Goal: Task Accomplishment & Management: Use online tool/utility

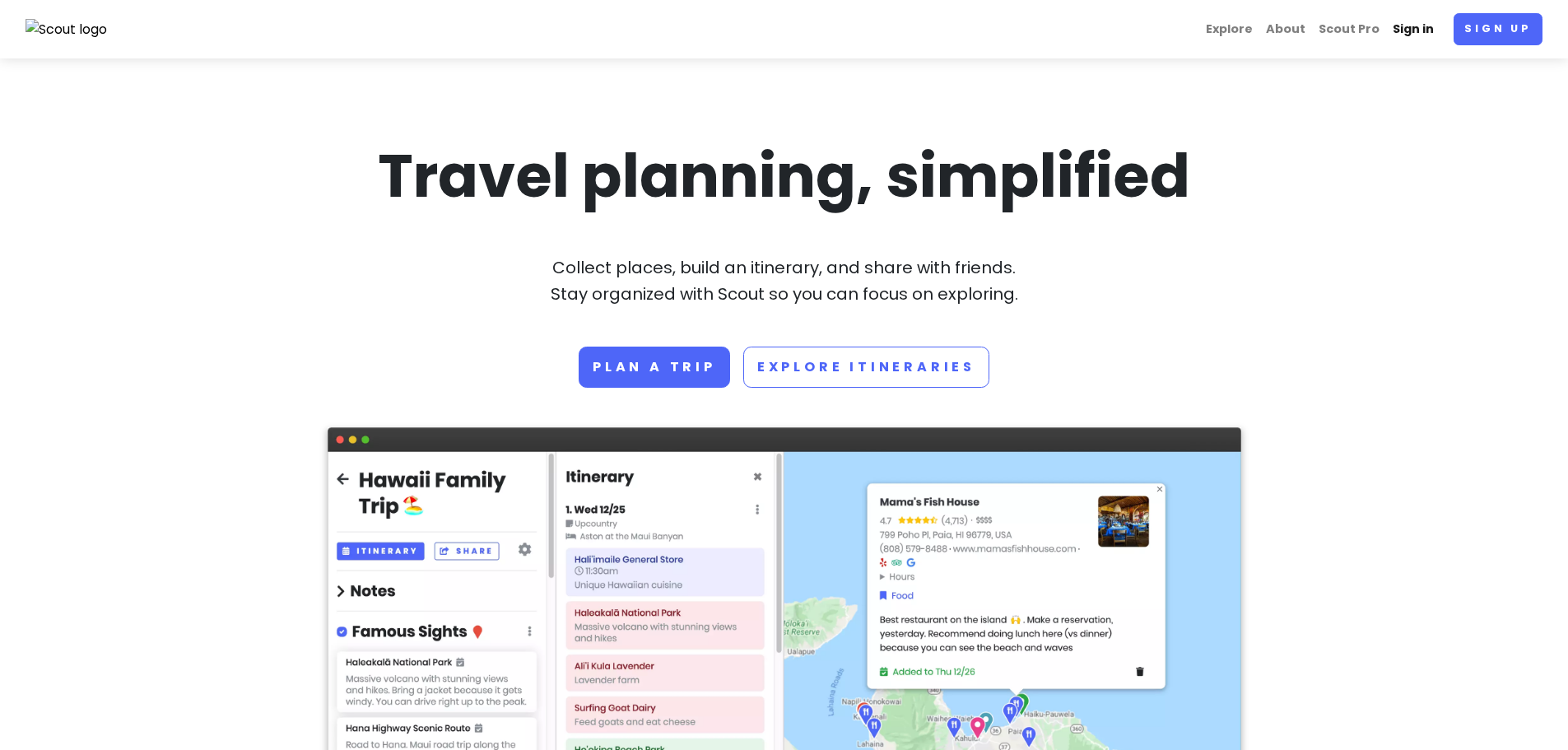
click at [1430, 27] on link "Sign in" at bounding box center [1414, 29] width 54 height 32
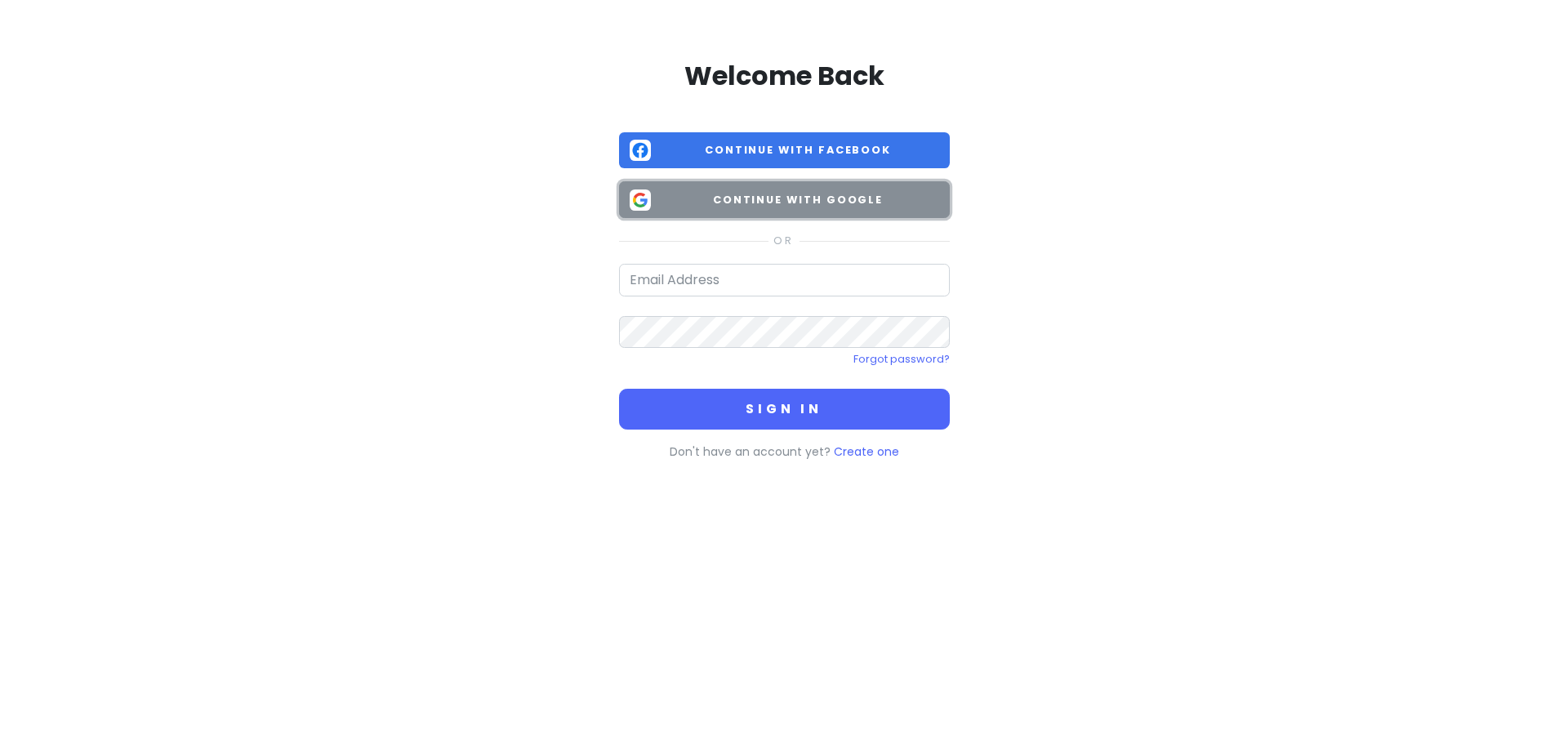
click at [845, 200] on span "Continue with Google" at bounding box center [799, 200] width 282 height 16
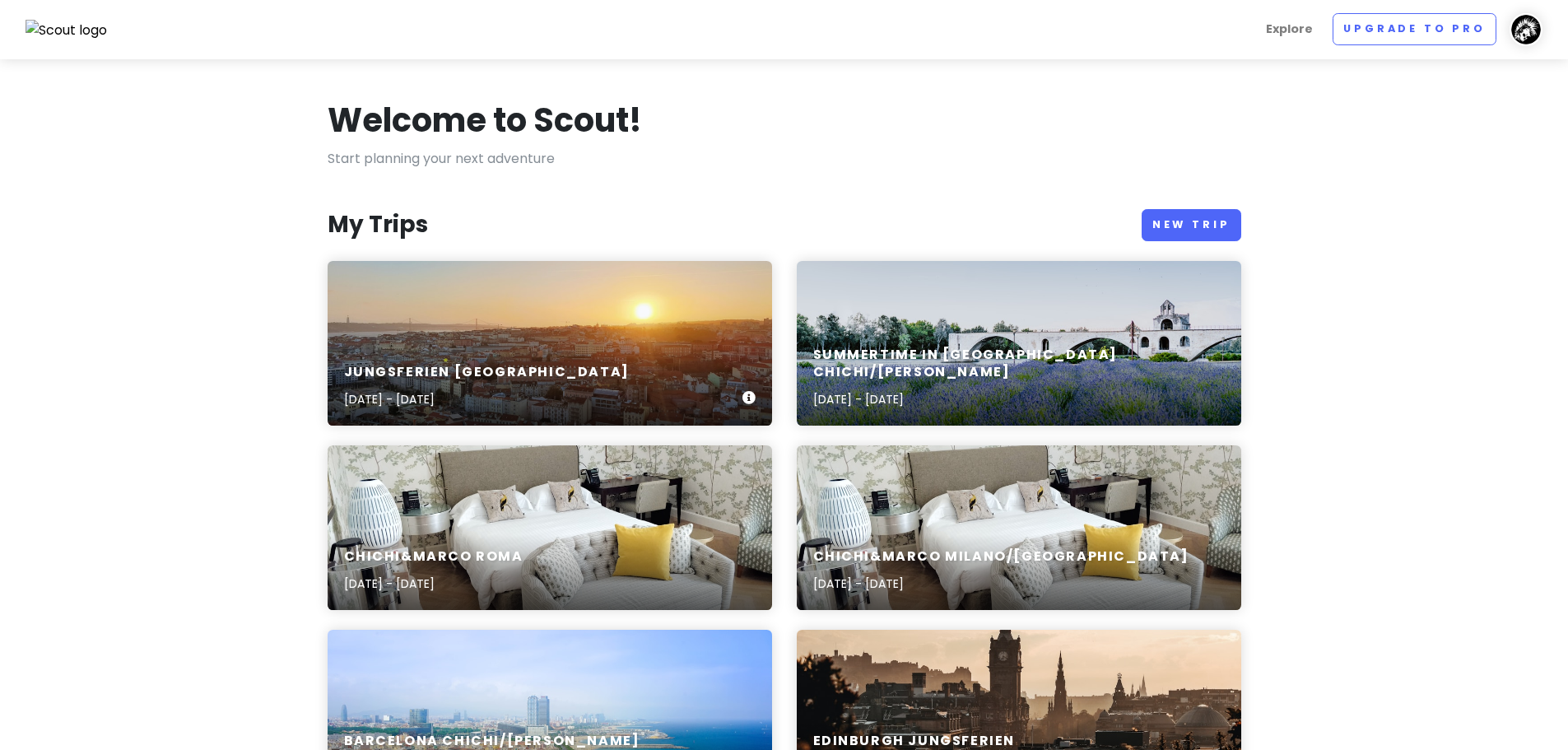
click at [599, 315] on div "Jungsferien [GEOGRAPHIC_DATA] [DATE] - [DATE]" at bounding box center [550, 343] width 445 height 165
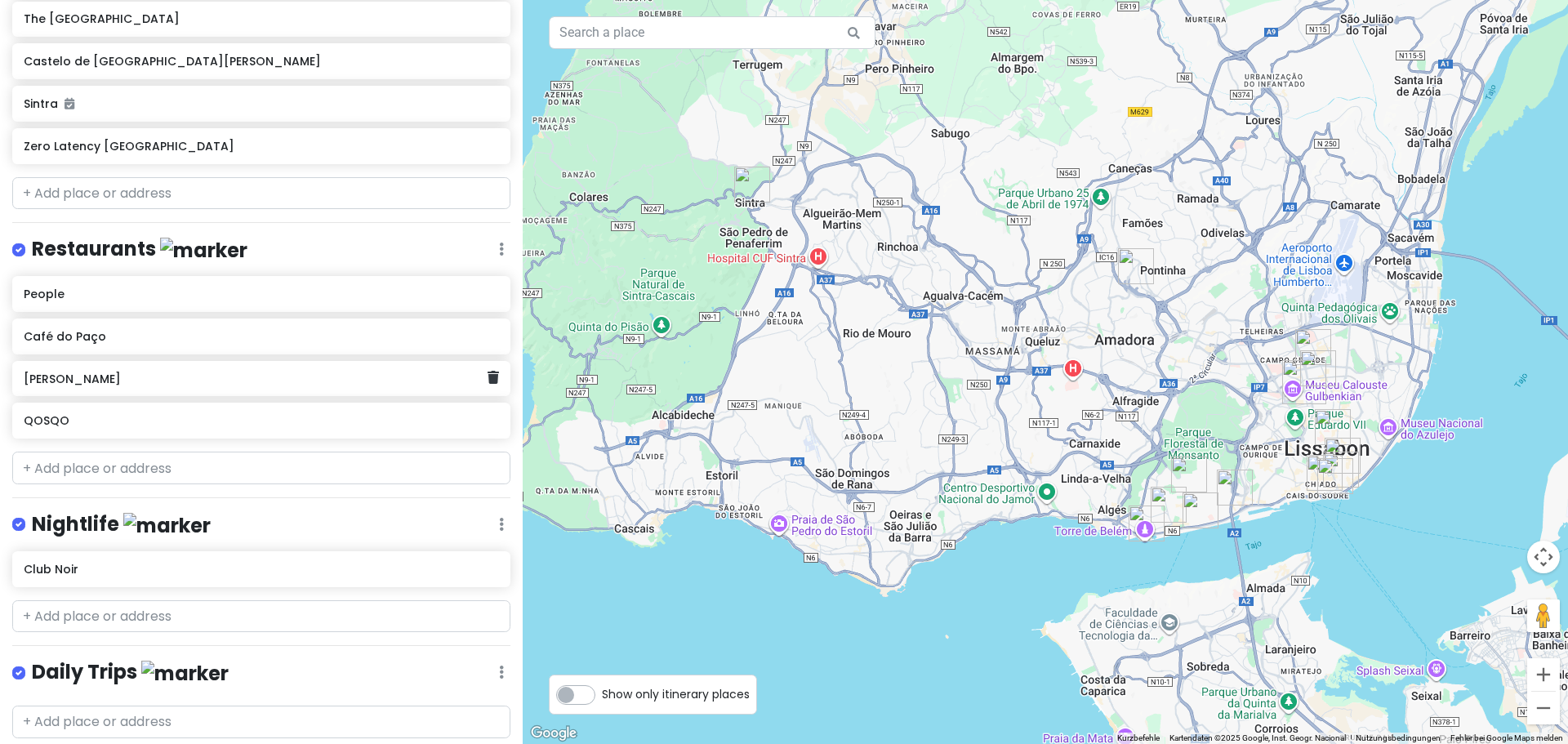
scroll to position [587, 0]
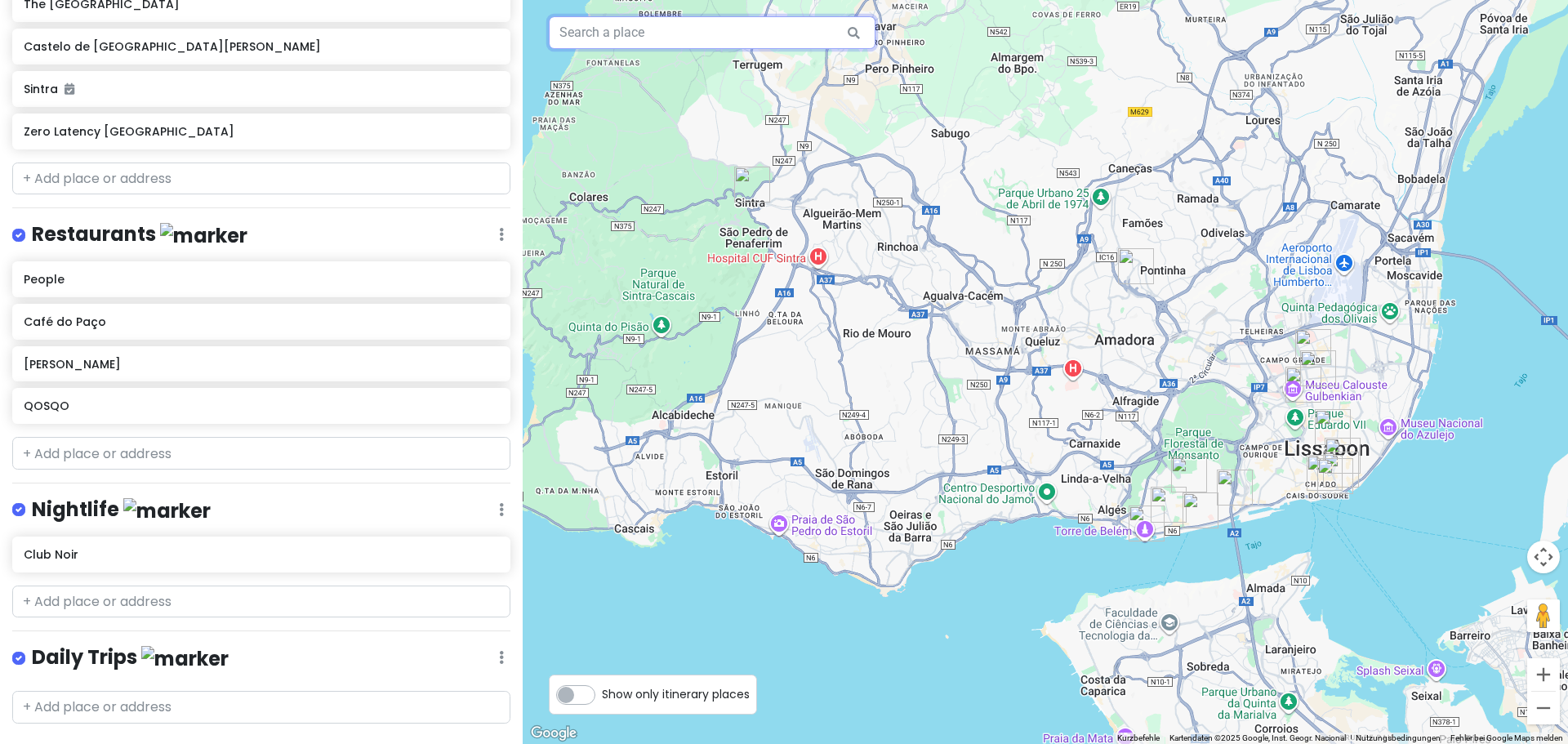
click at [607, 35] on input "text" at bounding box center [712, 33] width 327 height 33
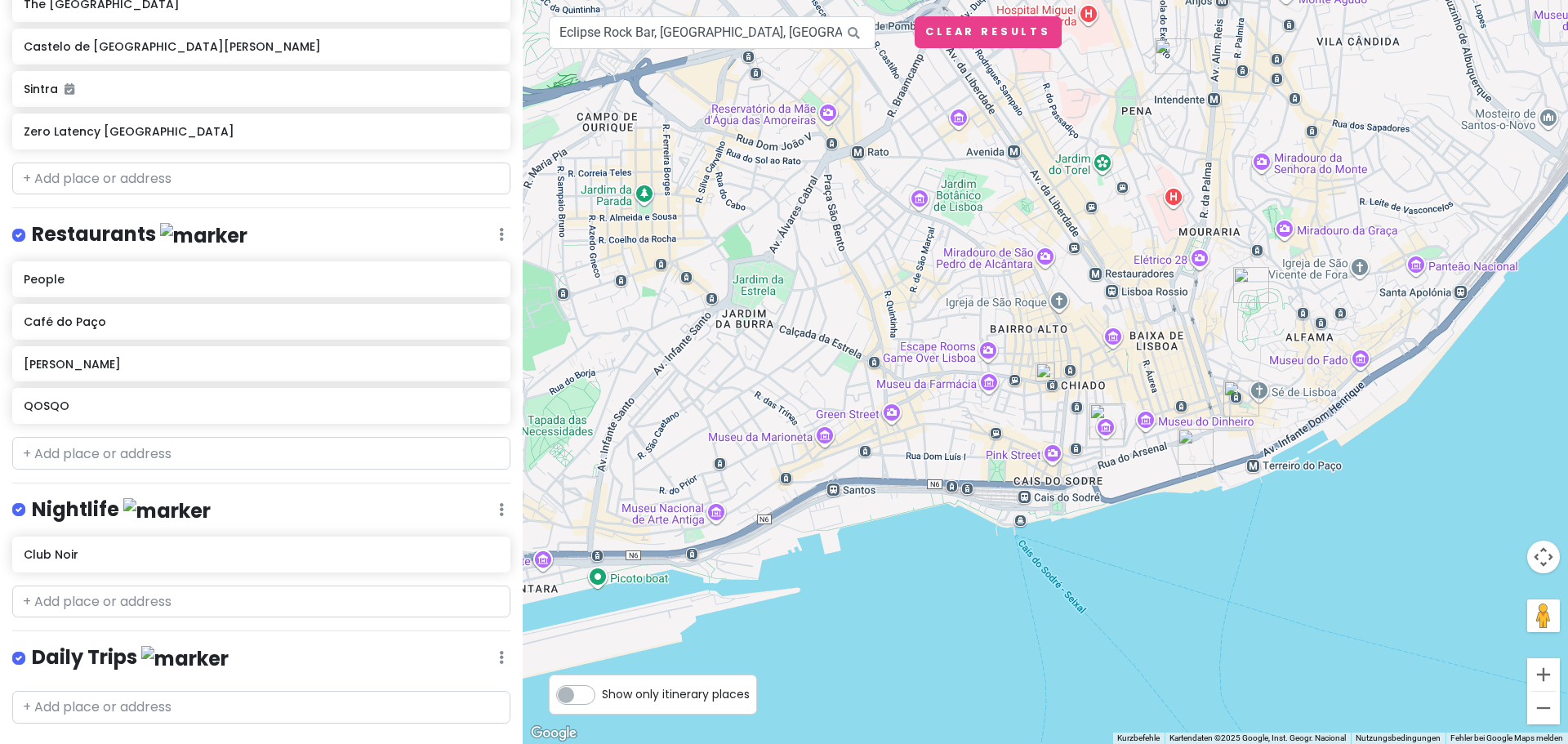
click at [1042, 374] on img at bounding box center [1045, 372] width 20 height 20
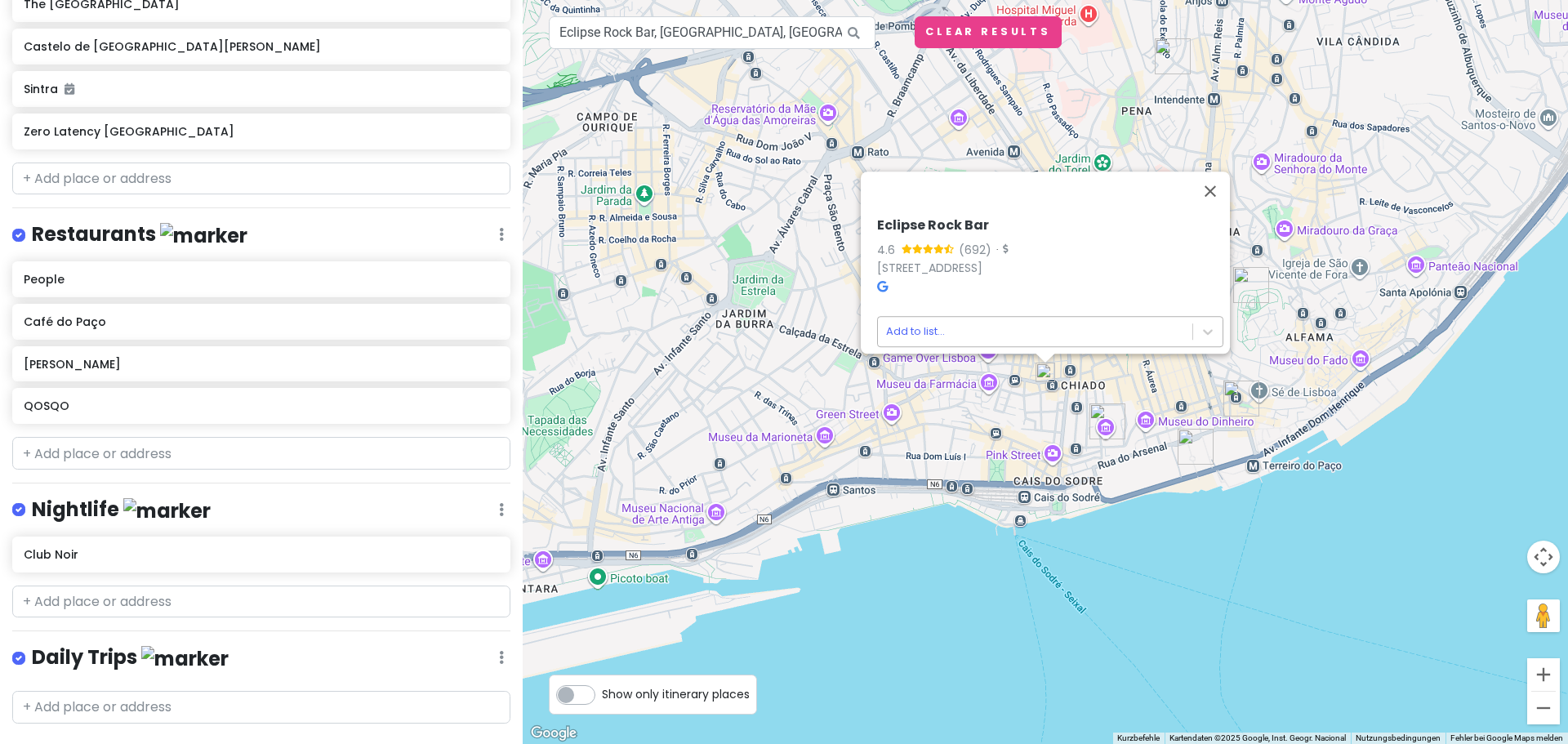
click at [1011, 315] on body "Jungsferien [GEOGRAPHIC_DATA] Private Change Dates Make a Copy Delete Trip Go P…" at bounding box center [784, 372] width 1568 height 744
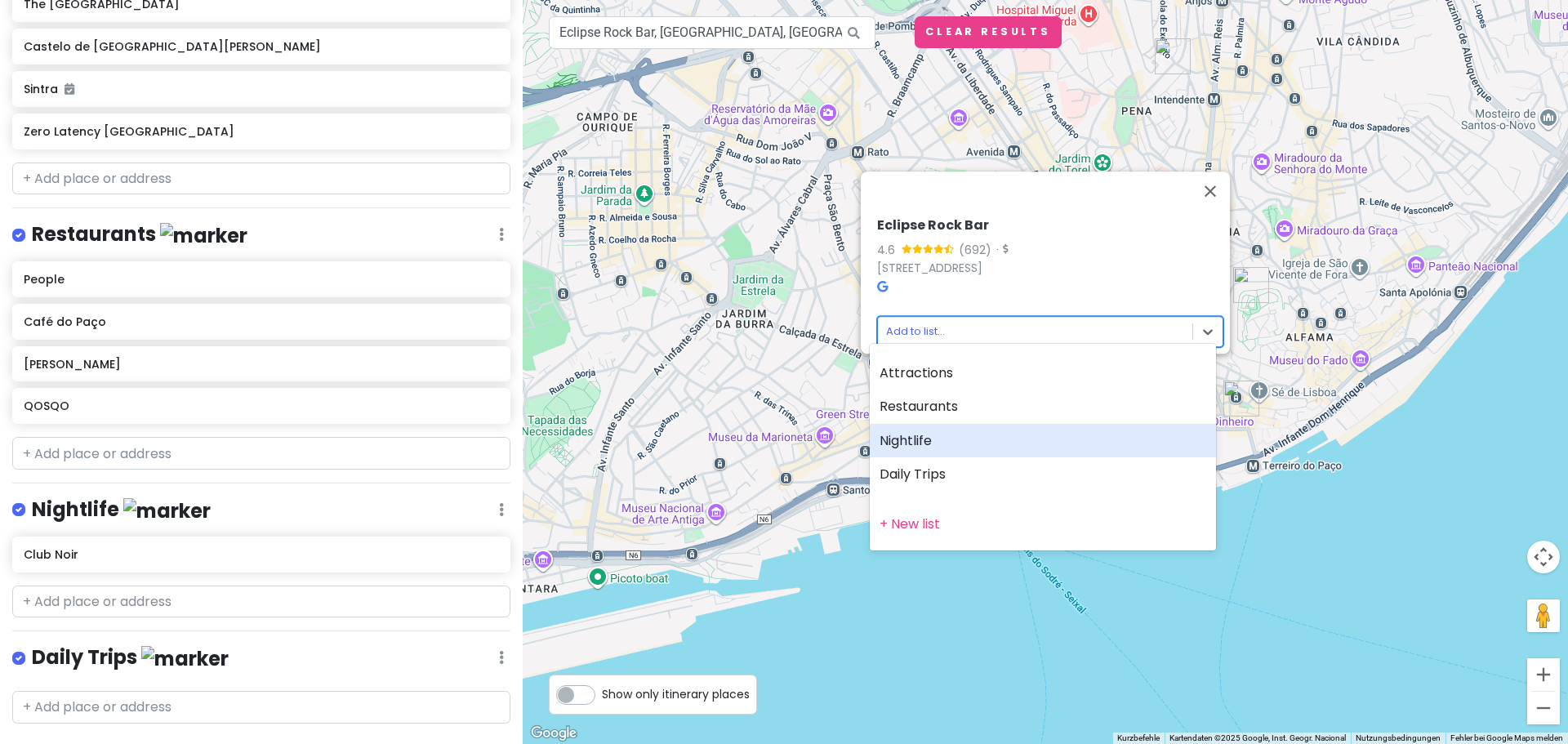
click at [984, 437] on div "Nightlife" at bounding box center [1043, 441] width 346 height 35
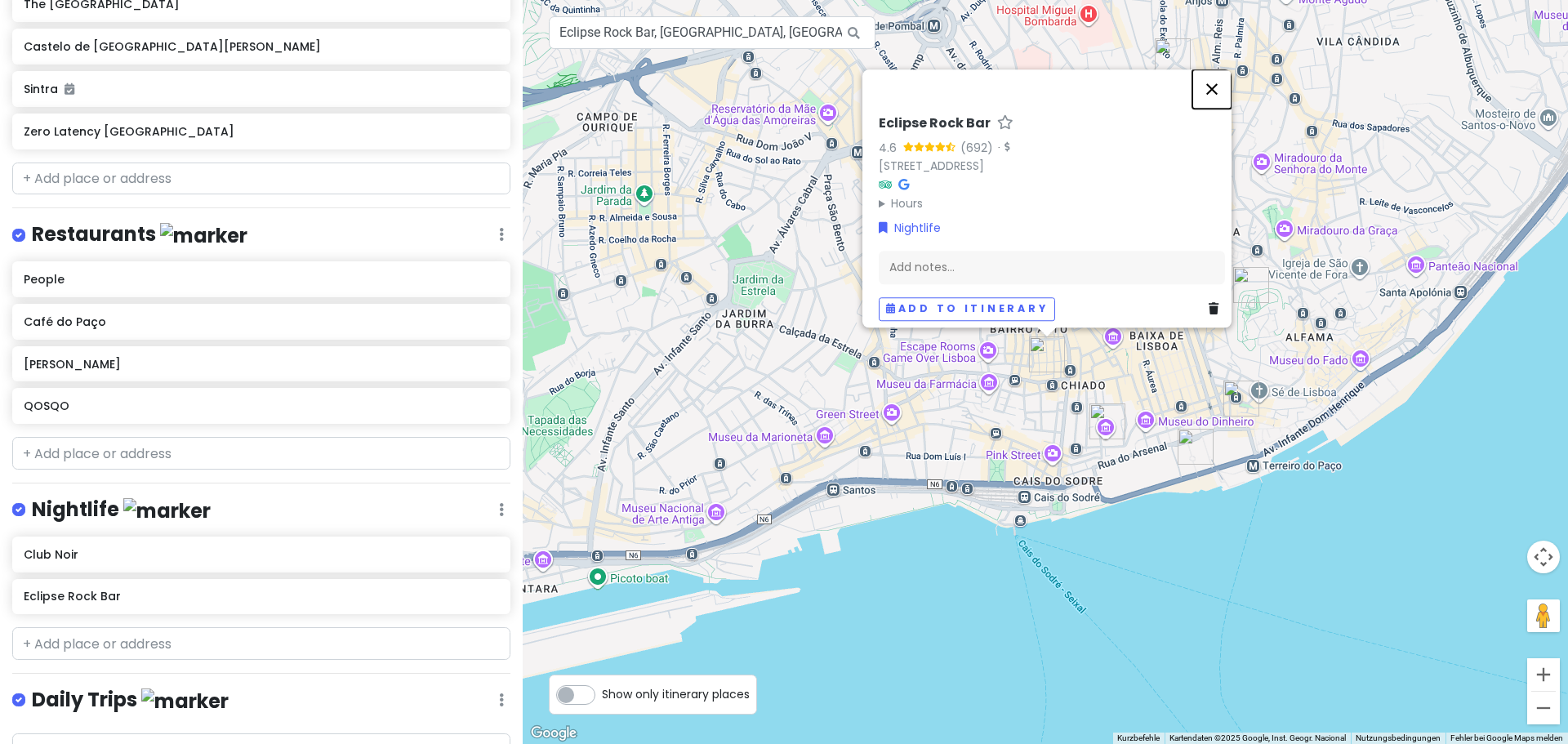
click at [1219, 80] on button "Schließen" at bounding box center [1211, 88] width 39 height 39
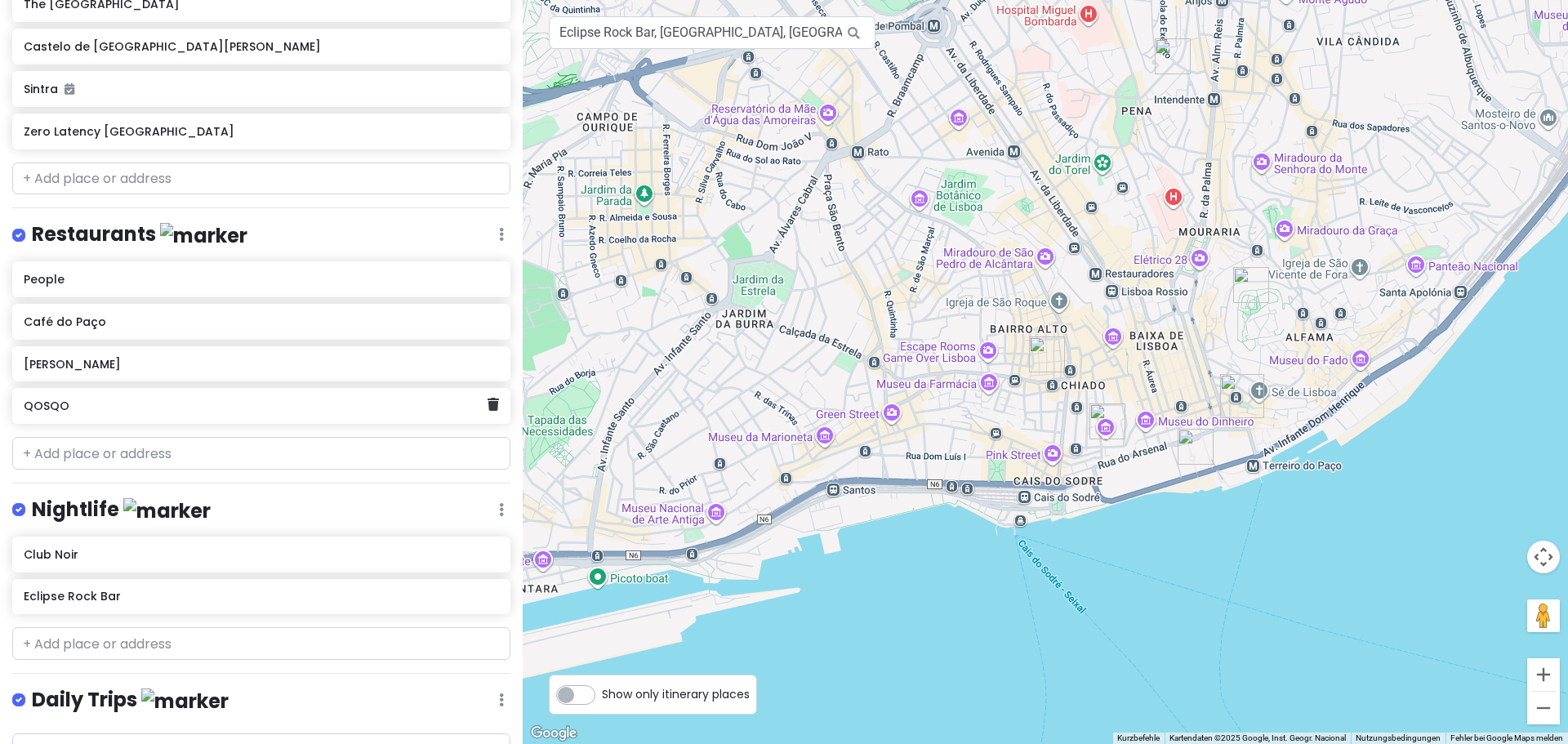
click at [249, 399] on h6 "QOSQO" at bounding box center [254, 406] width 463 height 15
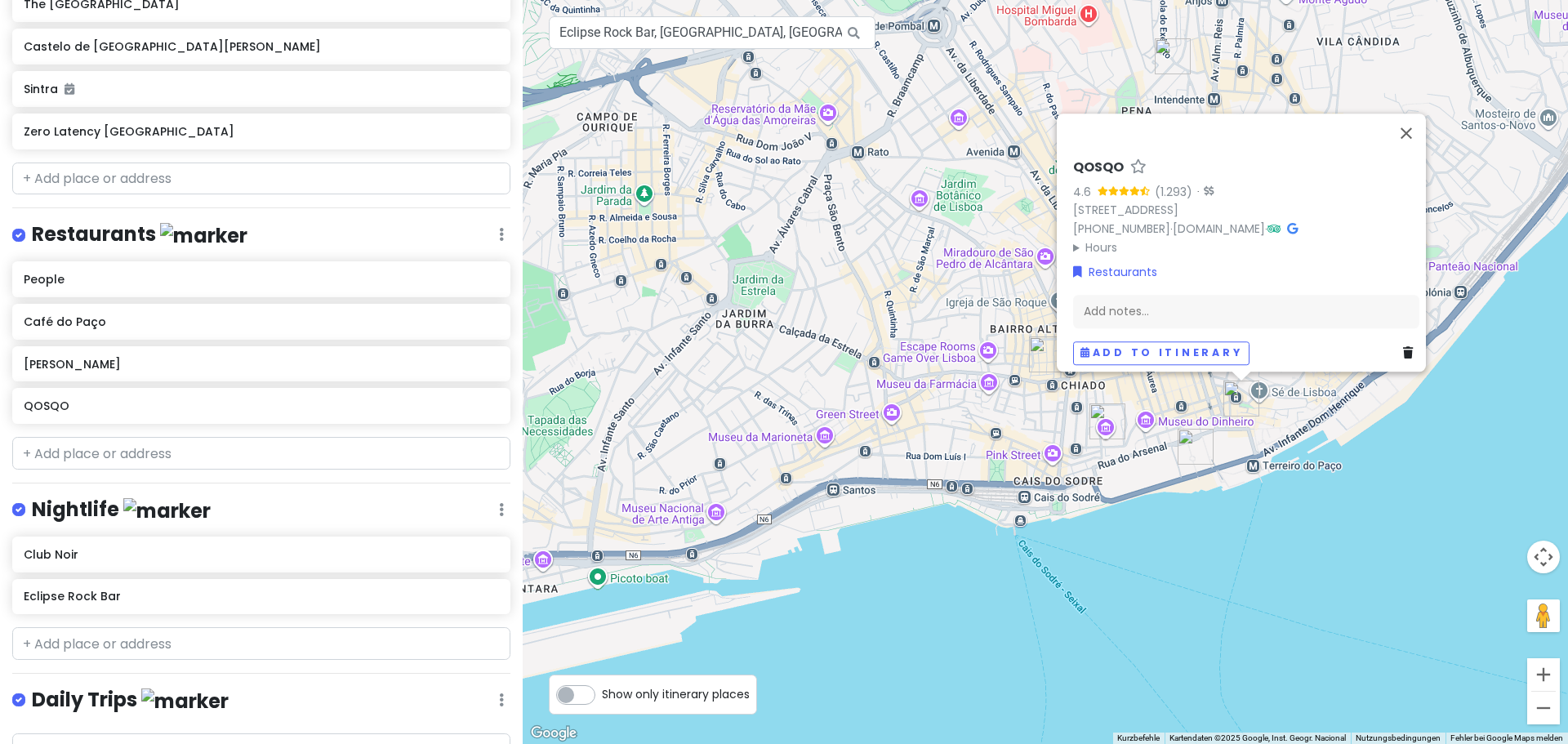
click at [1073, 239] on summary "Hours" at bounding box center [1246, 247] width 346 height 18
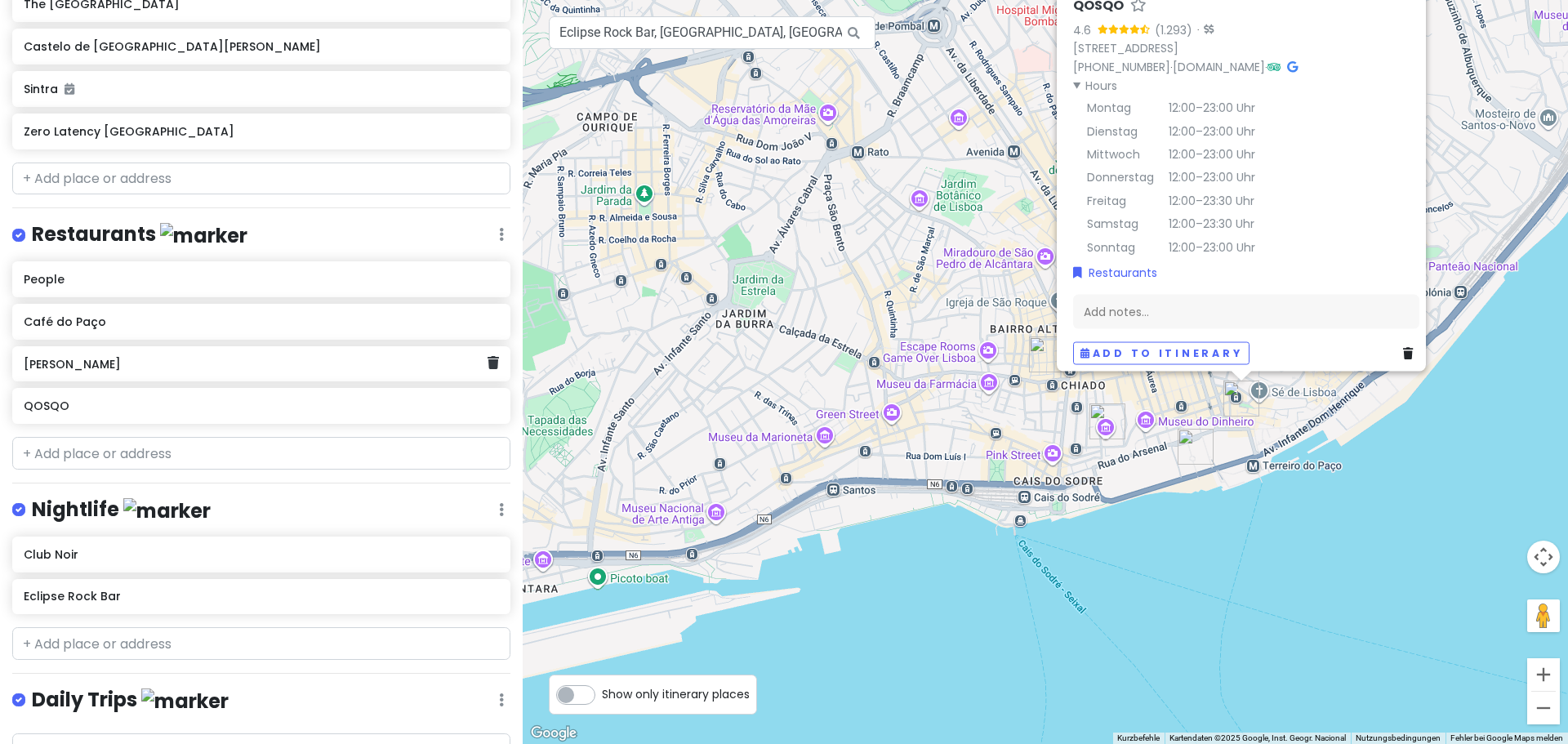
click at [225, 356] on h6 "[PERSON_NAME]" at bounding box center [254, 363] width 463 height 15
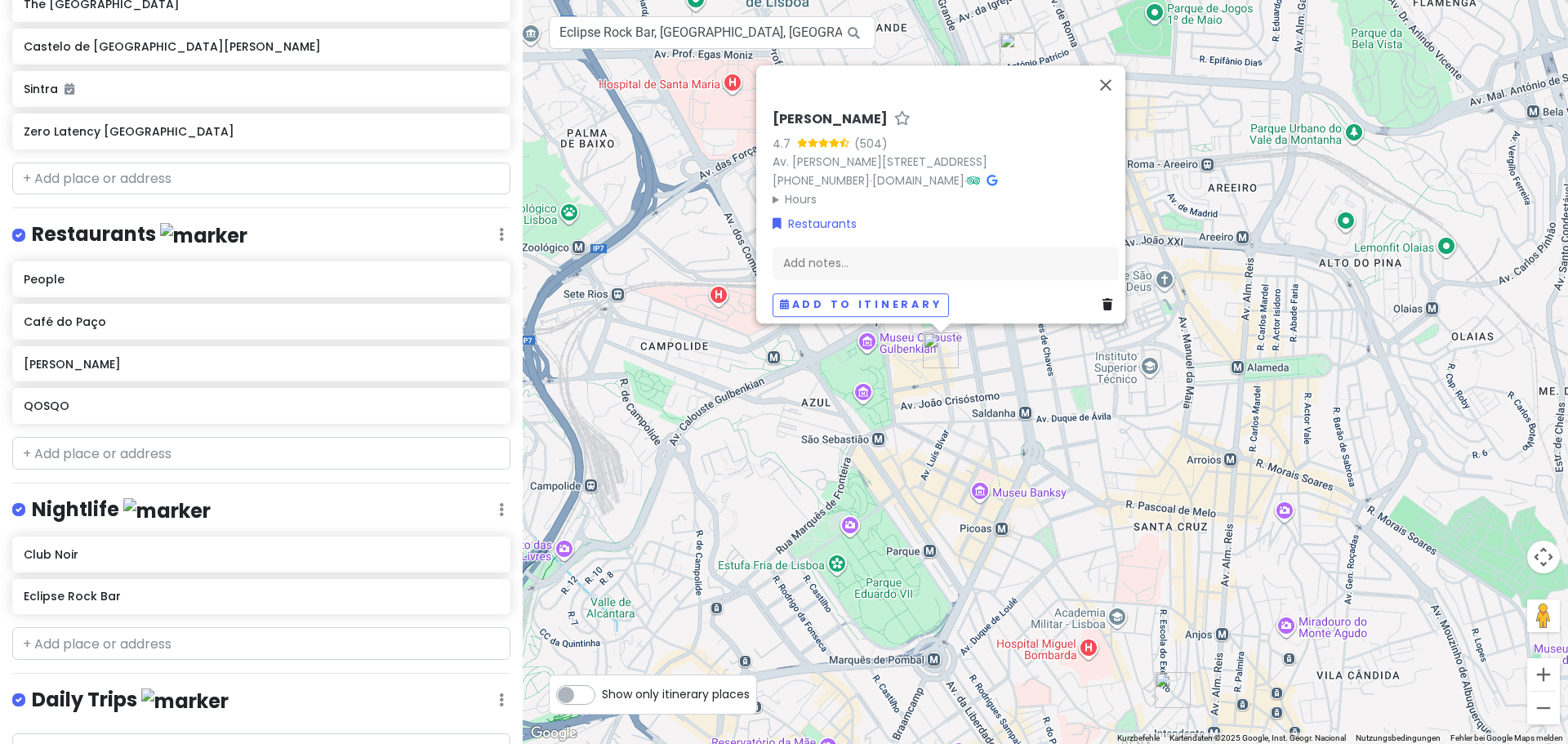
click at [775, 191] on summary "Hours" at bounding box center [946, 199] width 346 height 18
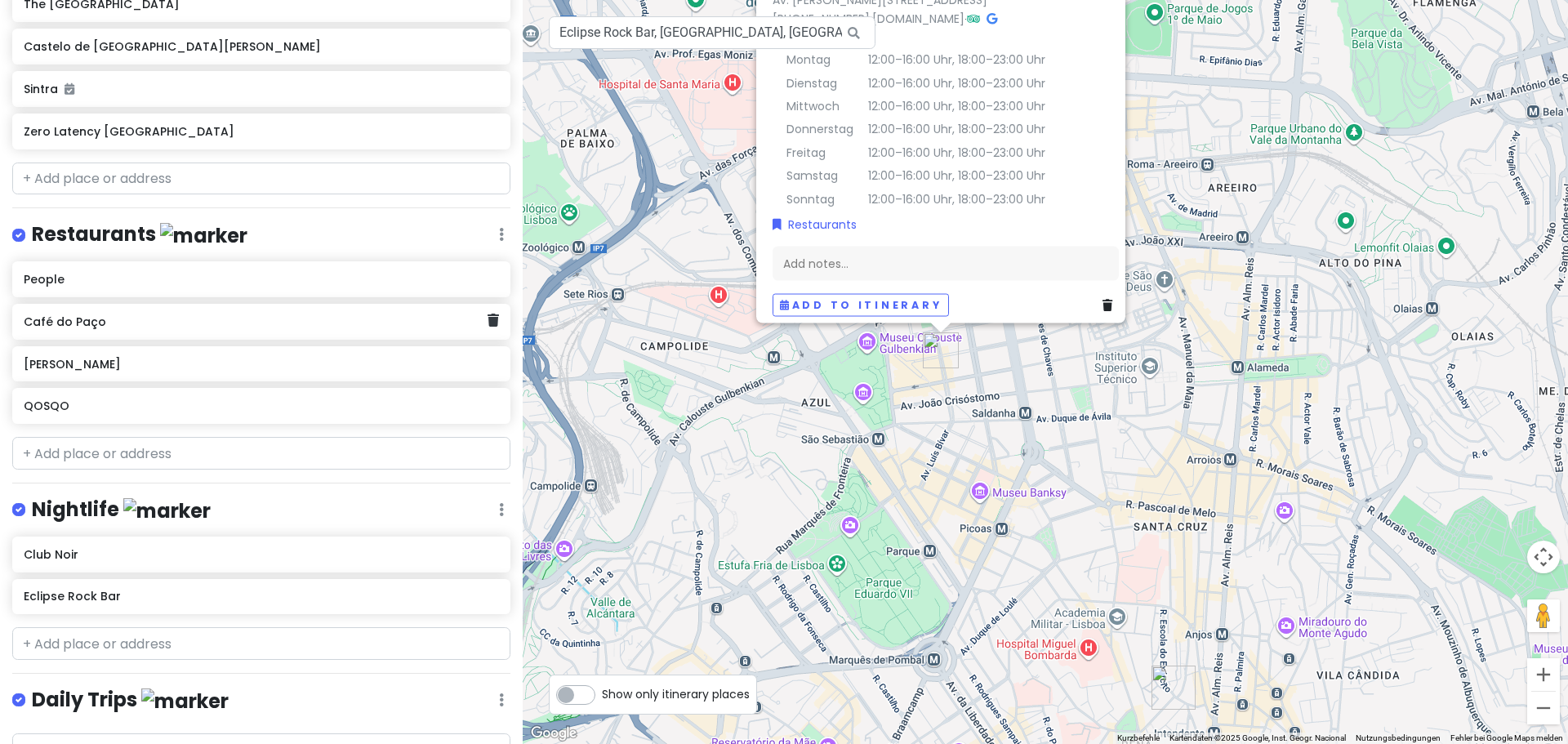
click at [106, 314] on h6 "Café do Paço" at bounding box center [254, 321] width 463 height 15
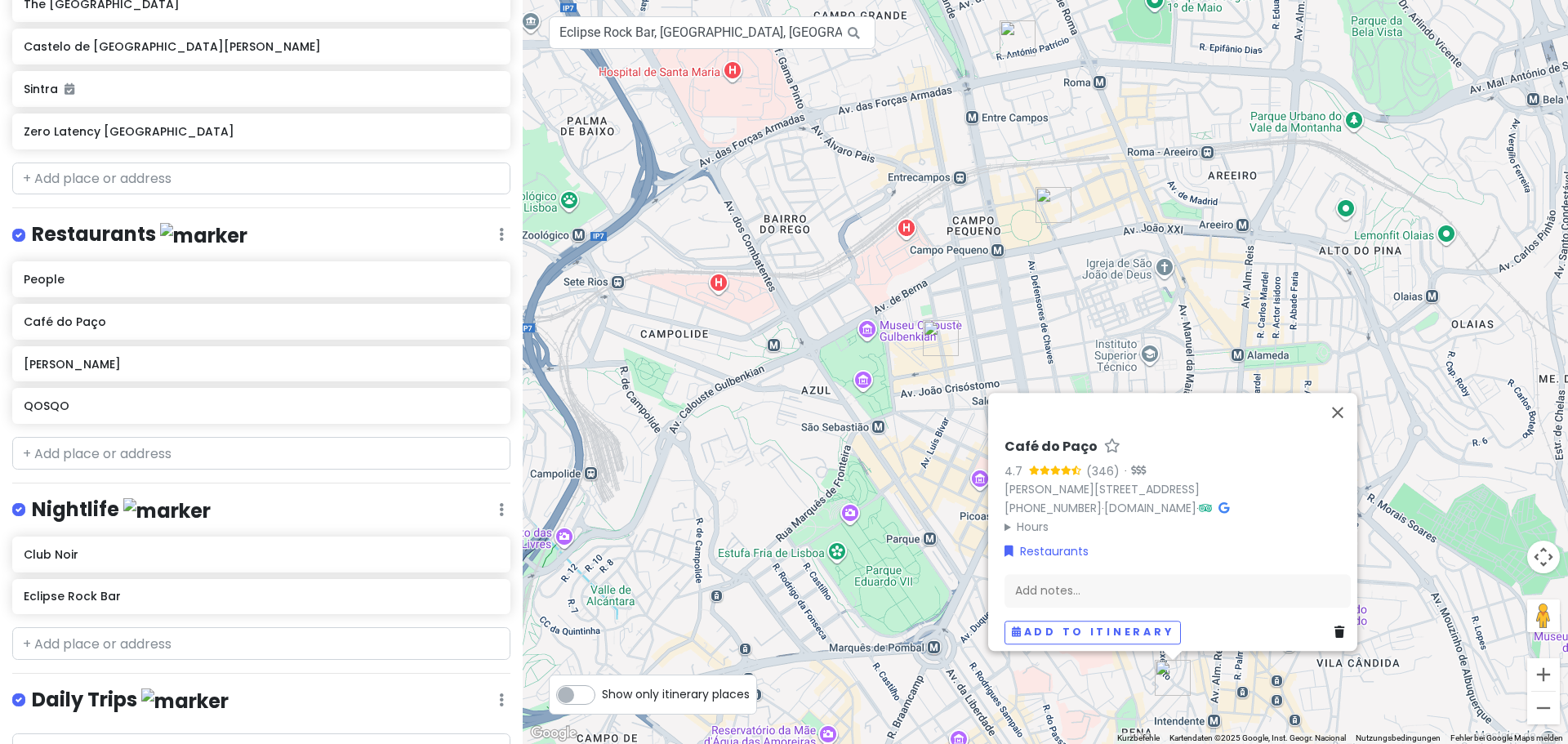
click at [1006, 519] on summary "Hours" at bounding box center [1178, 526] width 346 height 18
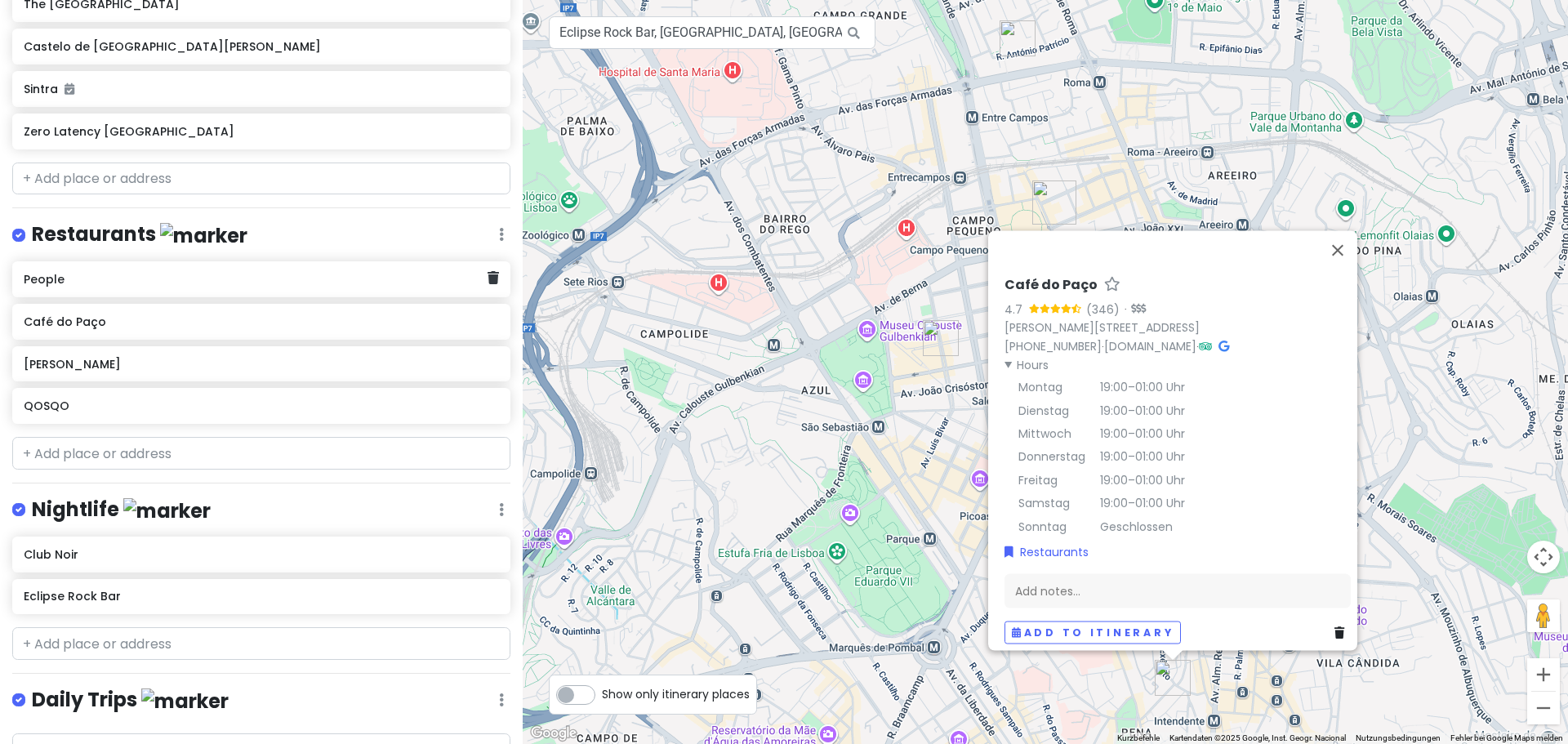
click at [138, 268] on div "People" at bounding box center [254, 279] width 463 height 22
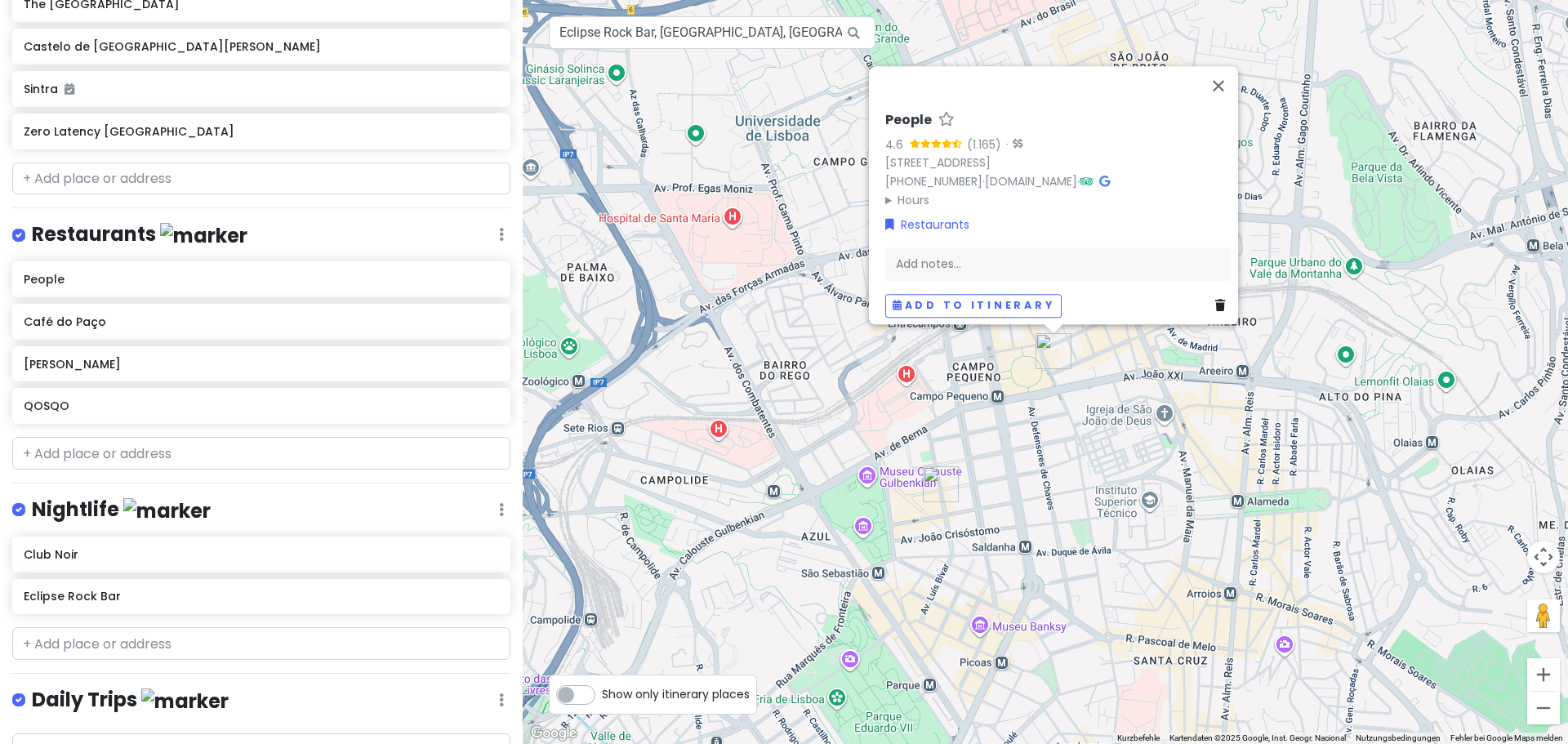
click at [908, 191] on summary "Hours" at bounding box center [1058, 200] width 346 height 18
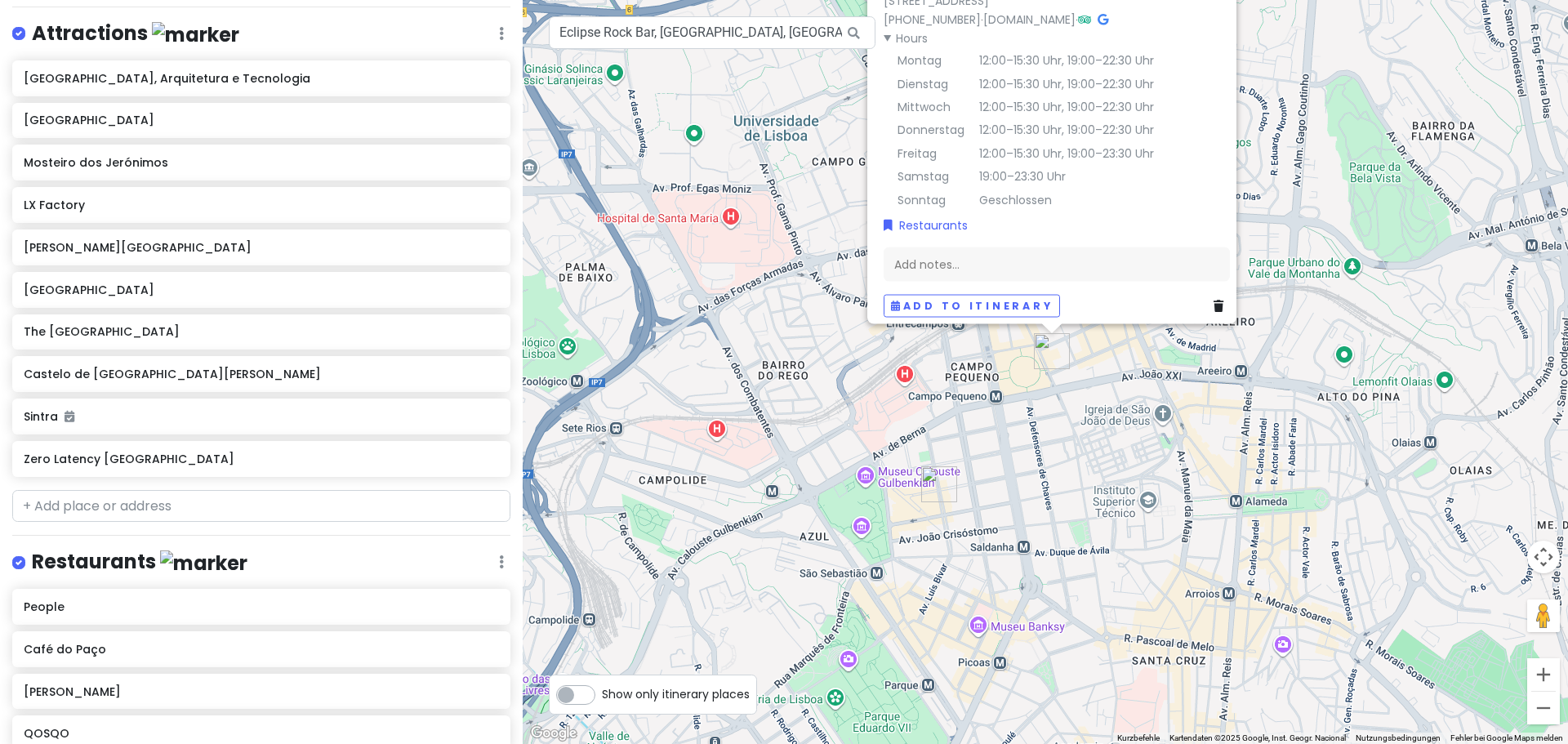
scroll to position [0, 0]
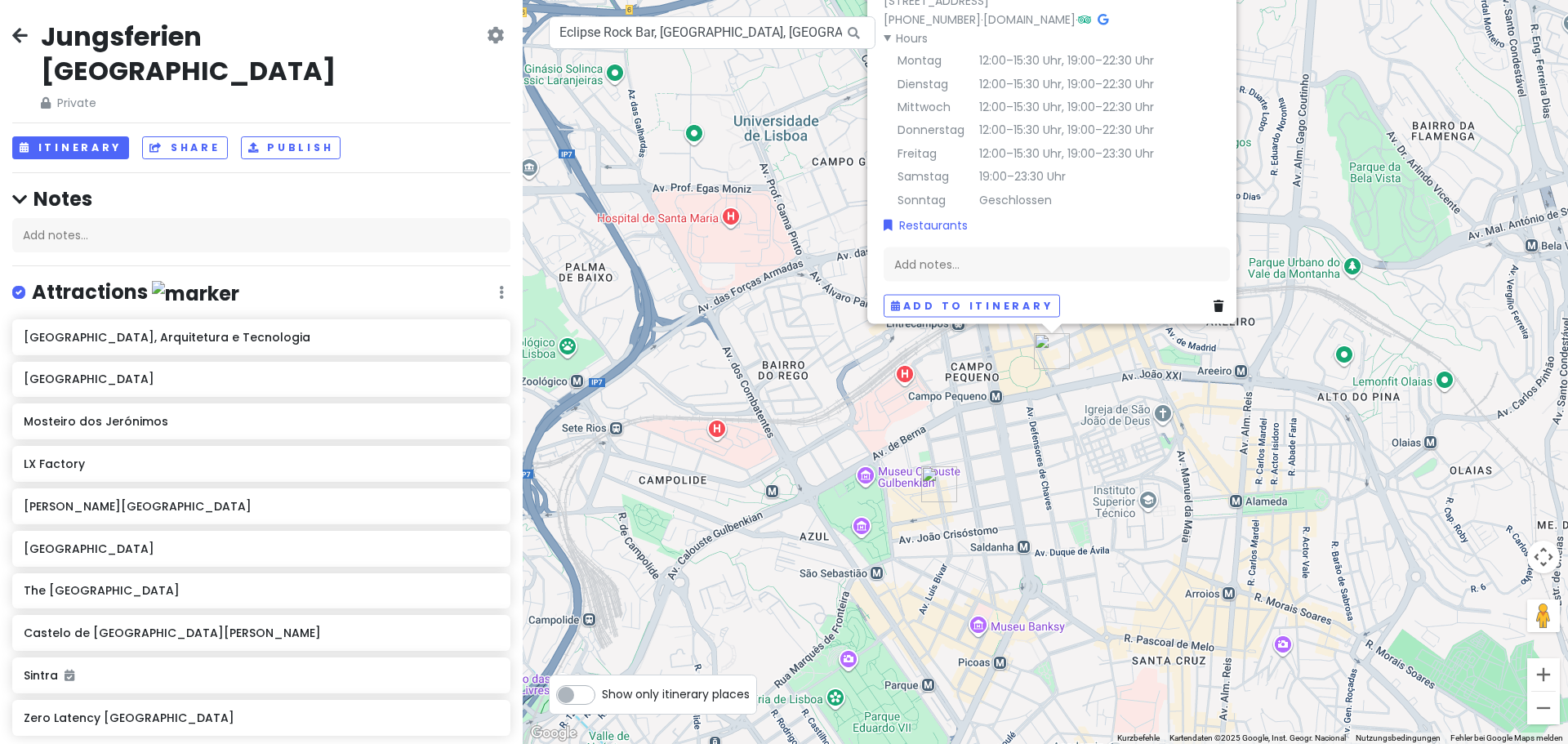
click at [685, 110] on div "People 4.6 (1.165) · [GEOGRAPHIC_DATA] 42 A-B, 1000-080 [GEOGRAPHIC_DATA], [GEO…" at bounding box center [1045, 372] width 1045 height 744
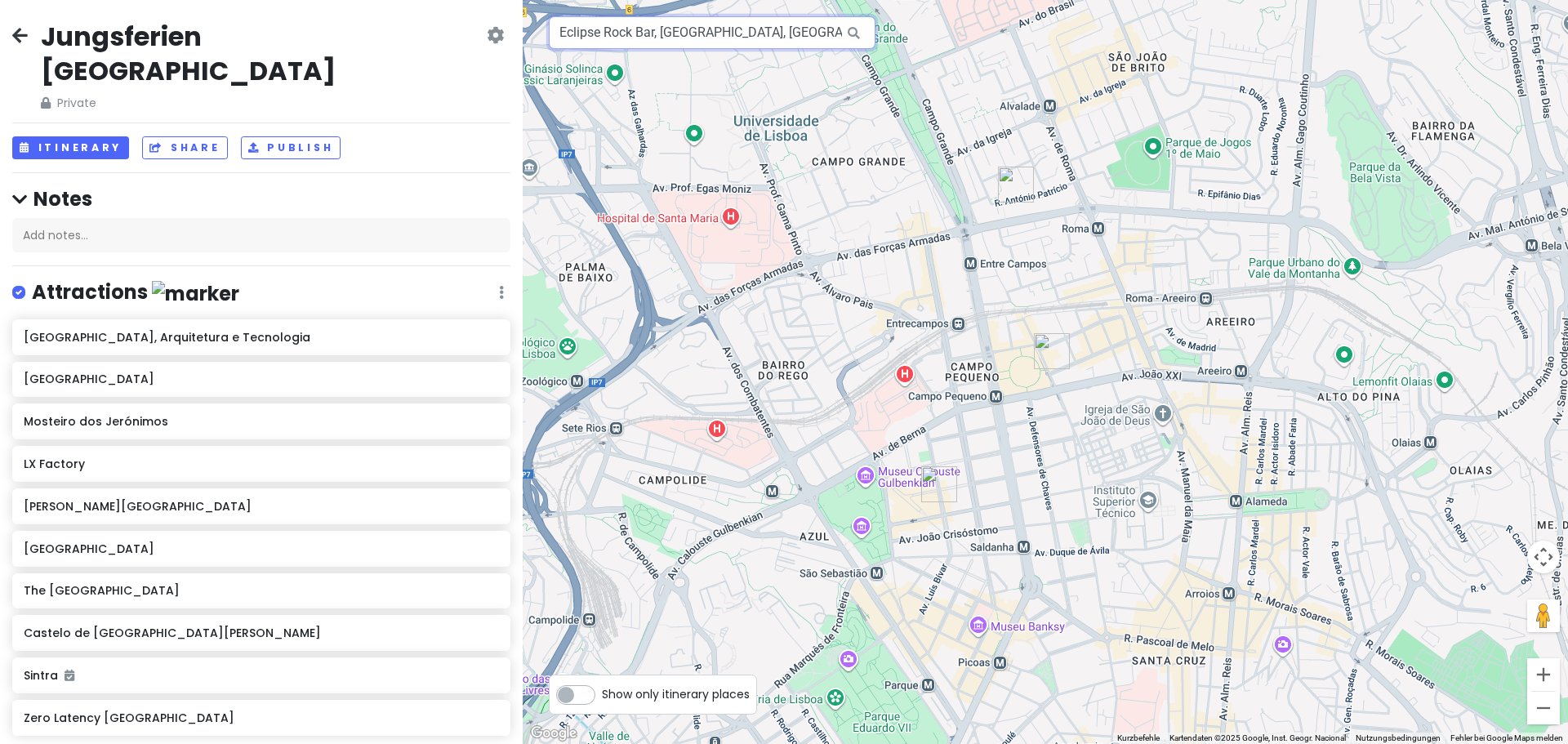
click at [750, 46] on input "Eclipse Rock Bar, [GEOGRAPHIC_DATA], [GEOGRAPHIC_DATA], [GEOGRAPHIC_DATA]" at bounding box center [712, 33] width 327 height 33
paste input "RCA Club"
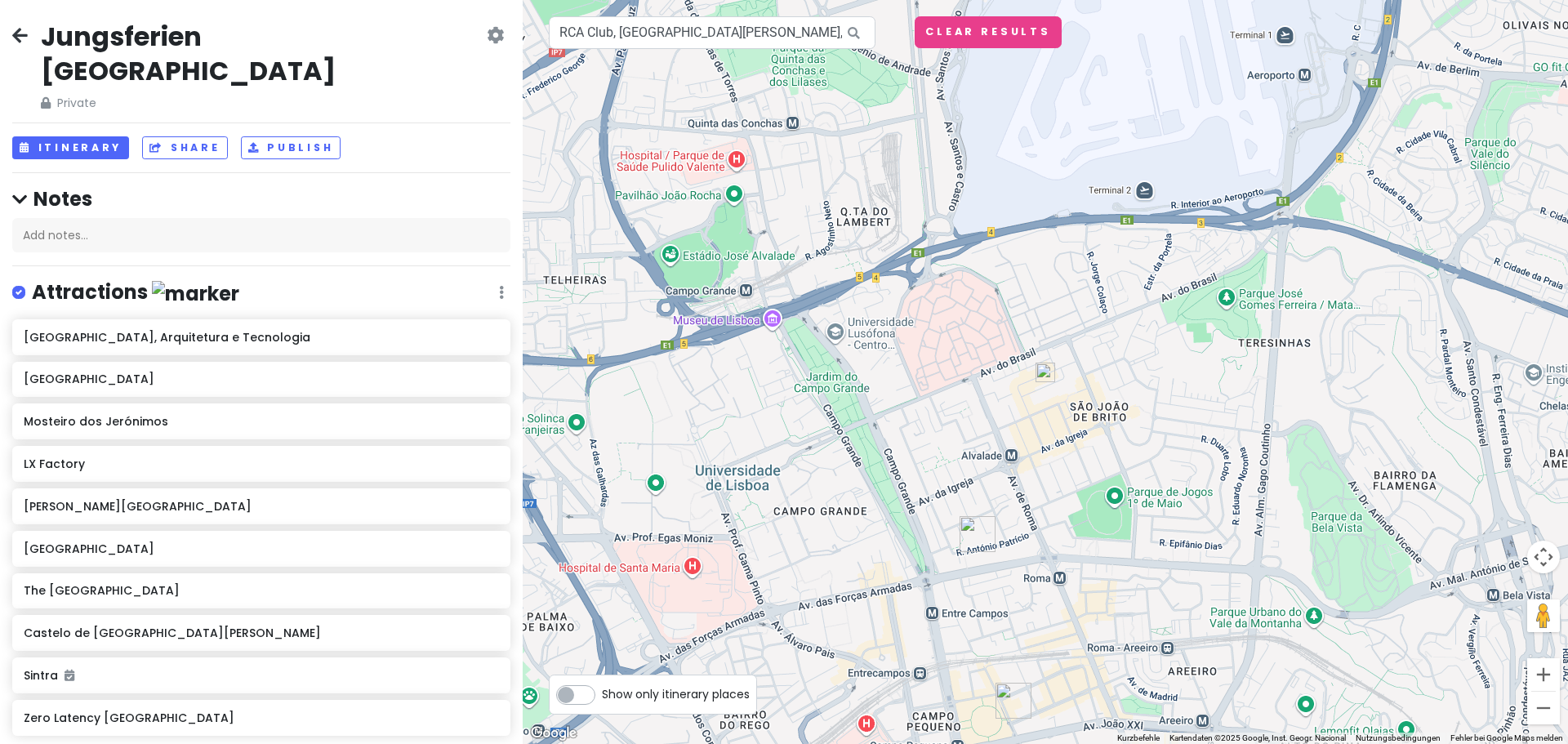
click at [1044, 368] on img at bounding box center [1045, 372] width 20 height 20
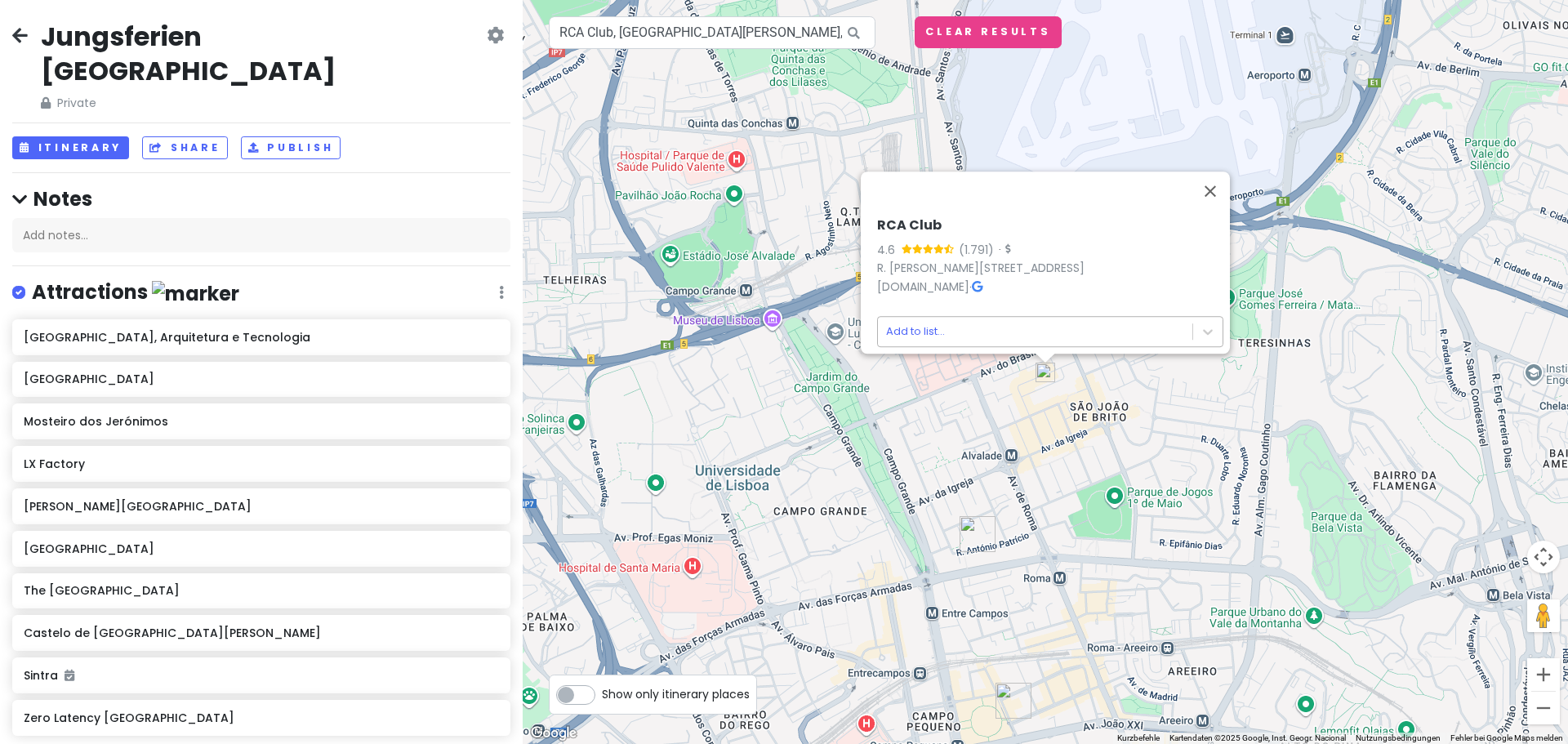
click at [965, 317] on body "Jungsferien [GEOGRAPHIC_DATA] Private Change Dates Make a Copy Delete Trip Go P…" at bounding box center [784, 372] width 1568 height 744
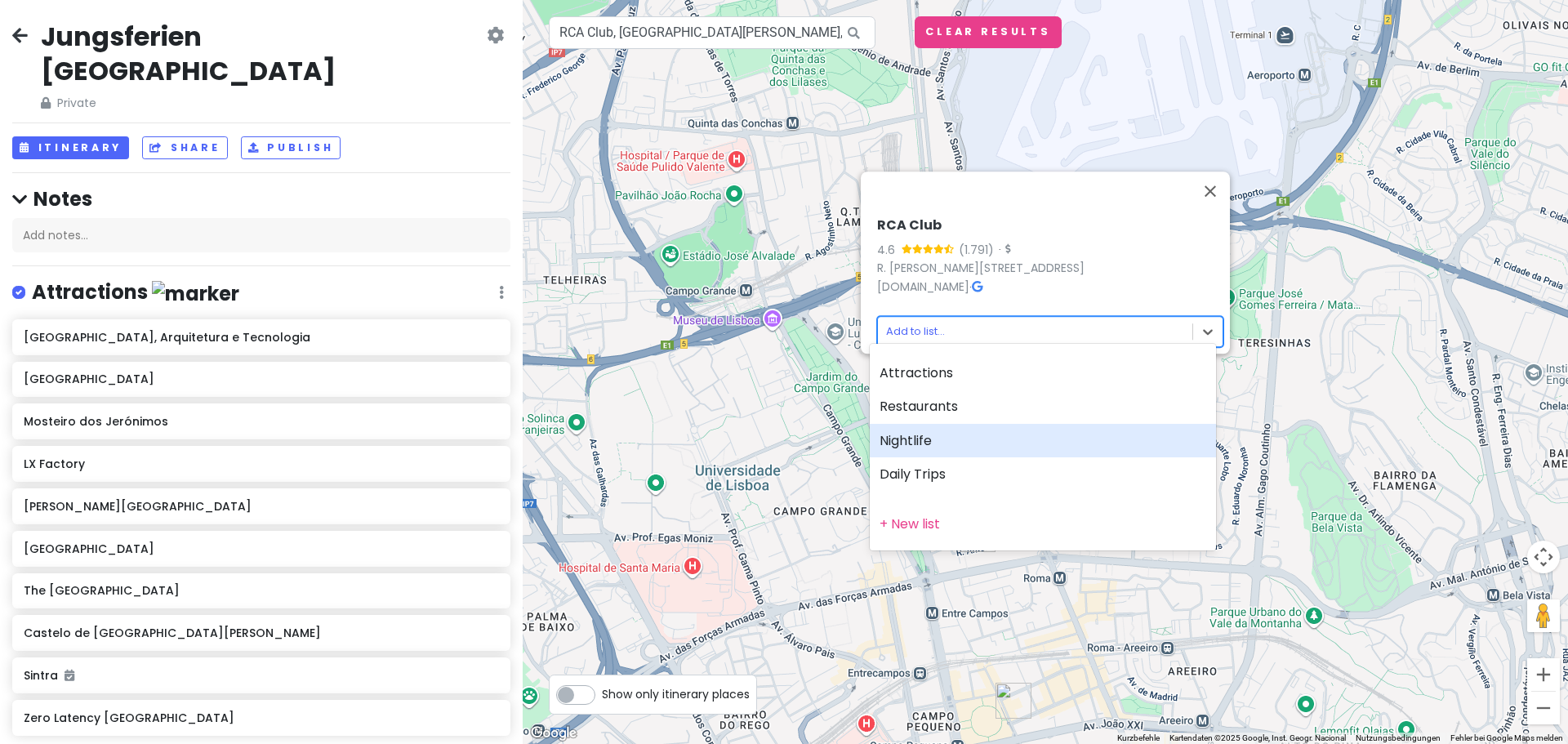
click at [942, 438] on div "Nightlife" at bounding box center [1043, 441] width 346 height 35
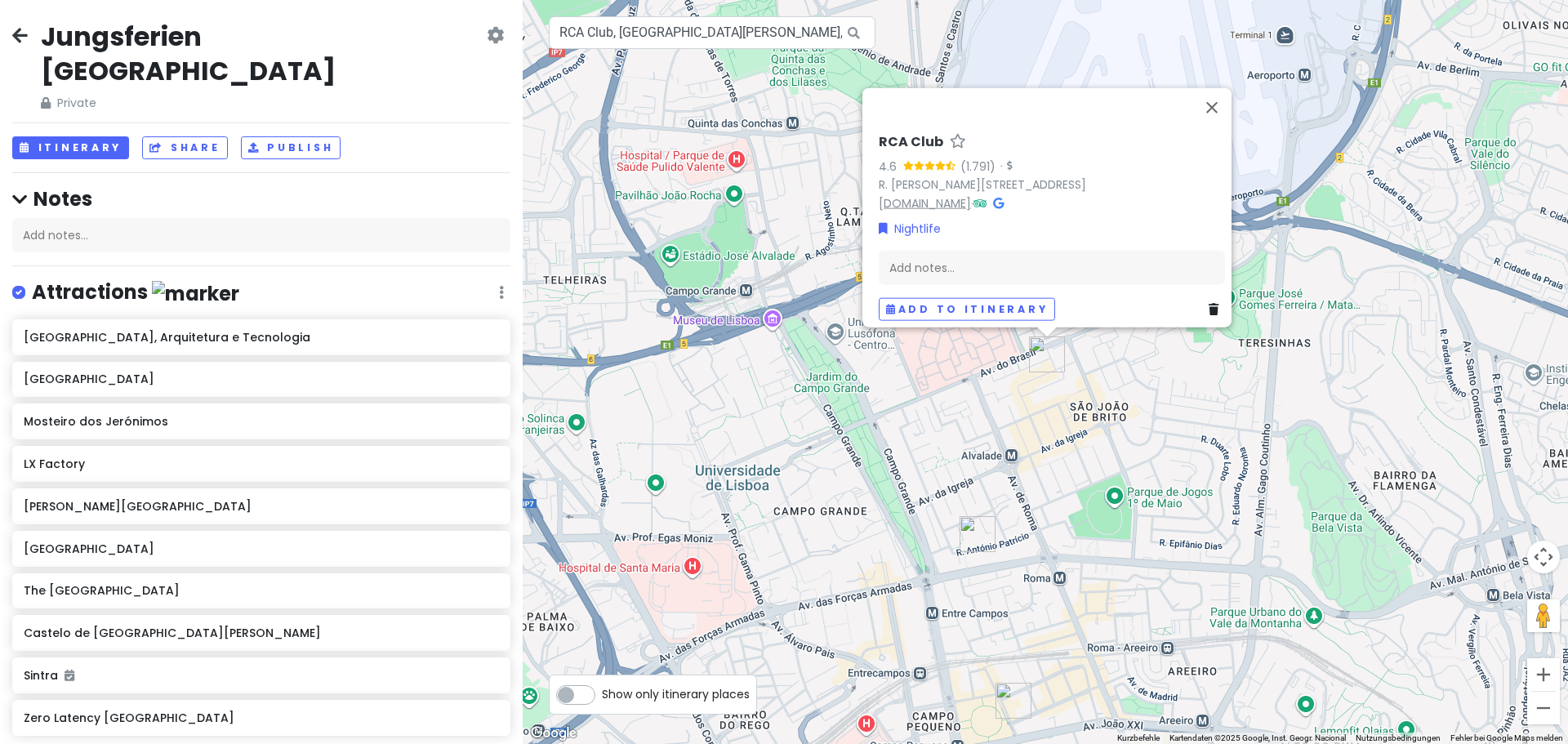
click at [931, 199] on link "[DOMAIN_NAME]" at bounding box center [925, 202] width 93 height 16
click at [651, 48] on input "RCA Club, [GEOGRAPHIC_DATA][PERSON_NAME], [GEOGRAPHIC_DATA], [GEOGRAPHIC_DATA]" at bounding box center [712, 33] width 327 height 33
paste input "Sabotage Club"
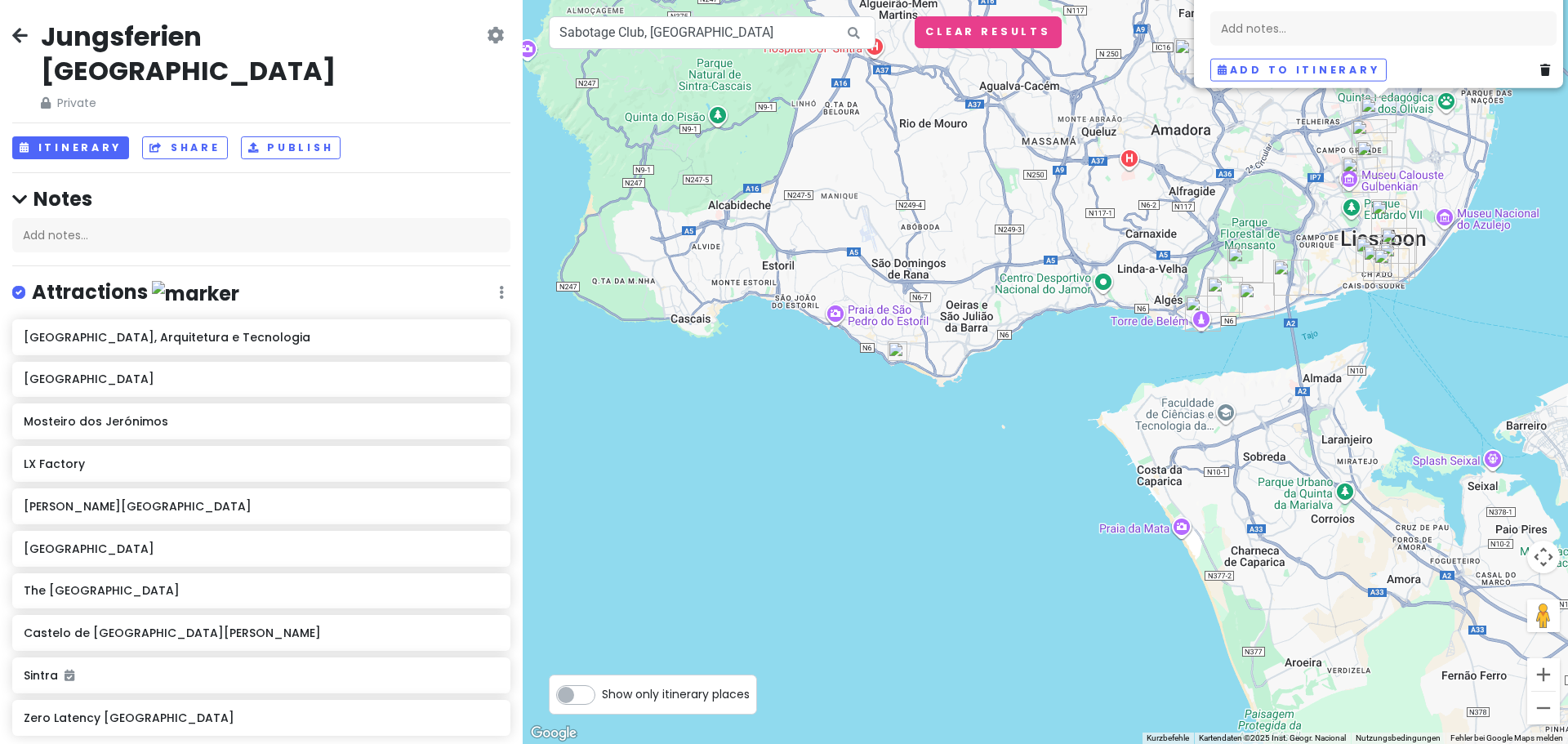
drag, startPoint x: 1315, startPoint y: 310, endPoint x: 817, endPoint y: 327, distance: 498.3
click at [817, 327] on div "RCA Club 4.6 (1.791) · R. [PERSON_NAME][STREET_ADDRESS] [DOMAIN_NAME] · Nightli…" at bounding box center [1045, 372] width 1045 height 744
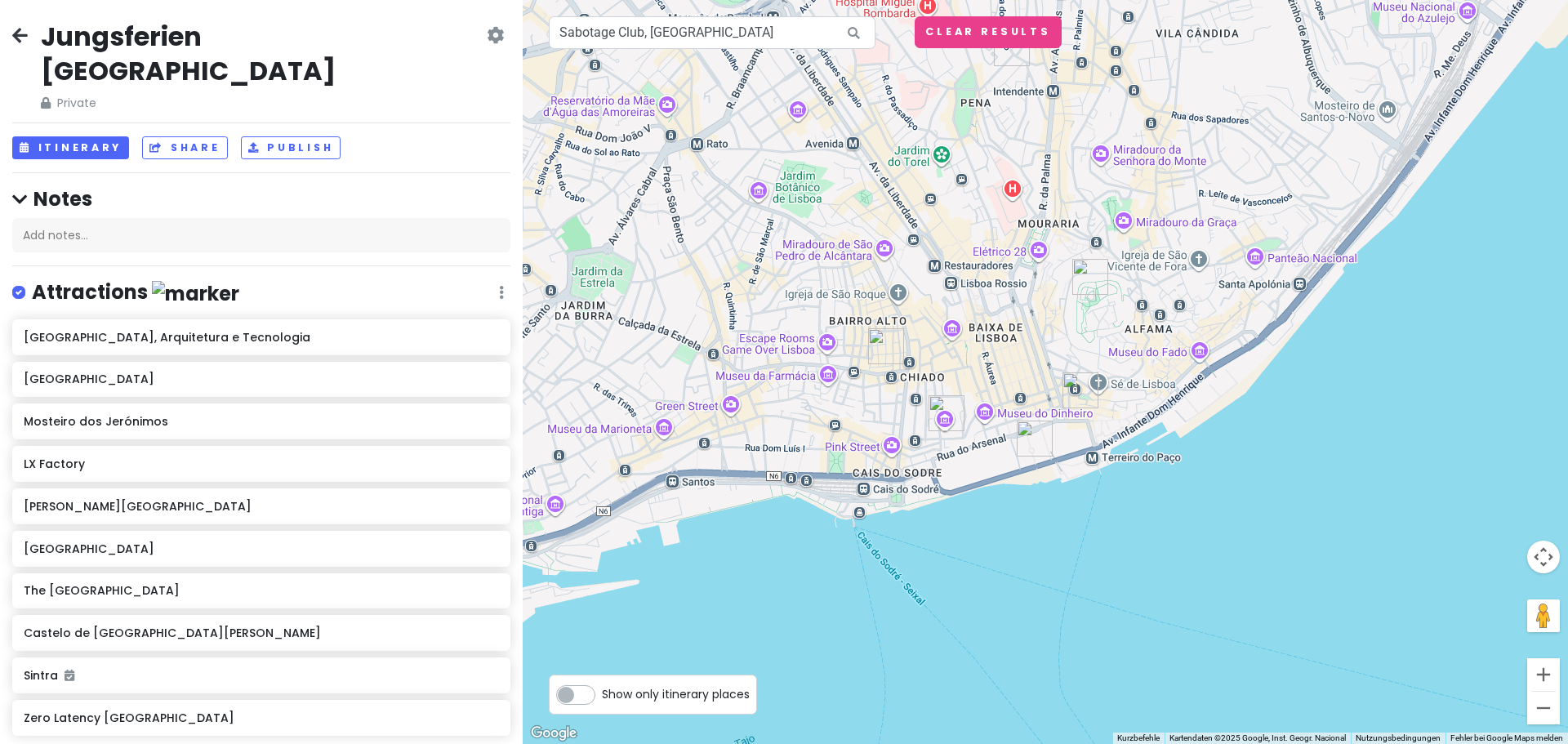
drag, startPoint x: 1019, startPoint y: 497, endPoint x: 980, endPoint y: 261, distance: 239.2
click at [980, 261] on div "RCA Club 4.6 (1.791) · R. [PERSON_NAME][STREET_ADDRESS] [DOMAIN_NAME] · Nightli…" at bounding box center [1045, 372] width 1045 height 744
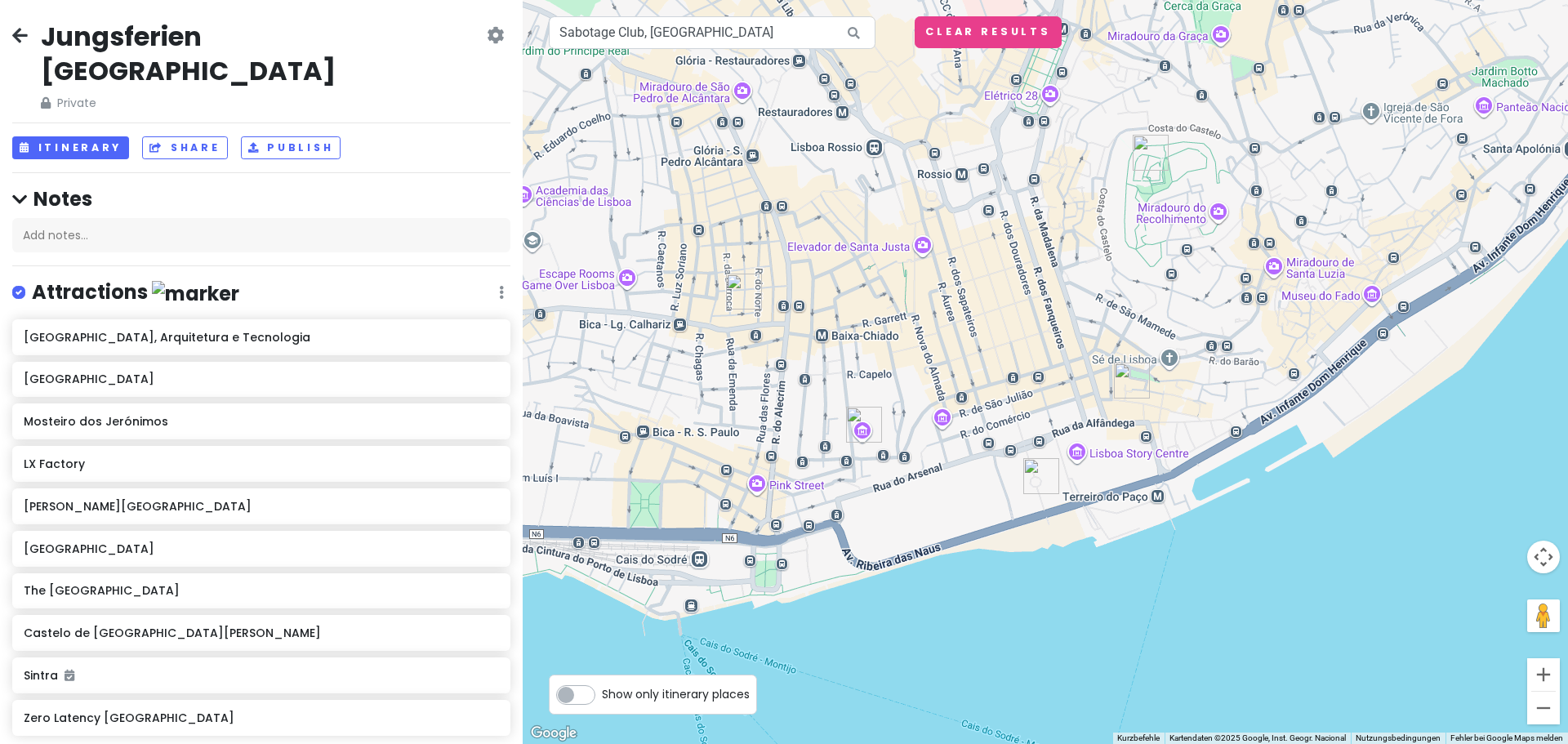
drag, startPoint x: 1003, startPoint y: 388, endPoint x: 958, endPoint y: 257, distance: 138.5
click at [958, 257] on div "RCA Club 4.6 (1.791) · R. [PERSON_NAME][STREET_ADDRESS] [DOMAIN_NAME] · Nightli…" at bounding box center [1045, 372] width 1045 height 744
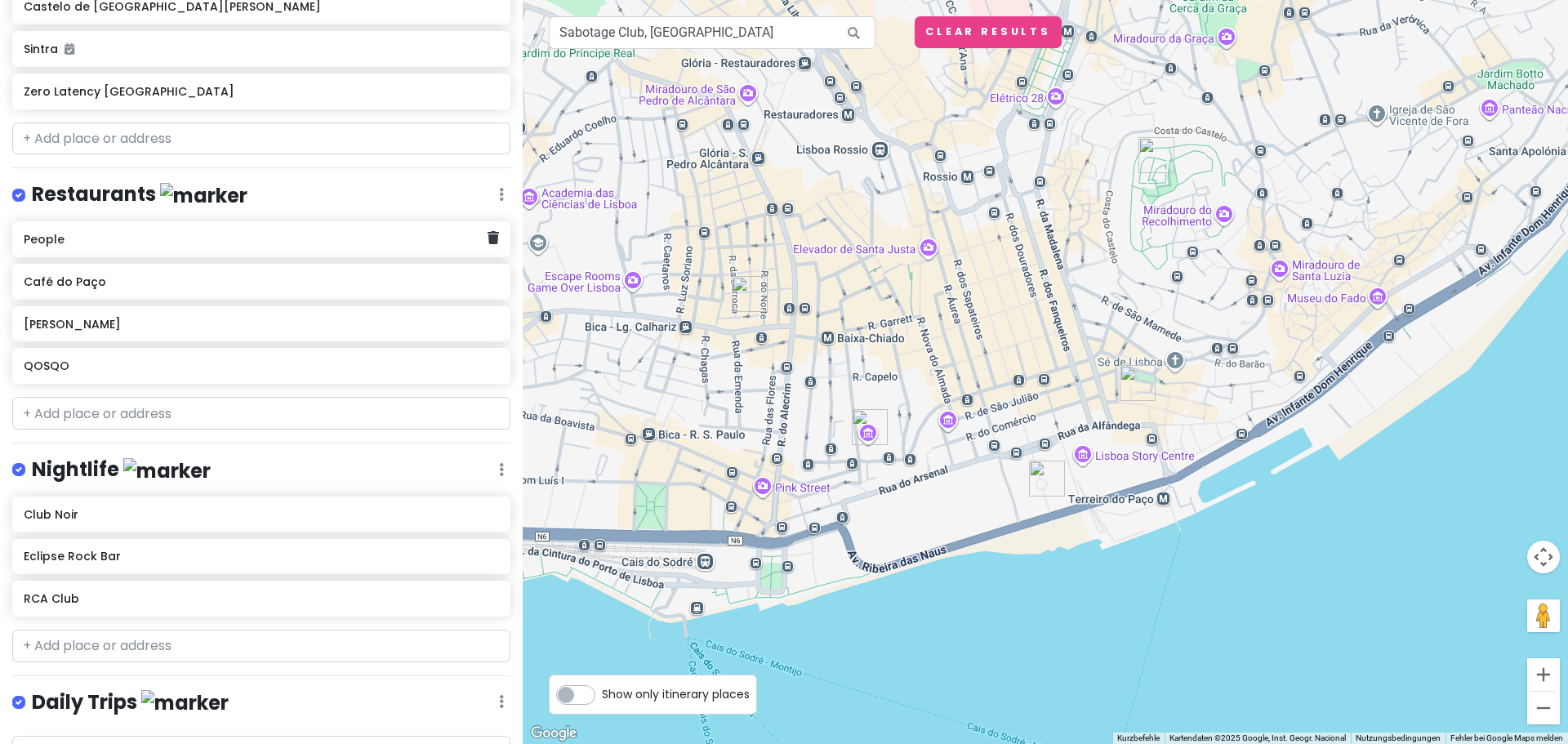
scroll to position [670, 0]
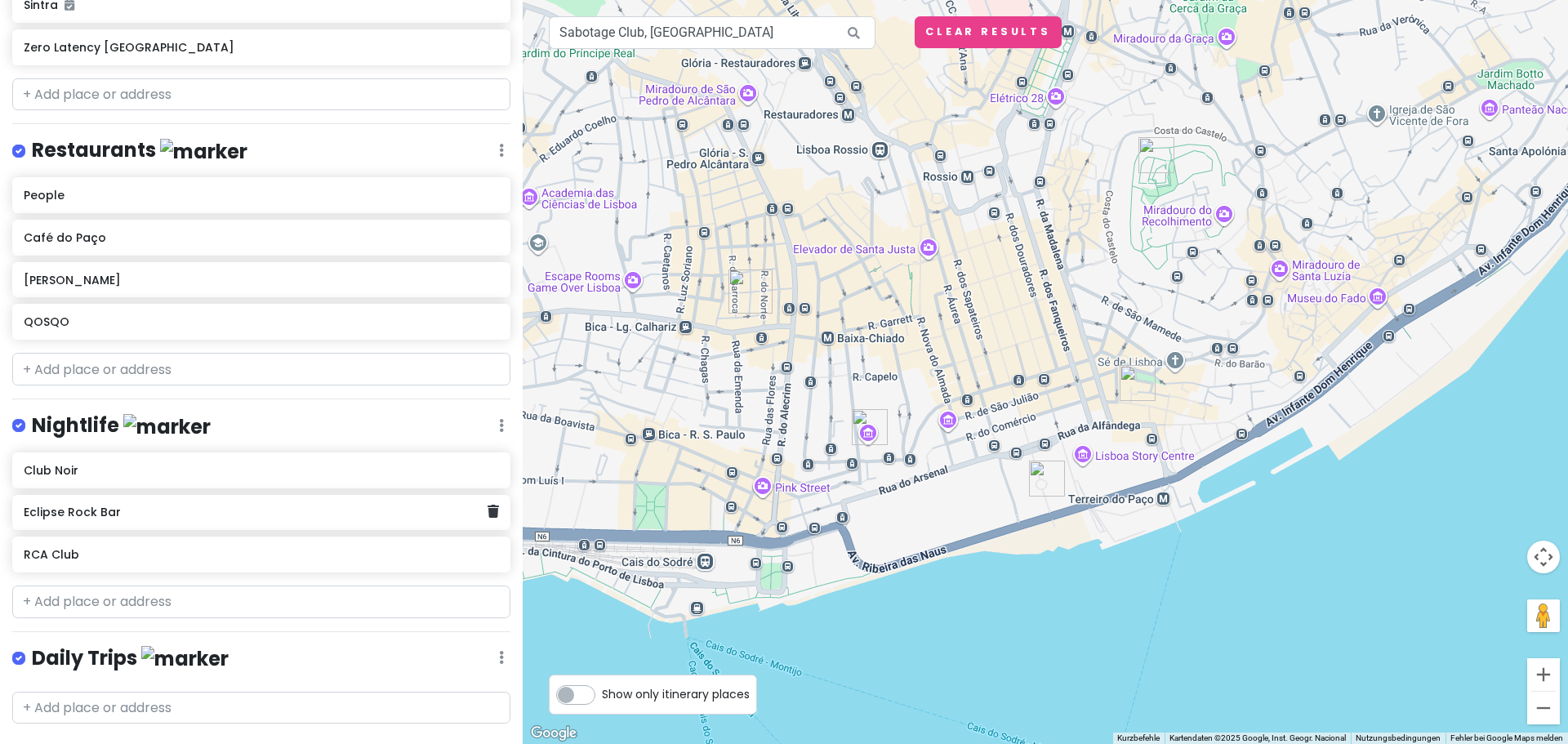
click at [219, 504] on h6 "Eclipse Rock Bar" at bounding box center [254, 511] width 463 height 15
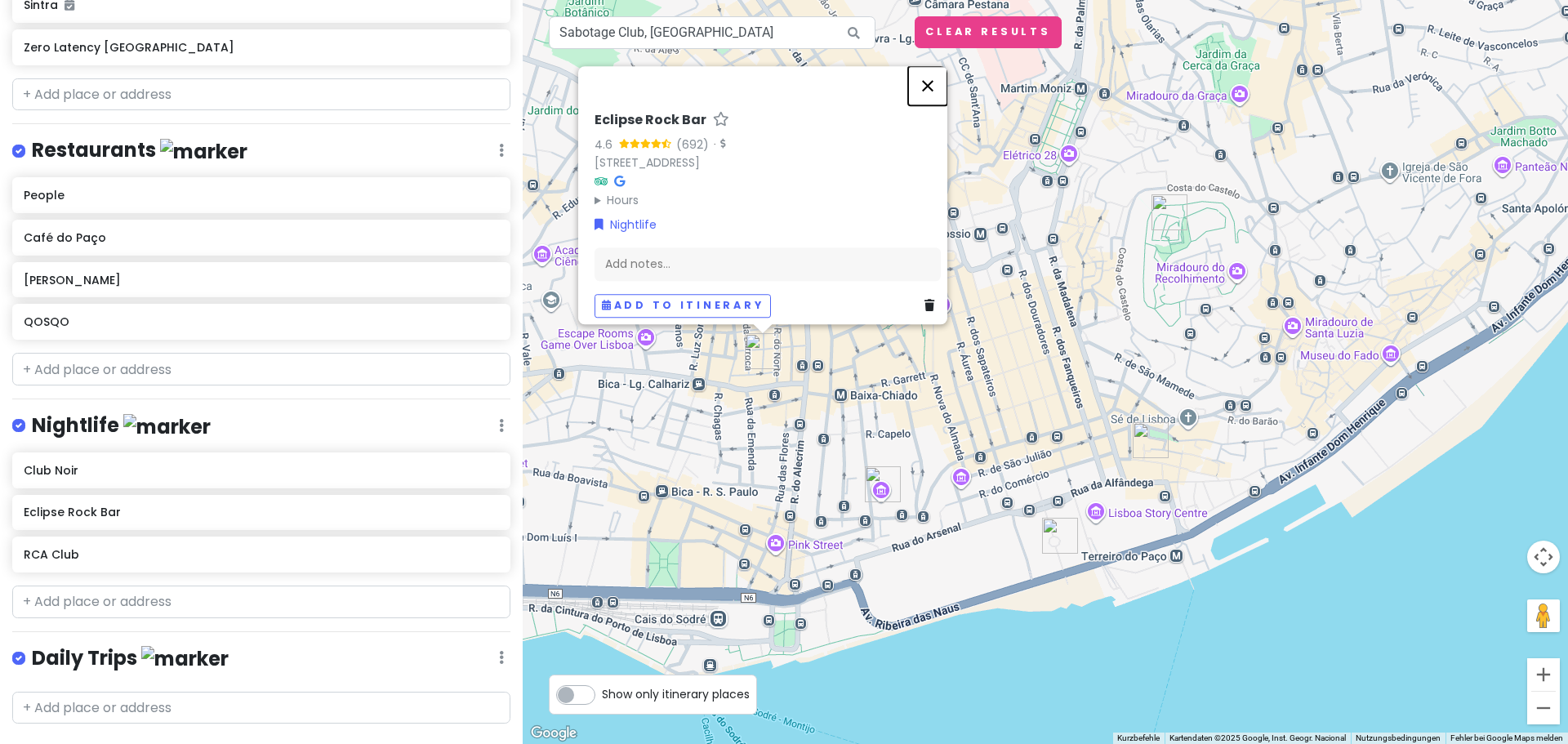
click at [927, 73] on button "Schließen" at bounding box center [928, 85] width 39 height 39
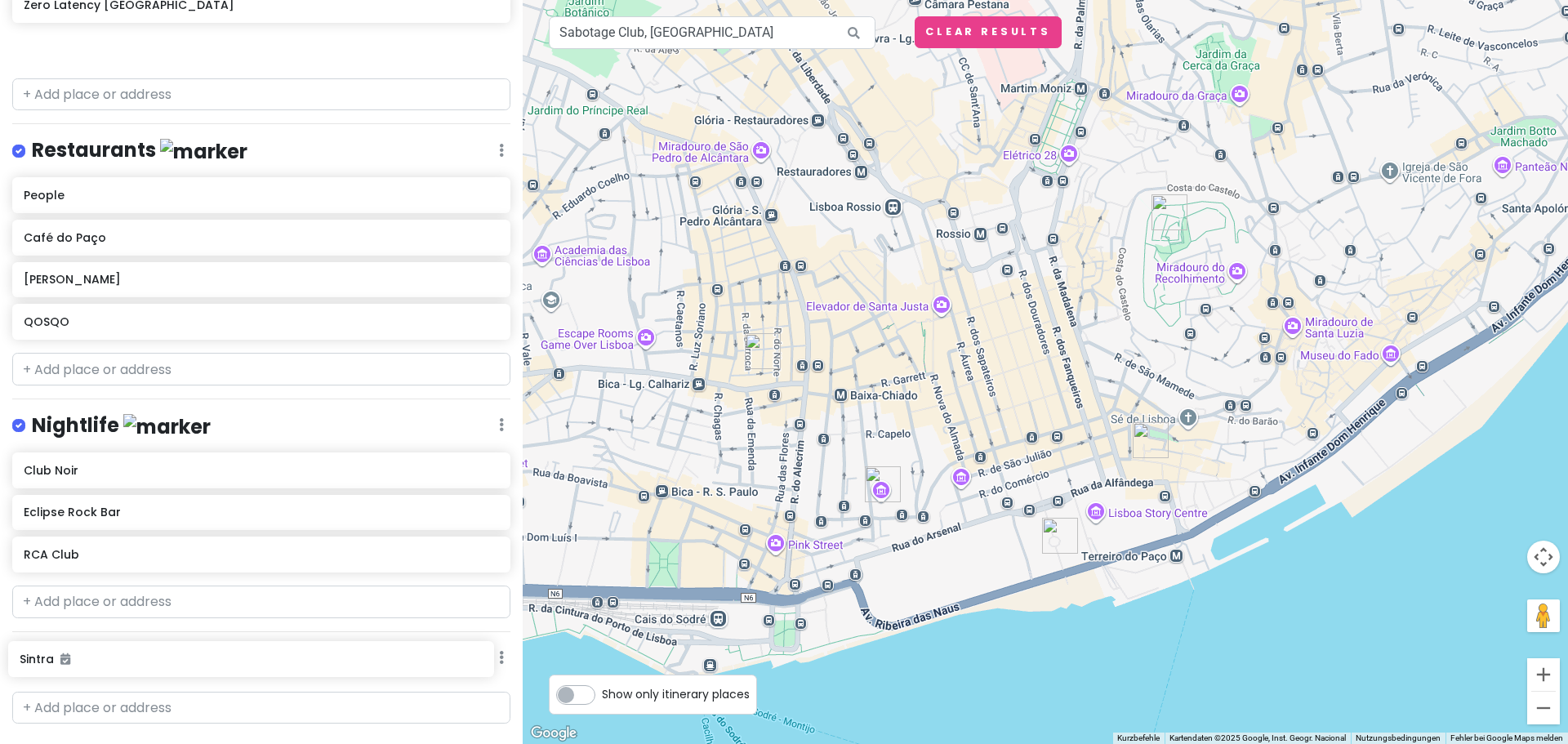
drag, startPoint x: 185, startPoint y: 378, endPoint x: 182, endPoint y: 659, distance: 281.0
click at [182, 659] on div "Jungsferien [GEOGRAPHIC_DATA] Private Change Dates Make a Copy Delete Trip Go P…" at bounding box center [261, 372] width 523 height 744
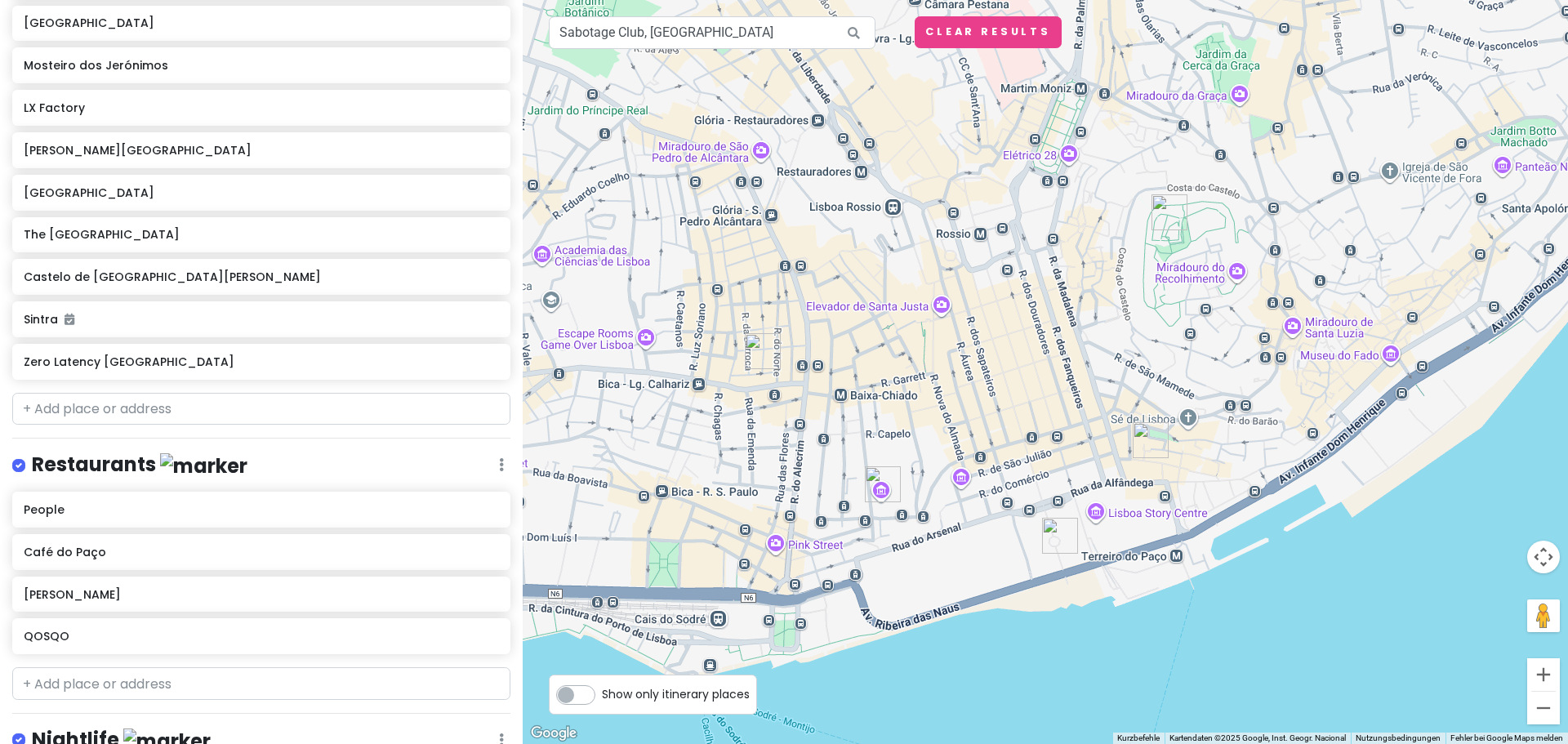
scroll to position [181, 0]
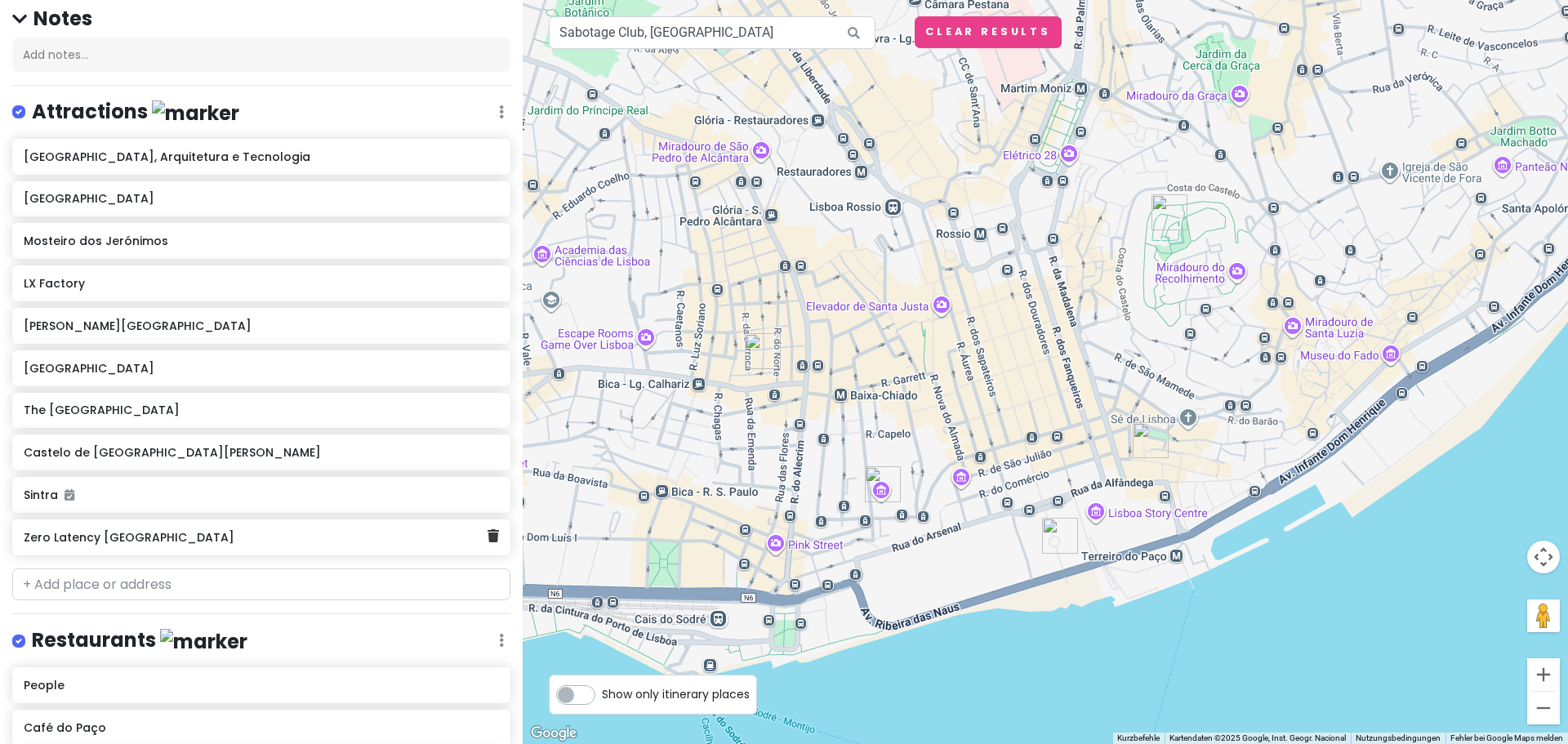
click at [214, 530] on h6 "Zero Latency [GEOGRAPHIC_DATA]" at bounding box center [254, 537] width 463 height 15
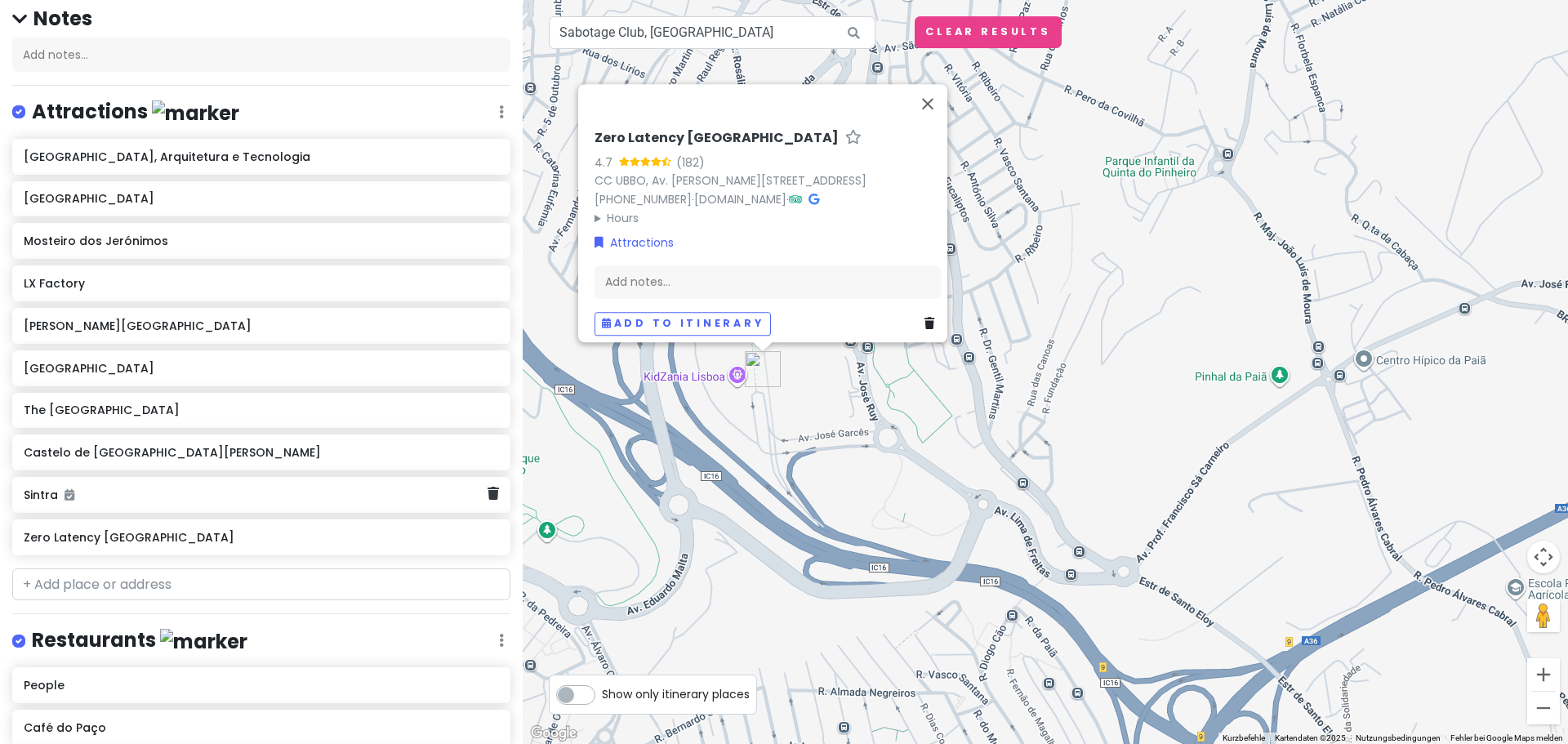
click at [184, 488] on h6 "Sintra" at bounding box center [254, 495] width 463 height 15
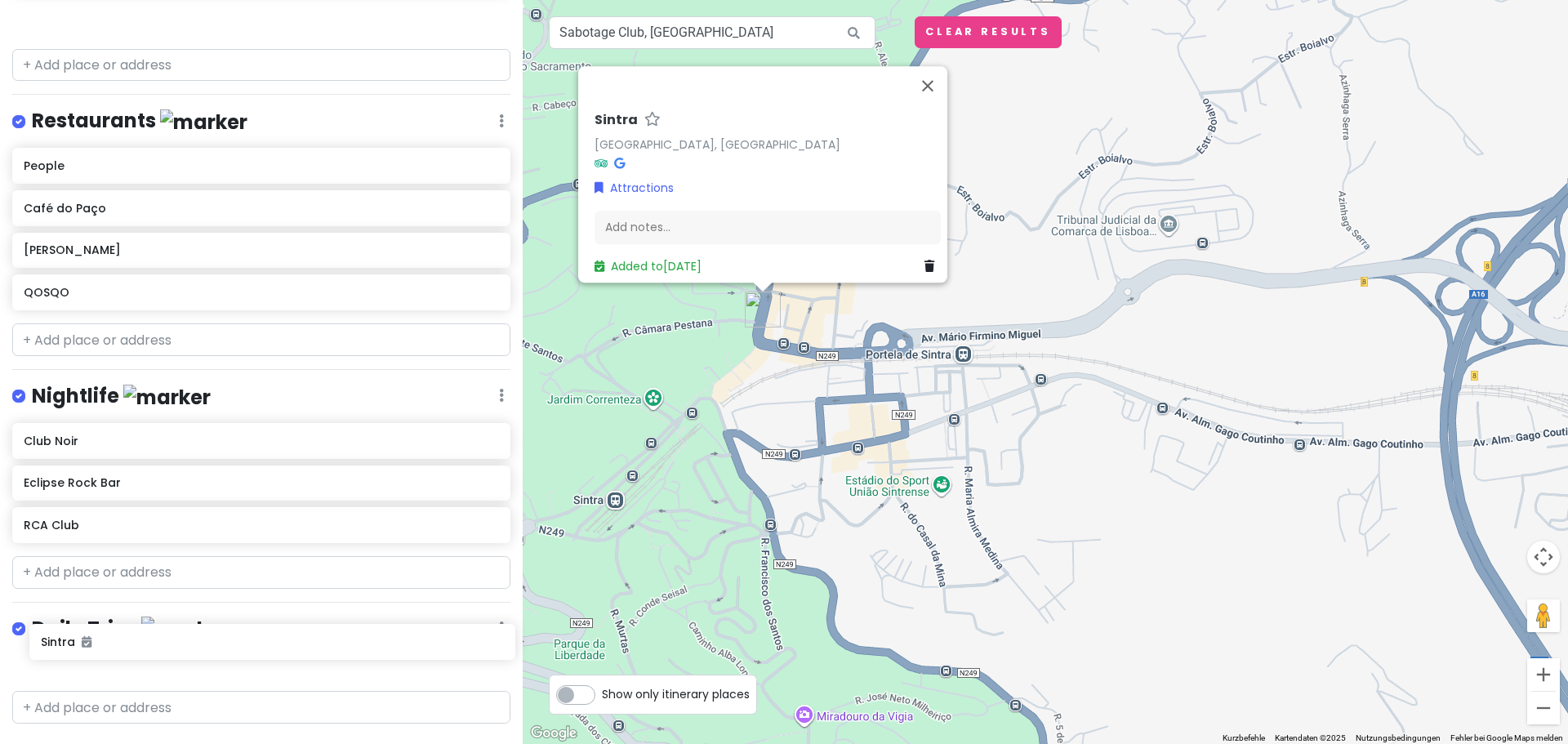
drag, startPoint x: 184, startPoint y: 459, endPoint x: 202, endPoint y: 640, distance: 181.9
click at [202, 640] on div "Jungsferien [GEOGRAPHIC_DATA] Private Change Dates Make a Copy Delete Trip Go P…" at bounding box center [261, 372] width 523 height 744
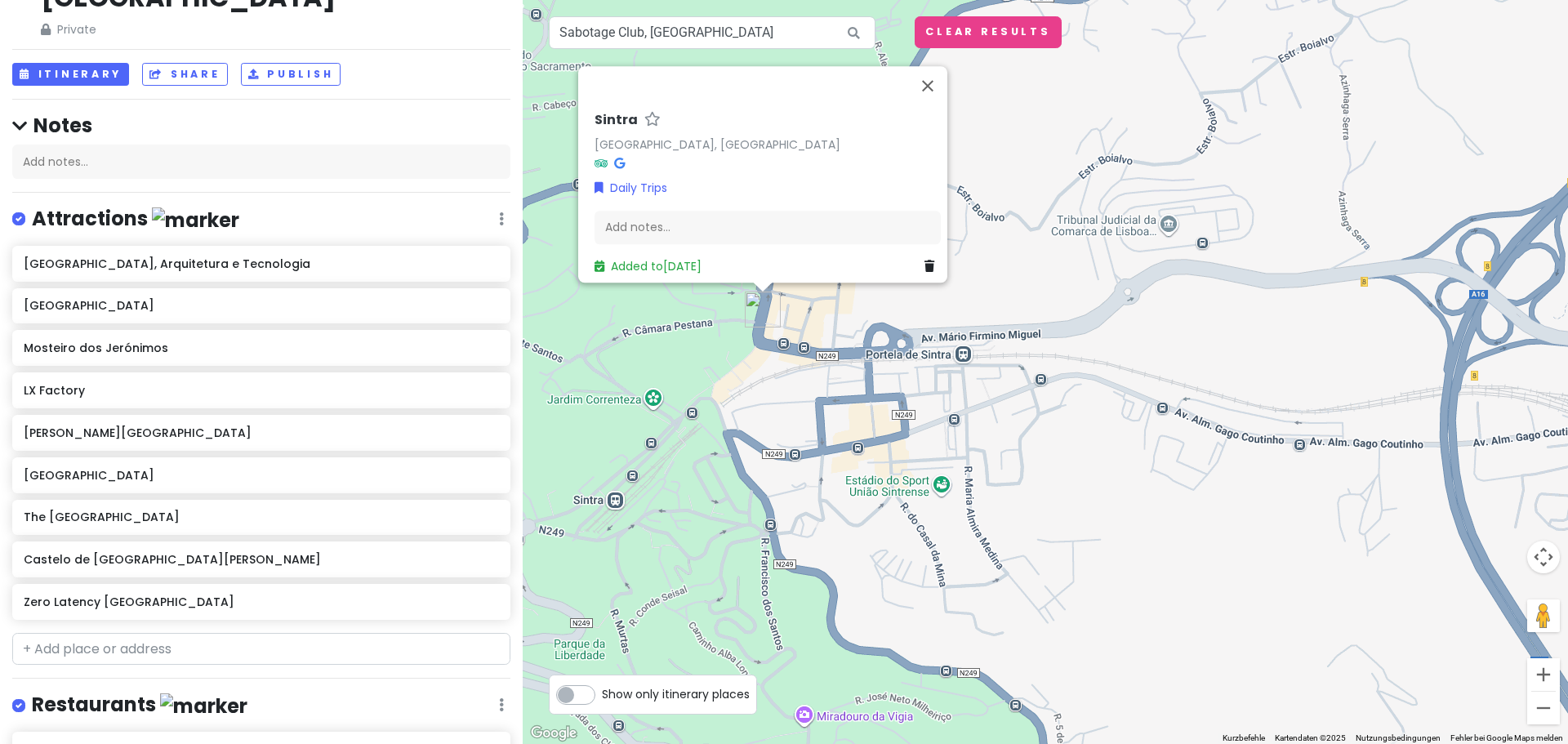
scroll to position [0, 0]
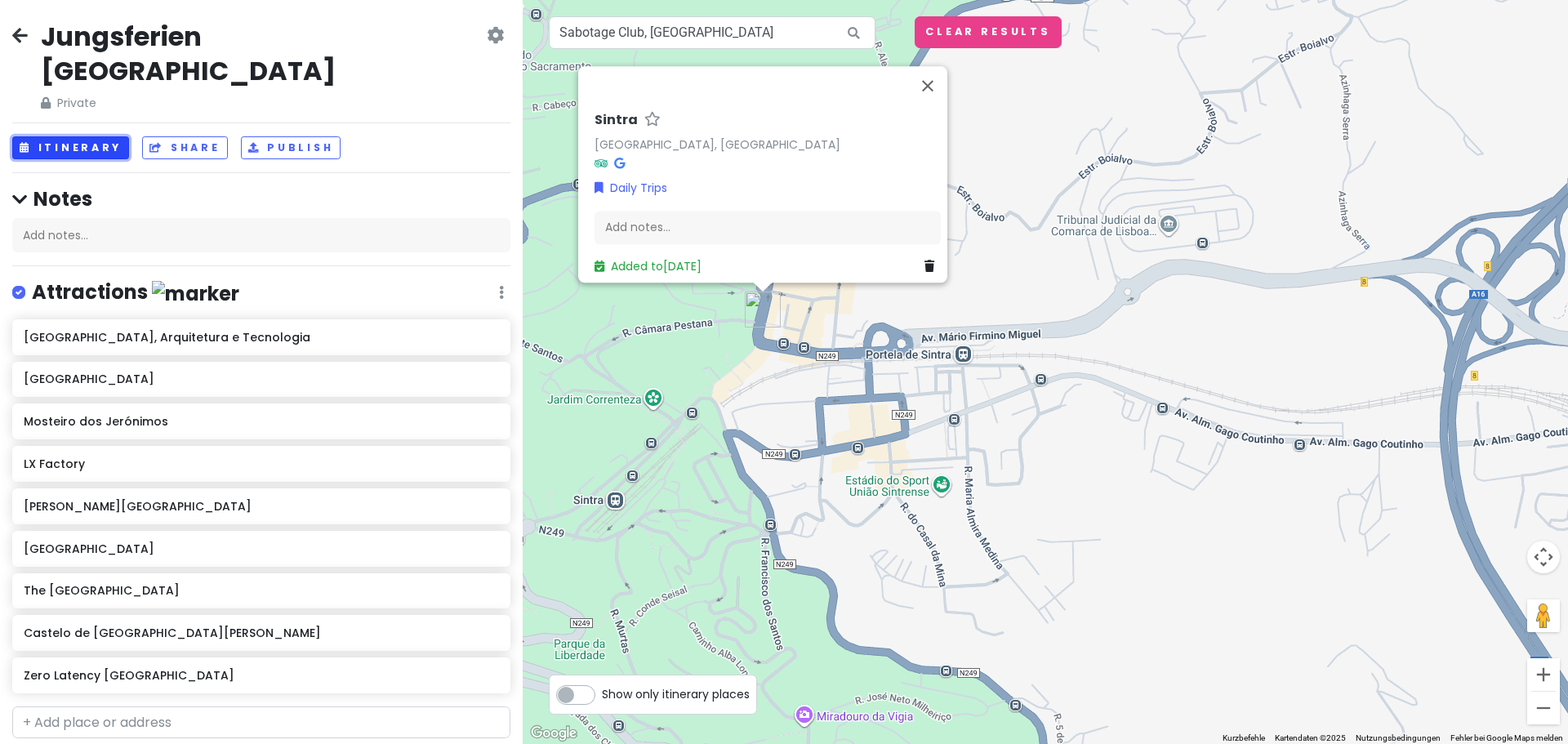
click at [64, 137] on button "Itinerary" at bounding box center [70, 148] width 117 height 23
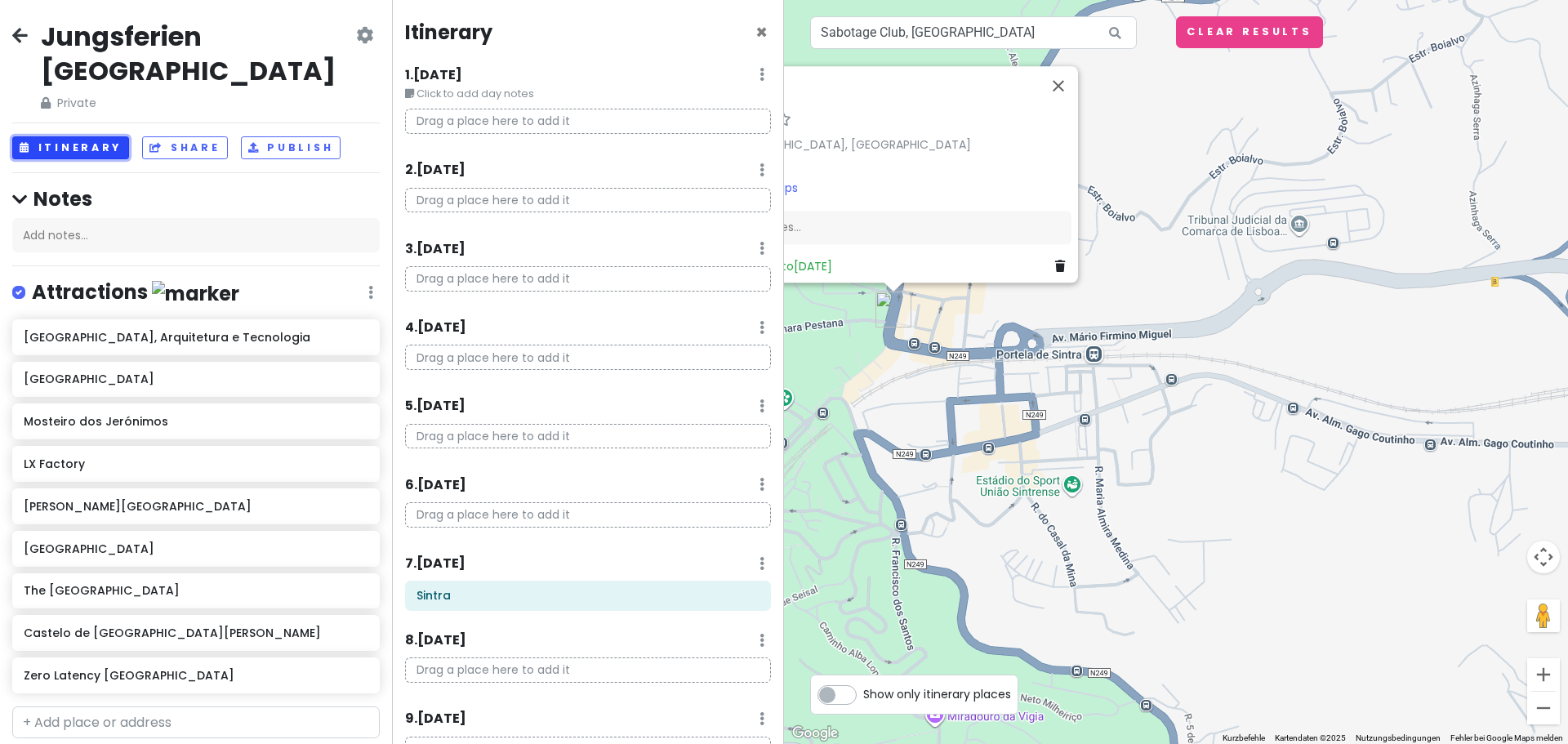
click at [60, 137] on button "Itinerary" at bounding box center [70, 148] width 117 height 23
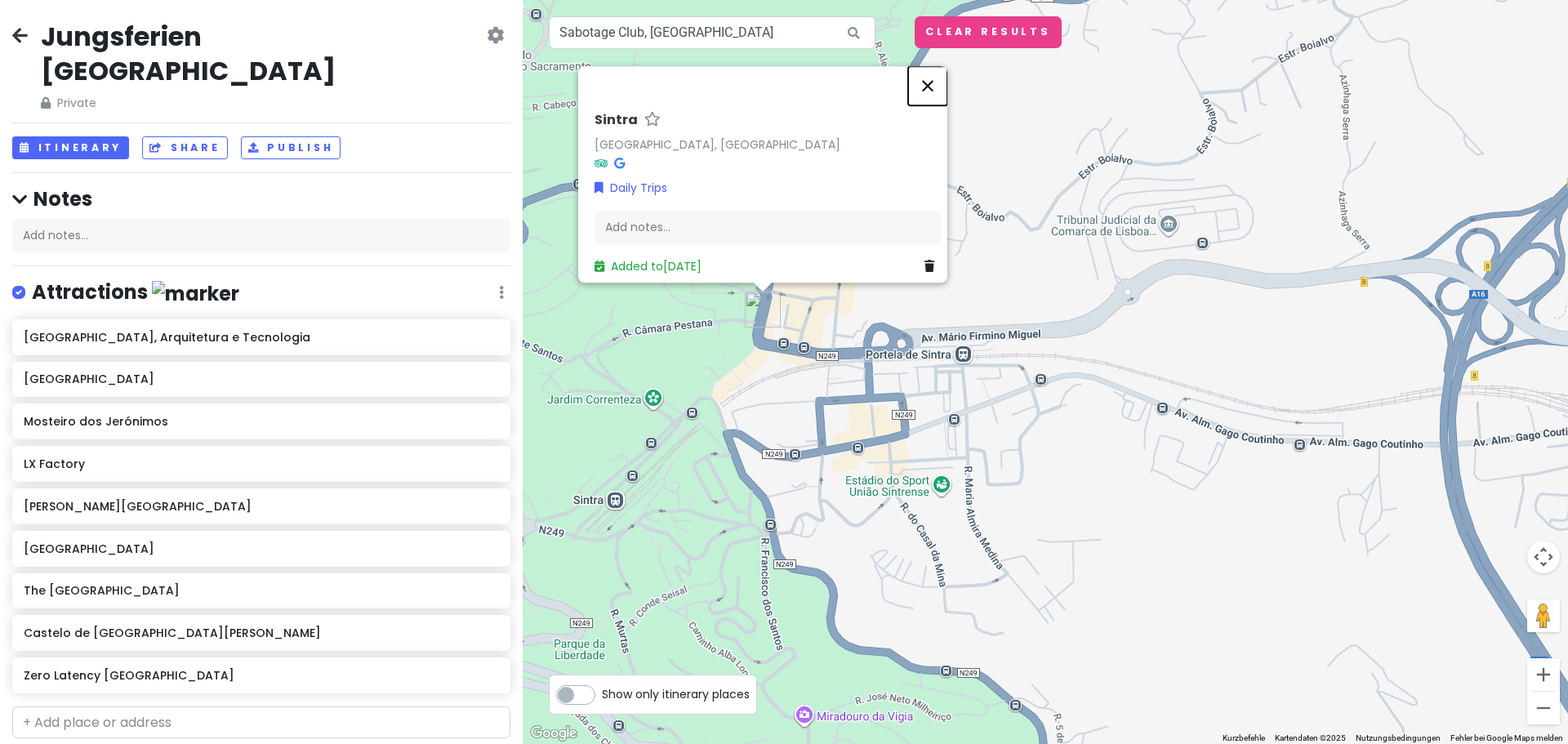
click at [929, 91] on button "Schließen" at bounding box center [928, 85] width 39 height 39
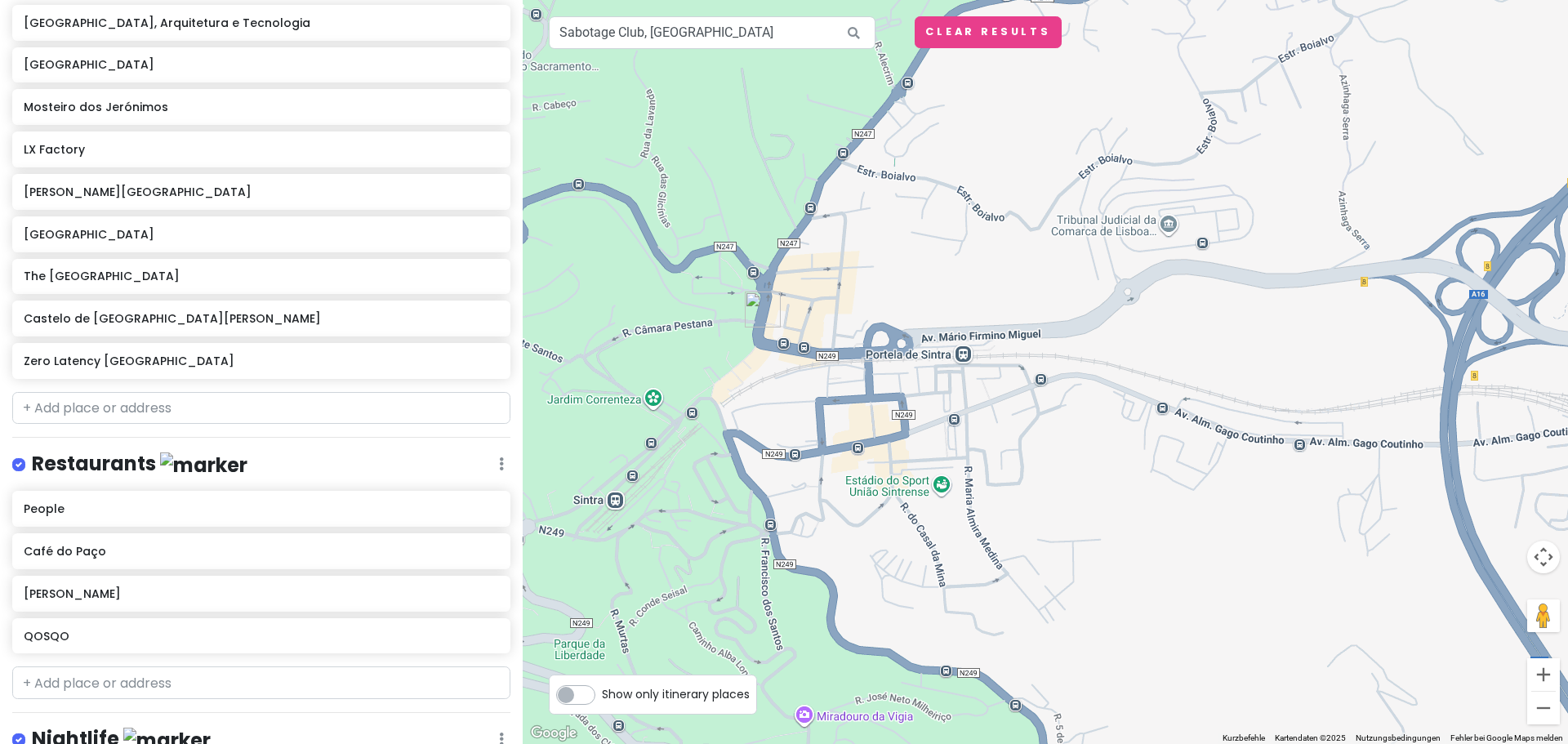
scroll to position [408, 0]
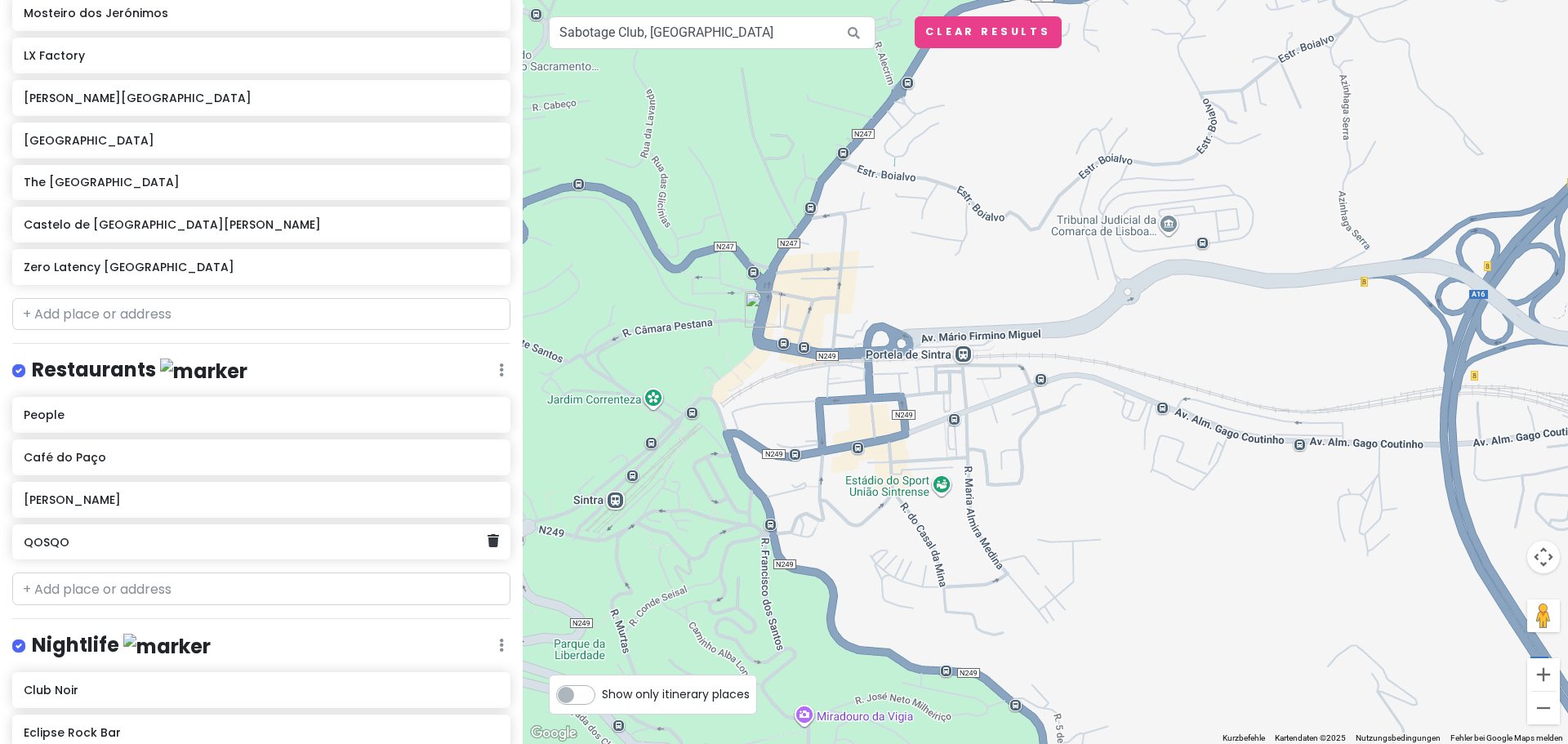
click at [284, 535] on h6 "QOSQO" at bounding box center [254, 542] width 463 height 15
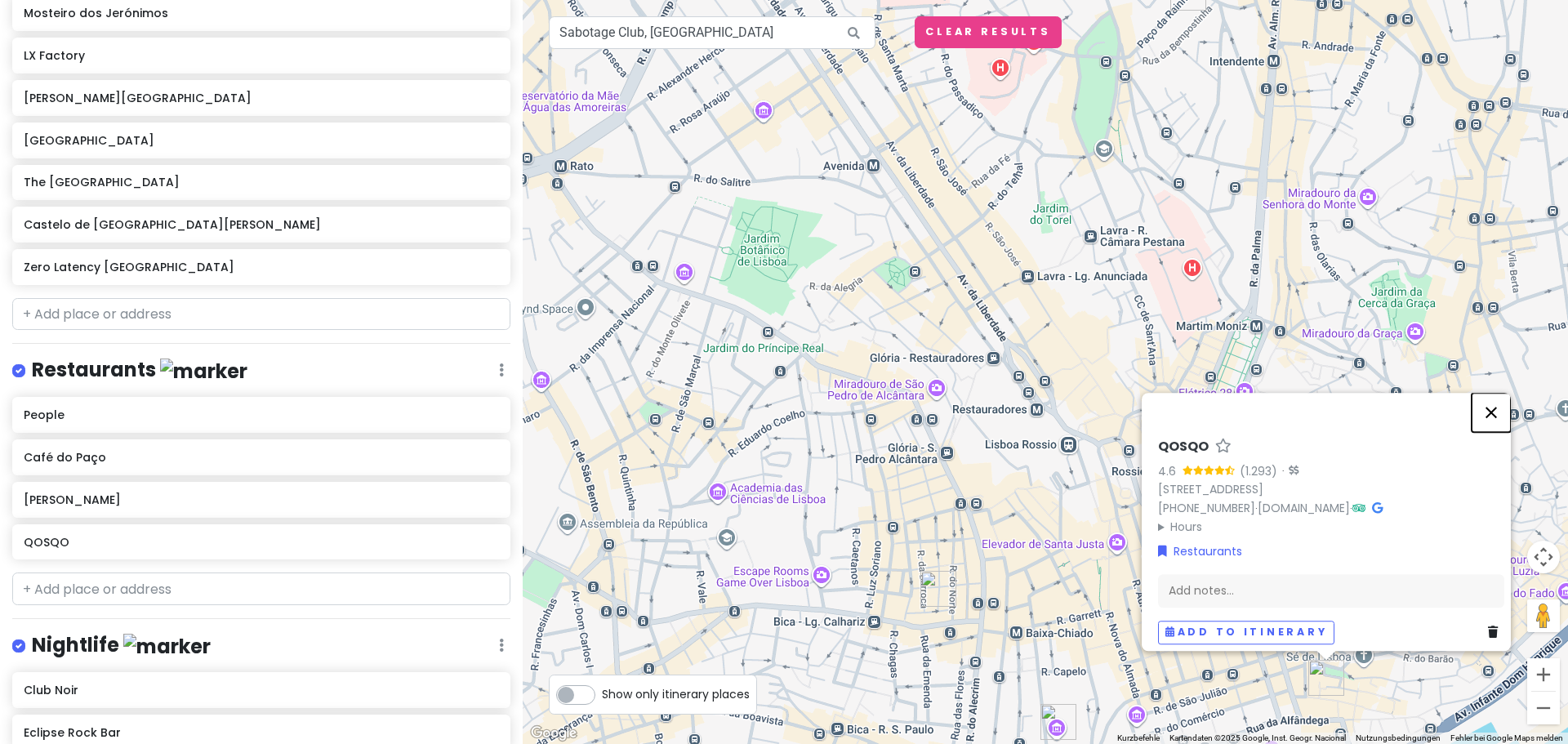
click at [1495, 394] on button "Schließen" at bounding box center [1491, 412] width 39 height 39
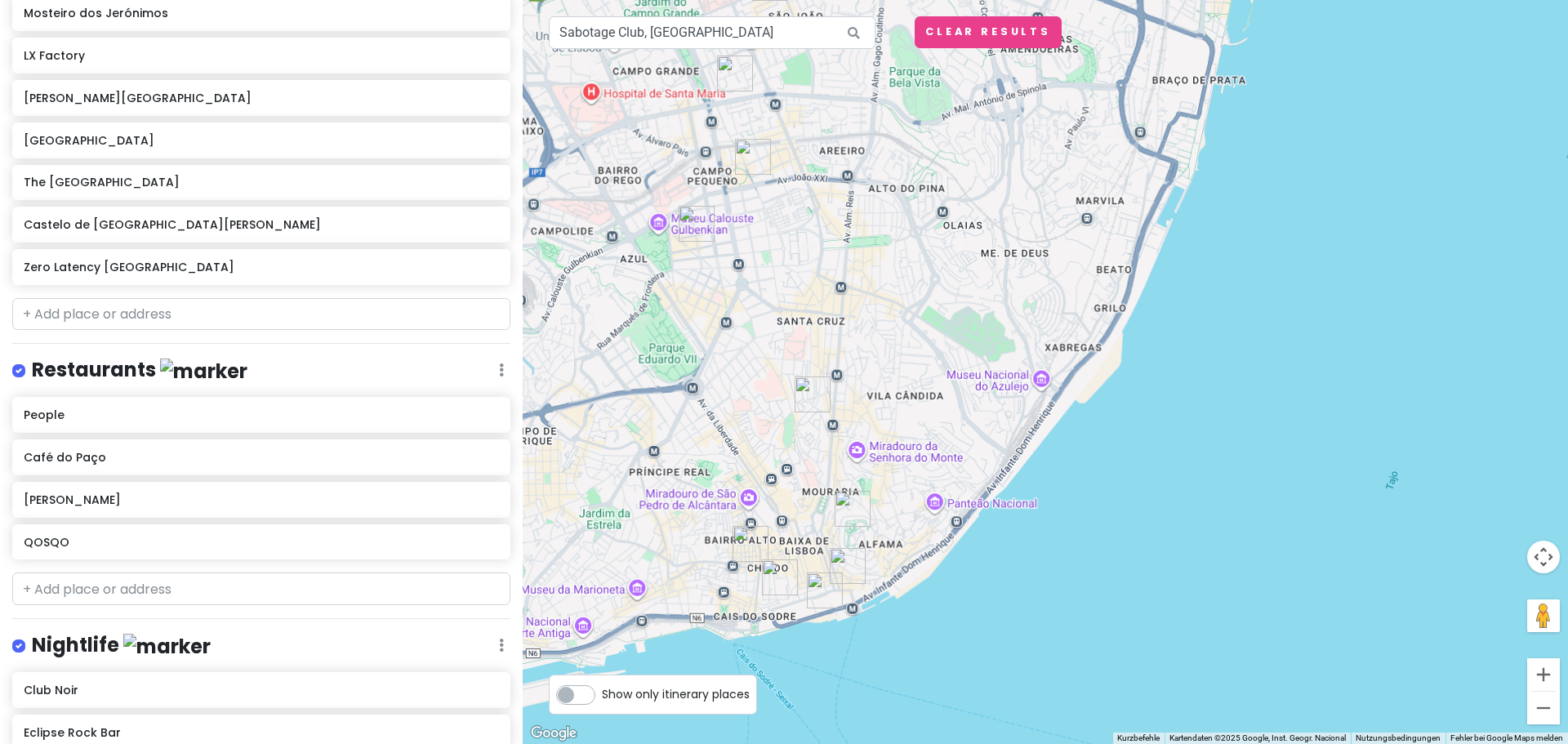
drag, startPoint x: 1076, startPoint y: 598, endPoint x: 888, endPoint y: 523, distance: 202.4
click at [888, 523] on div at bounding box center [1045, 372] width 1045 height 744
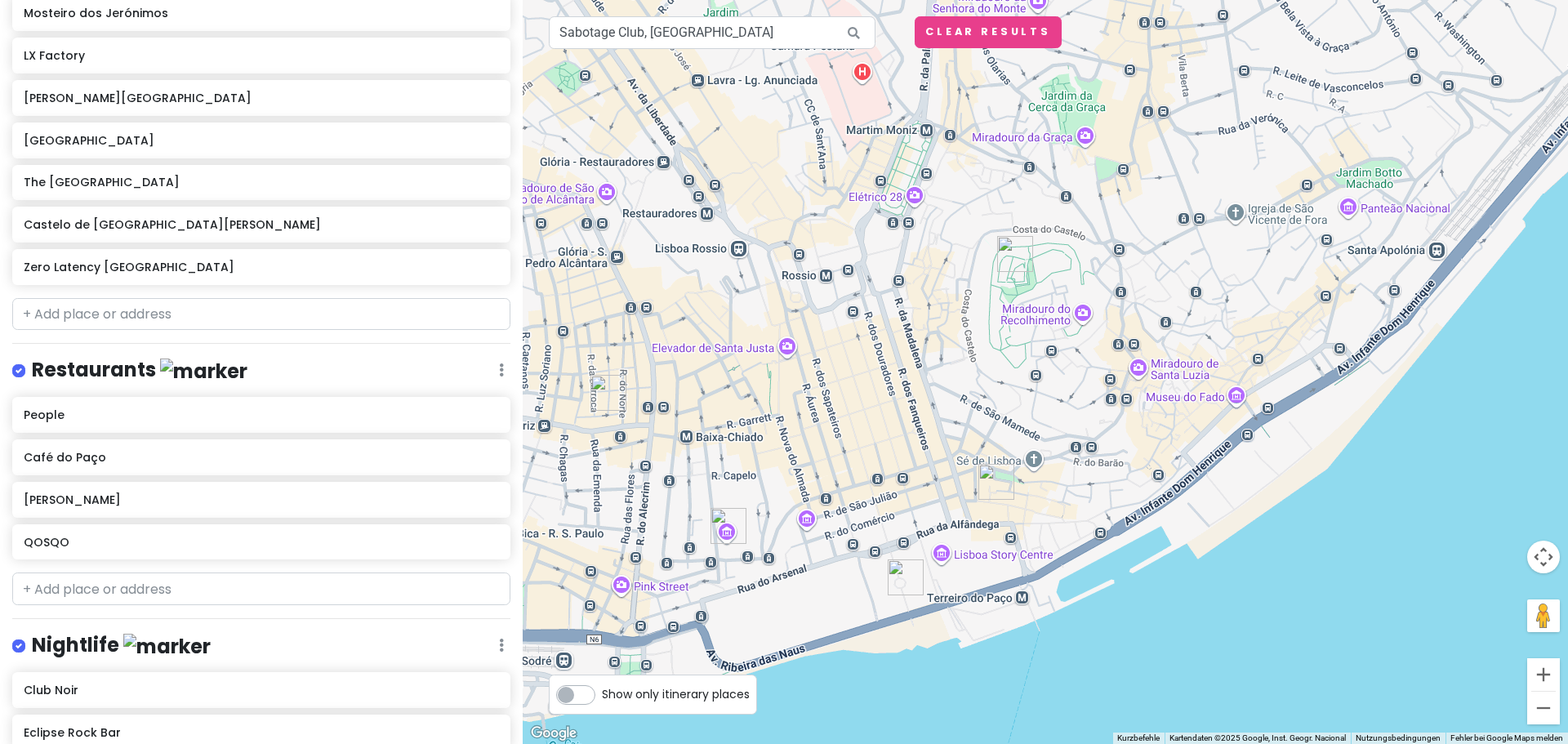
drag, startPoint x: 794, startPoint y: 580, endPoint x: 863, endPoint y: 497, distance: 107.9
click at [863, 497] on div at bounding box center [1045, 372] width 1045 height 744
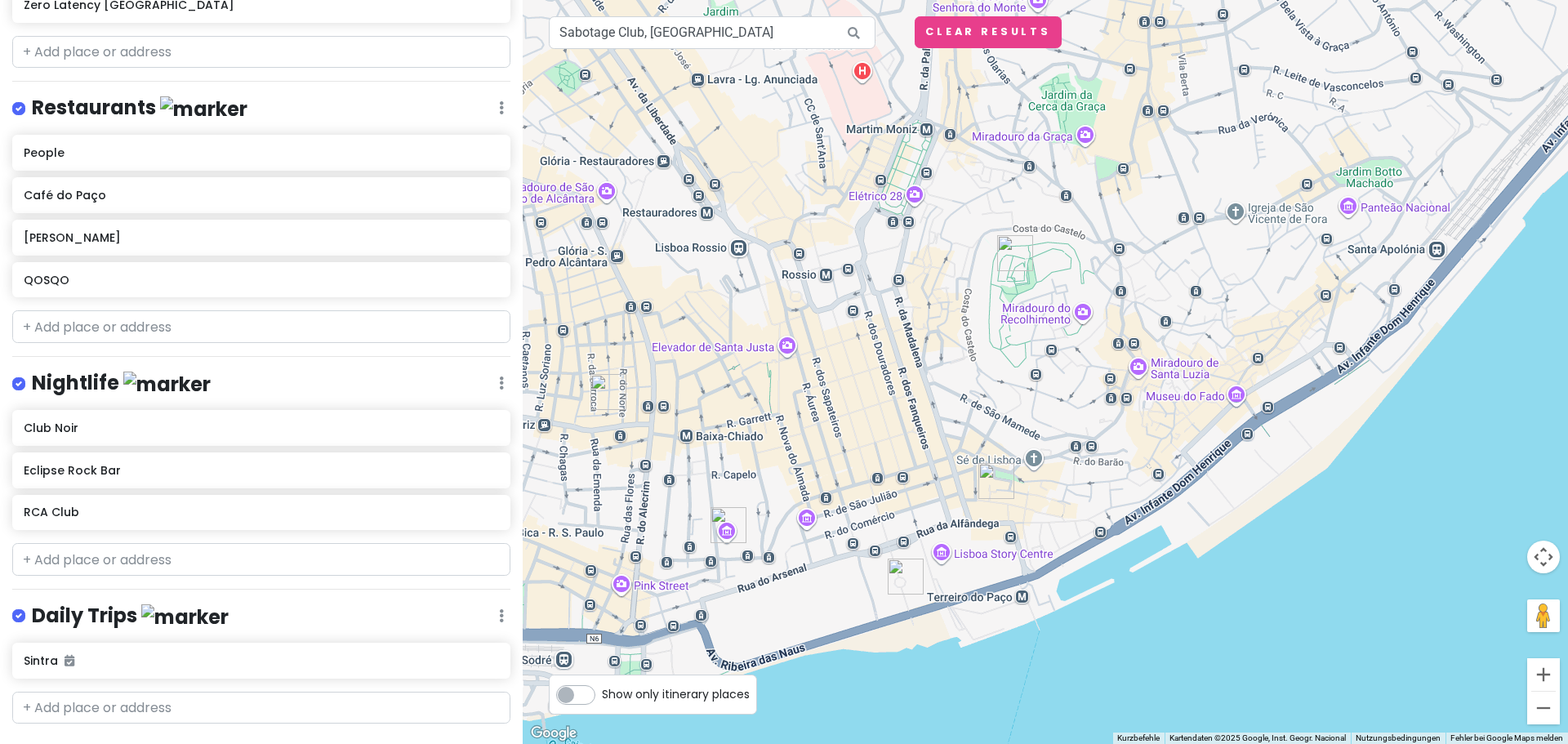
click at [787, 351] on div at bounding box center [1045, 372] width 1045 height 744
drag, startPoint x: 714, startPoint y: 42, endPoint x: 440, endPoint y: 16, distance: 275.2
click at [440, 16] on div "Jungsferien [GEOGRAPHIC_DATA] Private Change Dates Make a Copy Delete Trip Go P…" at bounding box center [784, 372] width 1568 height 744
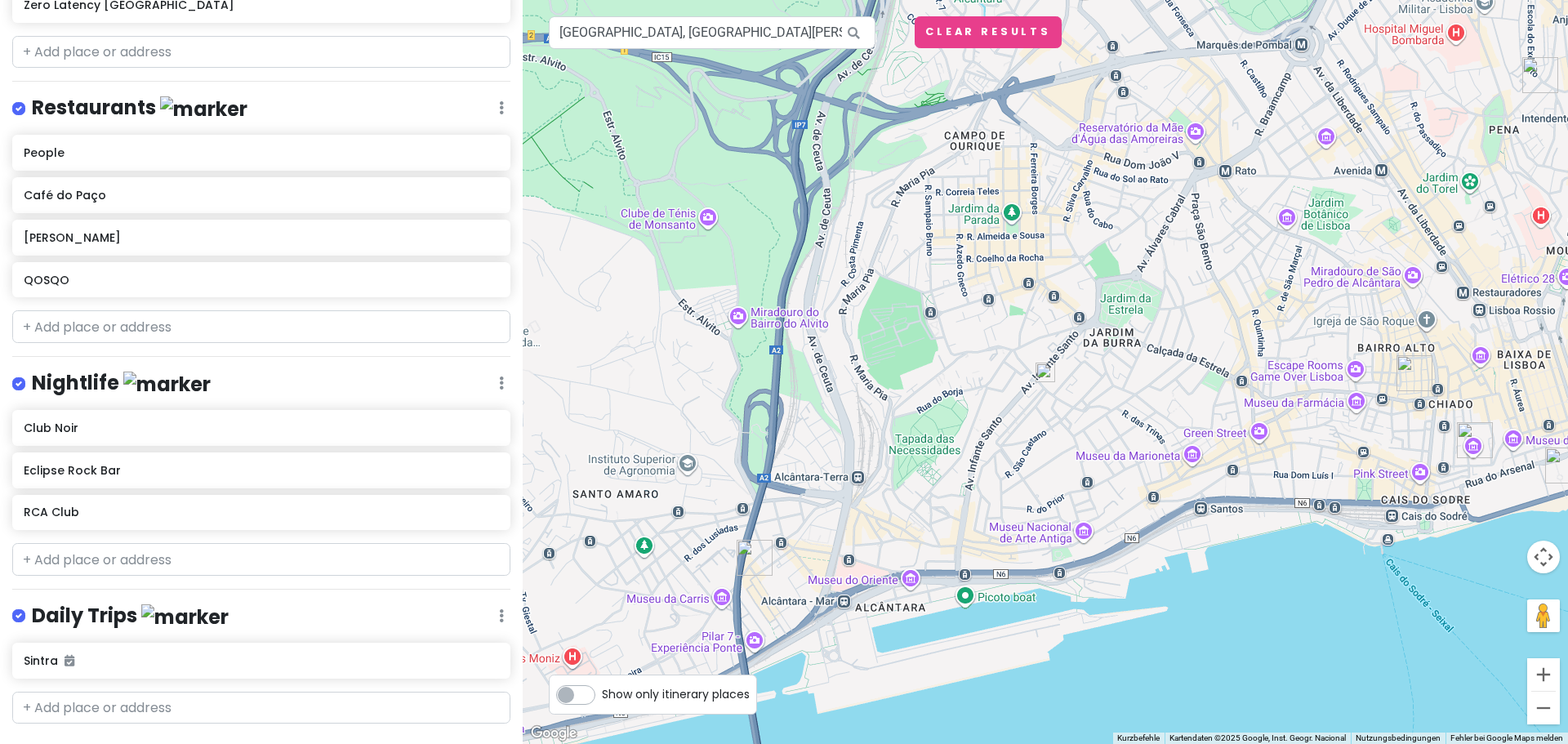
click at [1045, 374] on img at bounding box center [1045, 372] width 20 height 20
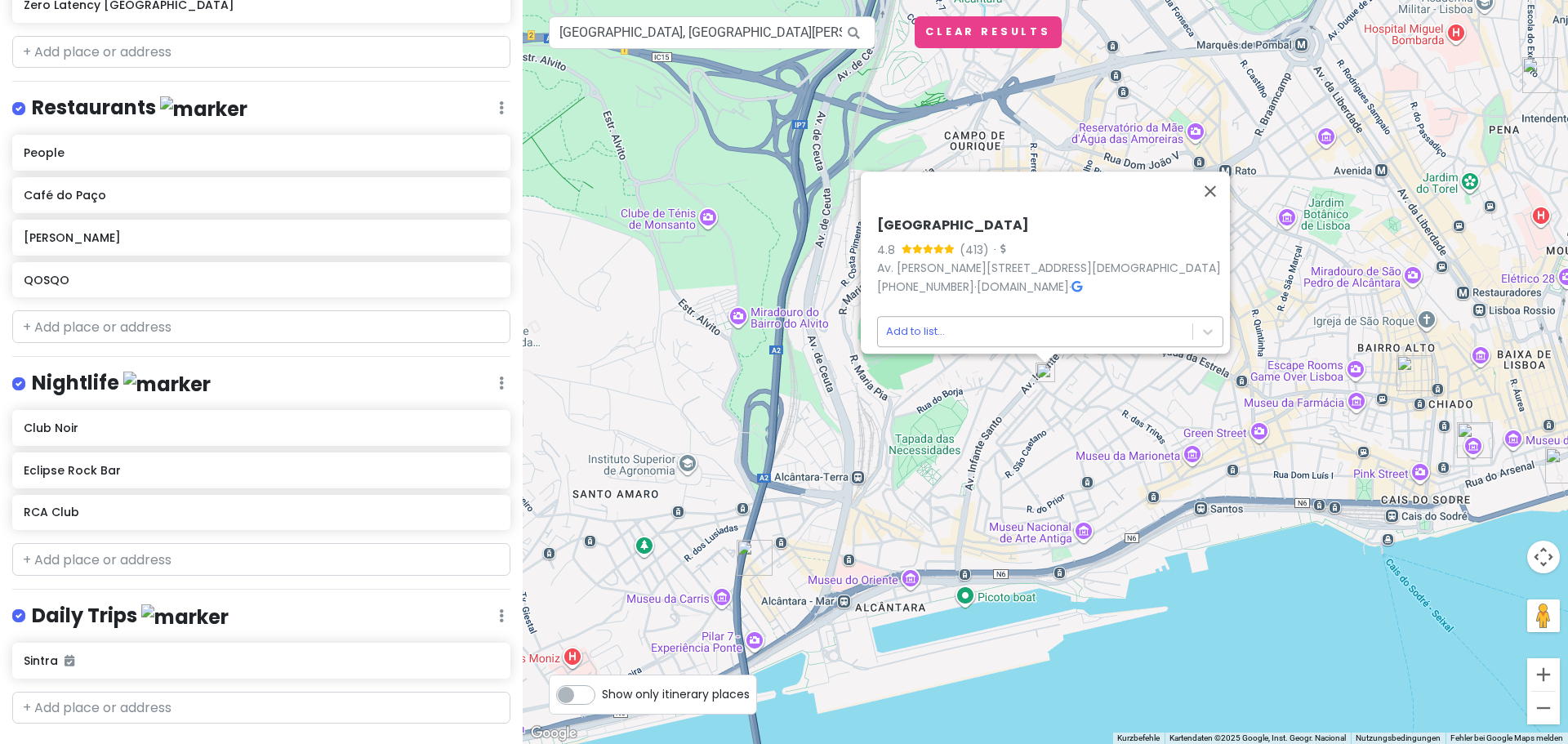
click at [1046, 324] on body "Jungsferien [GEOGRAPHIC_DATA] Private Change Dates Make a Copy Delete Trip Go P…" at bounding box center [784, 372] width 1568 height 744
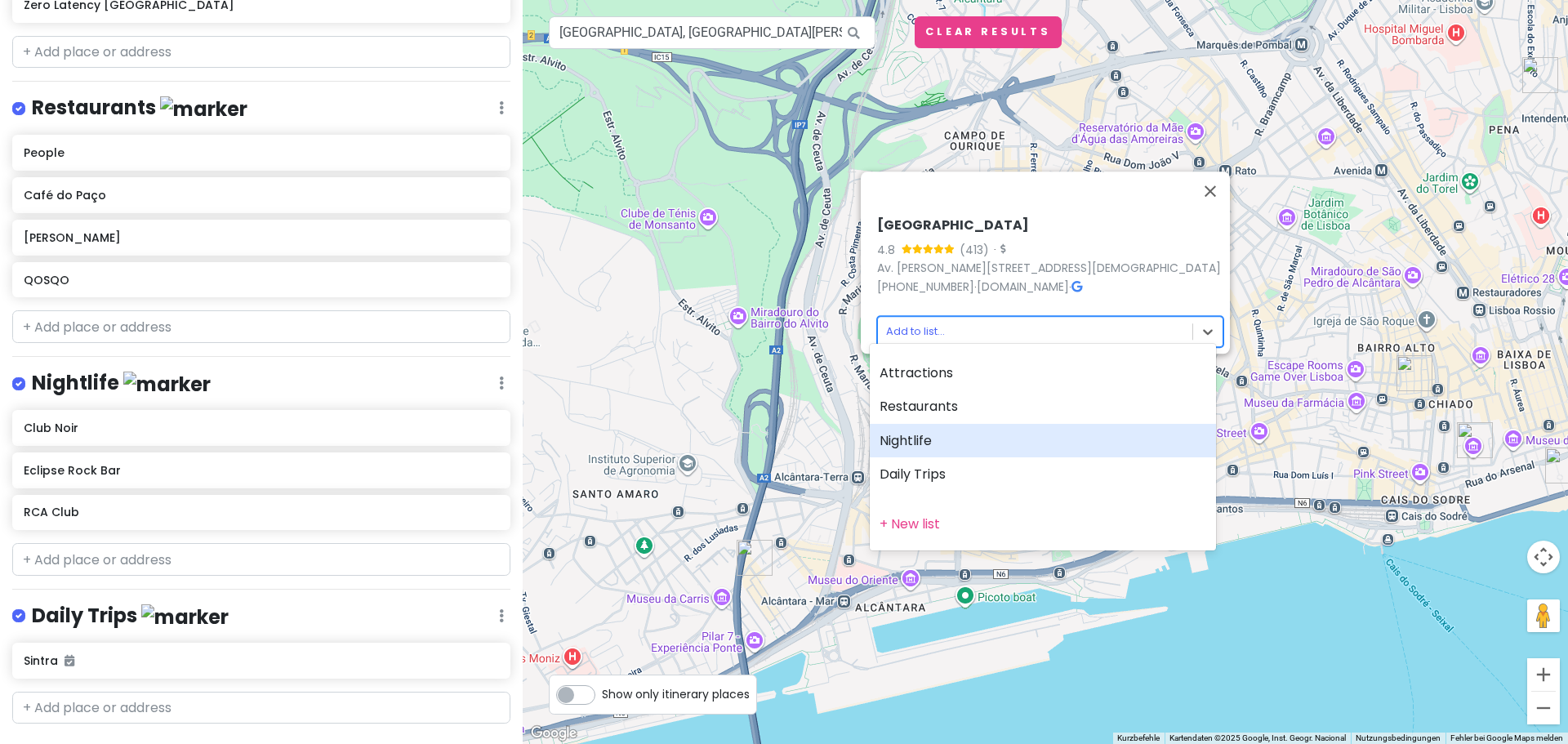
click at [944, 446] on div "Nightlife" at bounding box center [1043, 441] width 346 height 35
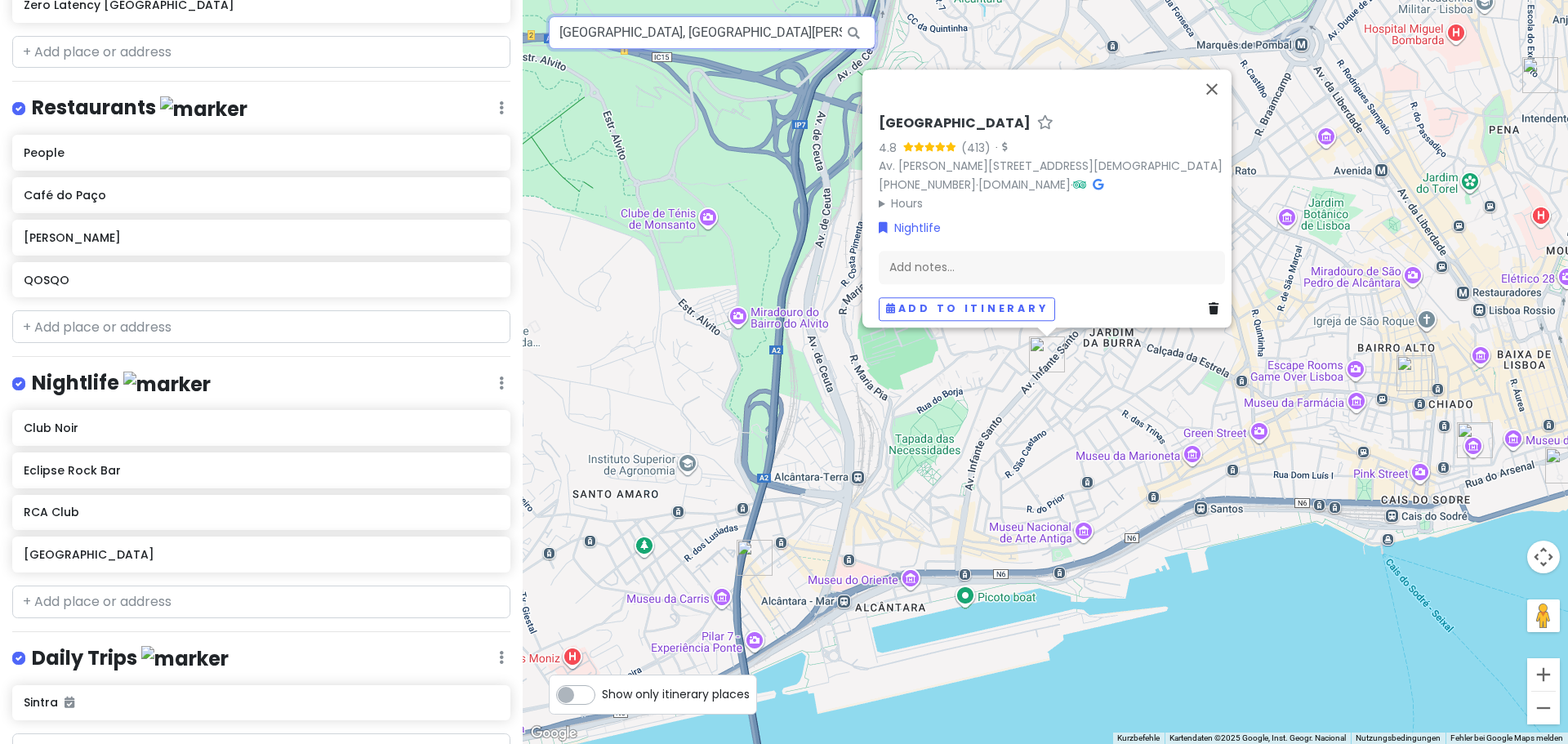
click at [800, 36] on input "[GEOGRAPHIC_DATA], [GEOGRAPHIC_DATA][PERSON_NAME], [GEOGRAPHIC_DATA], [GEOGRAPH…" at bounding box center [712, 33] width 327 height 33
paste input "Copenhaga"
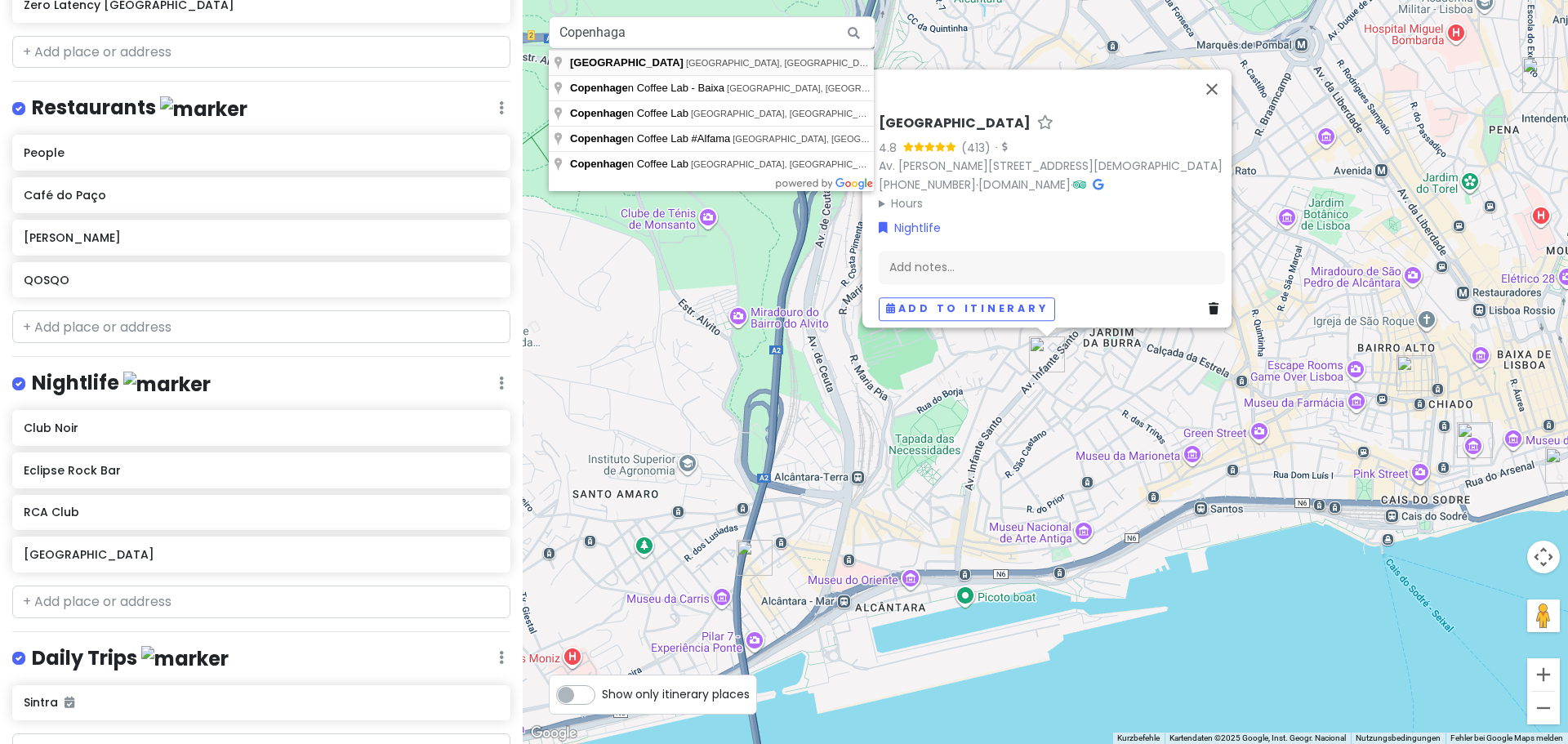
type input "[GEOGRAPHIC_DATA], [GEOGRAPHIC_DATA], [GEOGRAPHIC_DATA], [GEOGRAPHIC_DATA]"
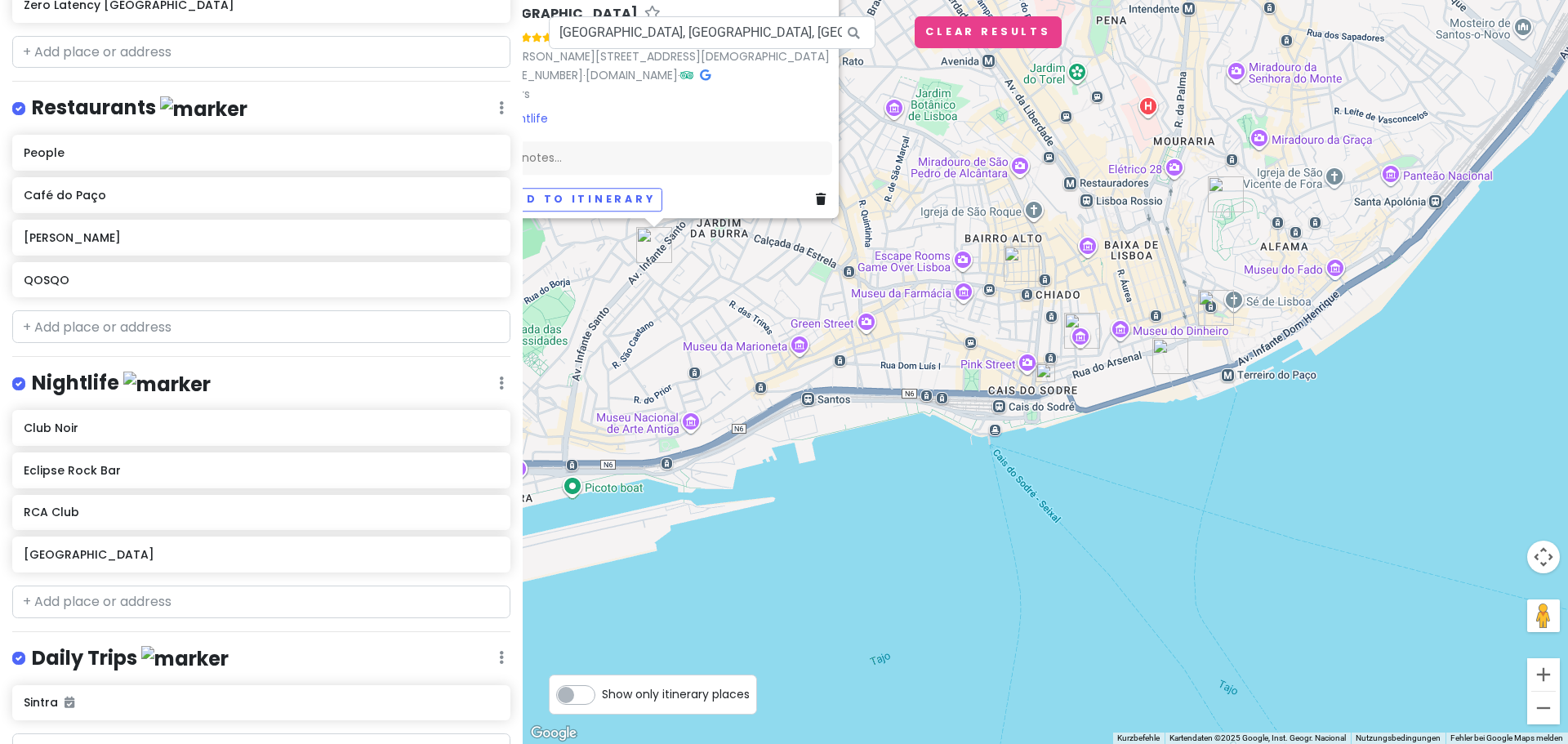
click at [1051, 382] on div "Valhalla Rock Pub 4.8 (413) · Av. [PERSON_NAME] 356 A, 1350-181 [GEOGRAPHIC_DAT…" at bounding box center [1045, 372] width 1045 height 744
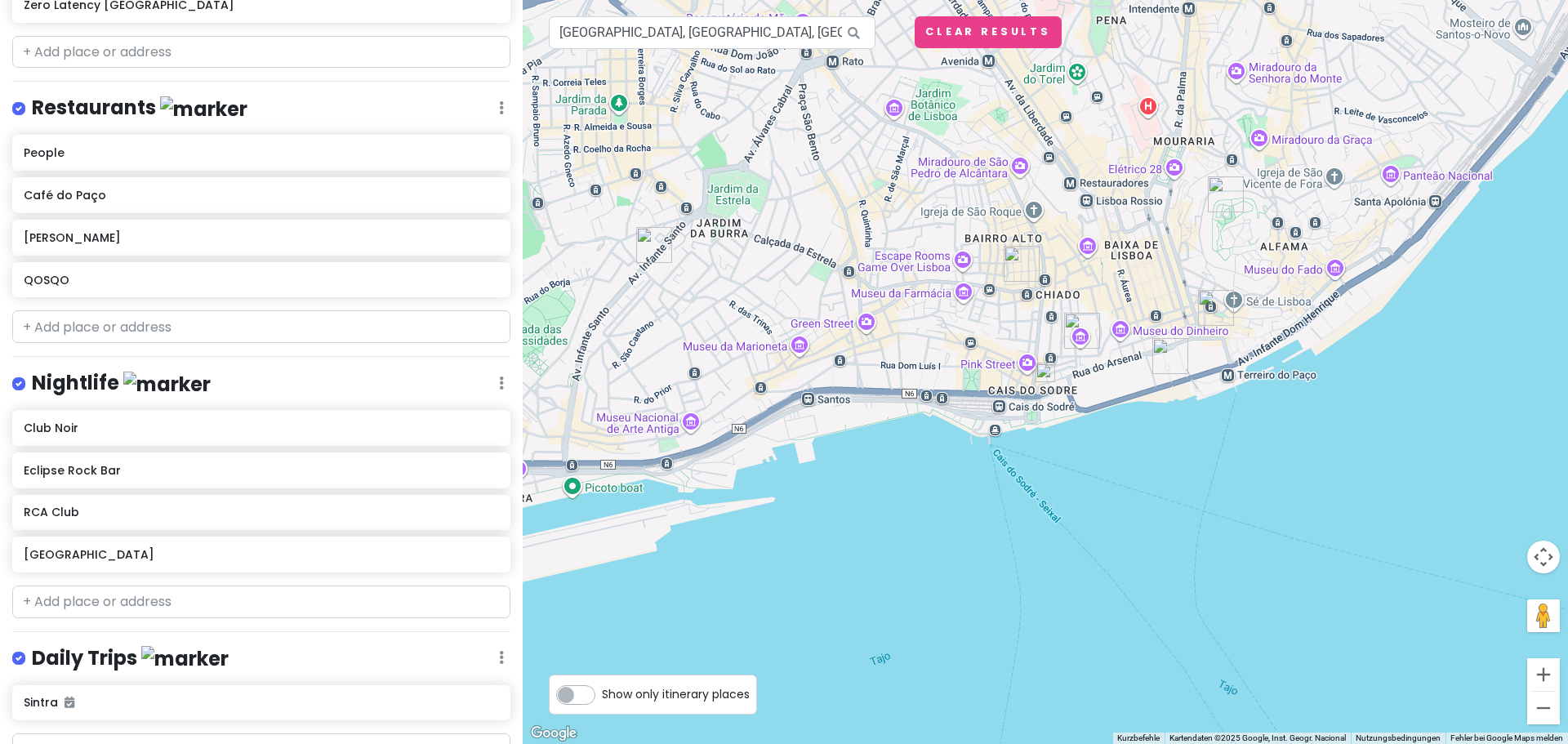
click at [1049, 377] on img at bounding box center [1045, 372] width 20 height 20
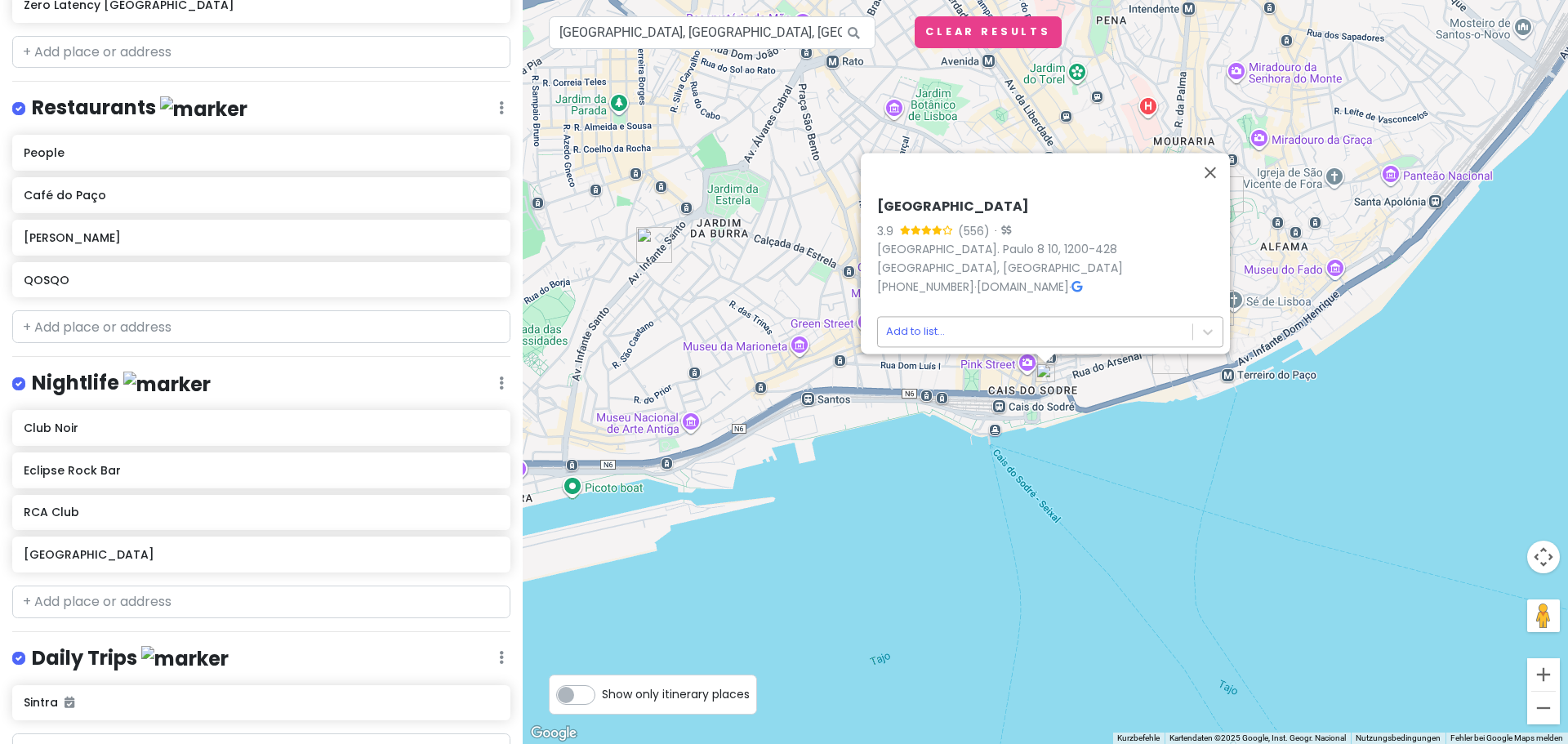
click at [1048, 327] on body "Jungsferien [GEOGRAPHIC_DATA] Private Change Dates Make a Copy Delete Trip Go P…" at bounding box center [784, 372] width 1568 height 744
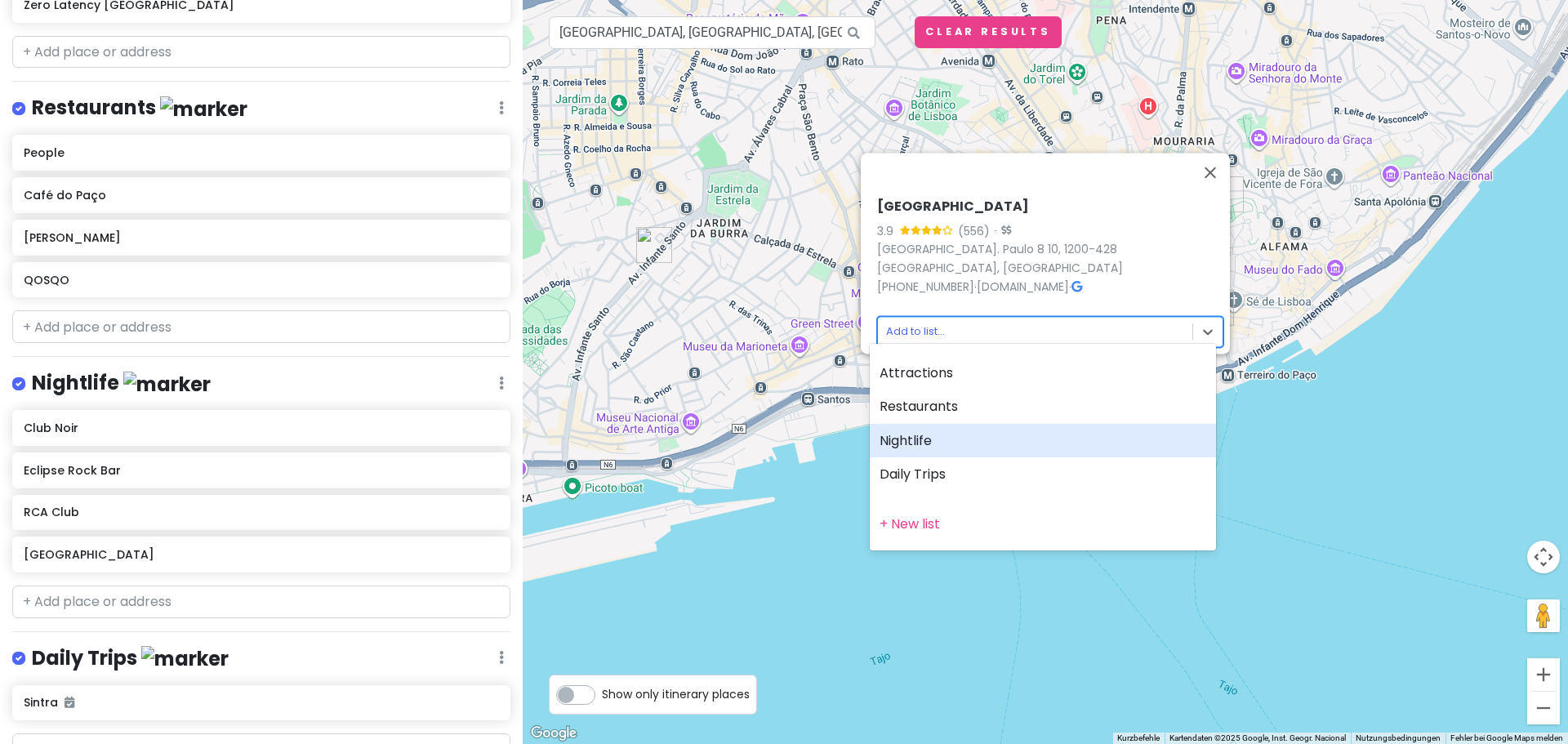
click at [991, 451] on div "Nightlife" at bounding box center [1043, 441] width 346 height 35
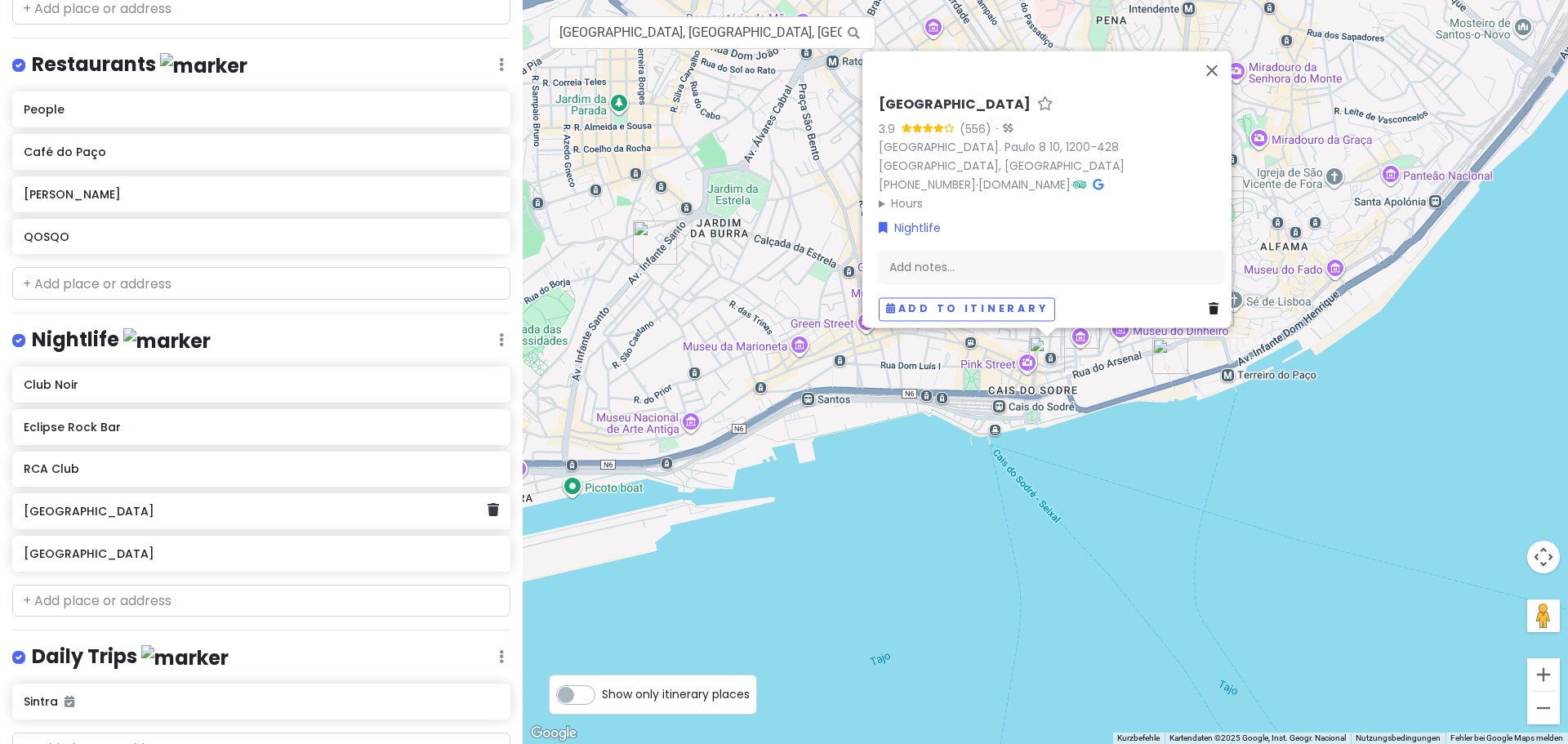
scroll to position [755, 0]
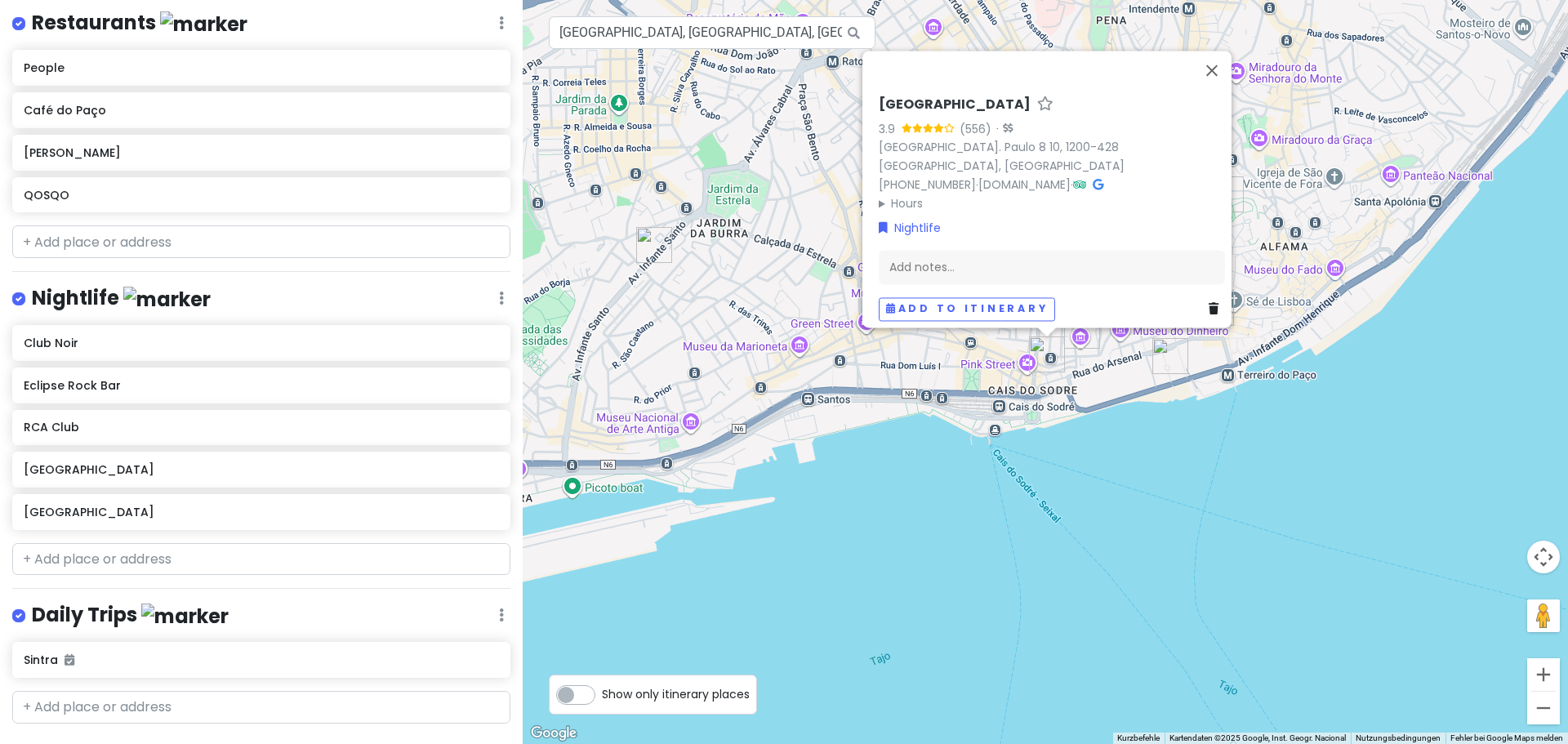
click at [88, 743] on link "+ Add a section" at bounding box center [74, 754] width 99 height 19
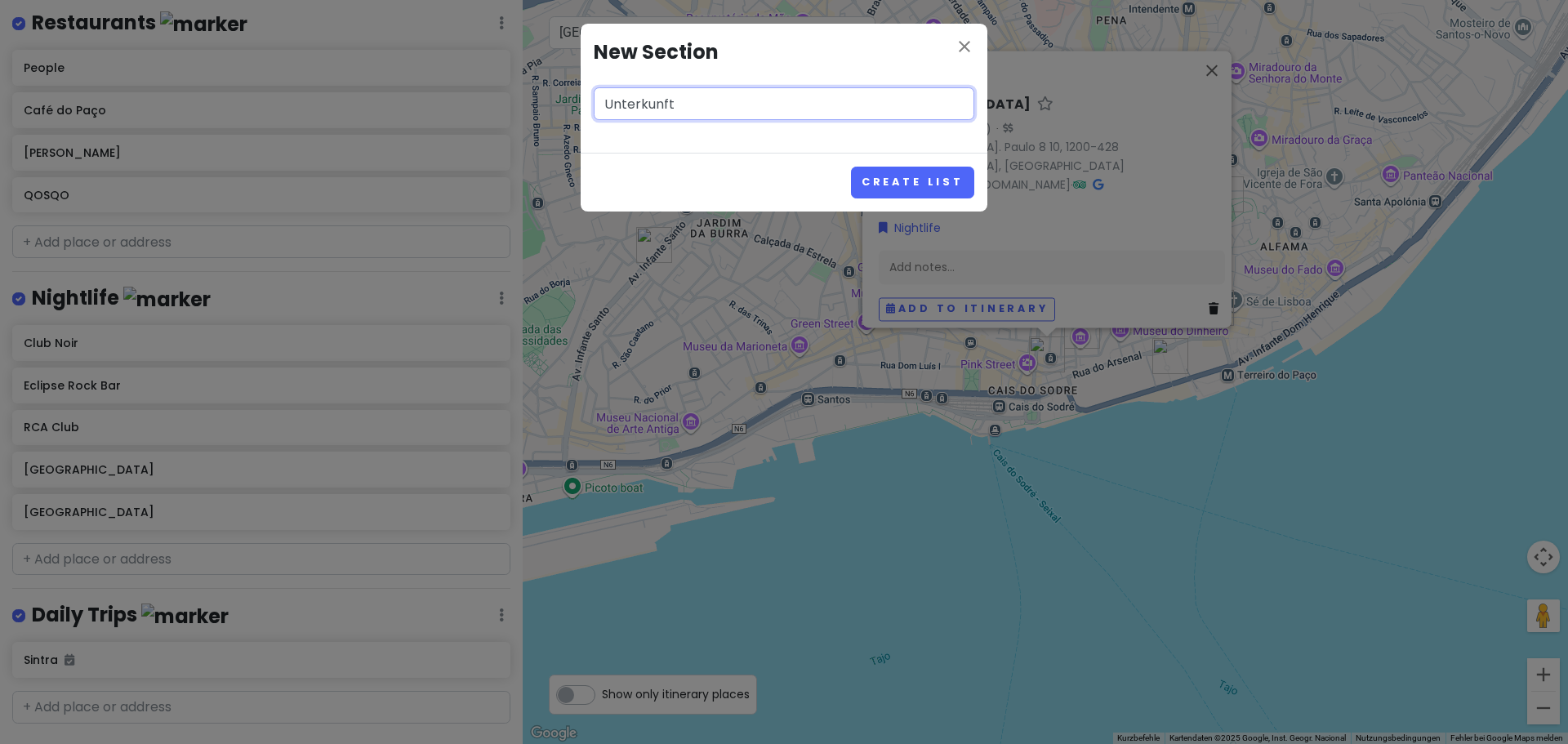
type input "Unterkunft"
click at [851, 167] on button "Create List" at bounding box center [913, 183] width 124 height 32
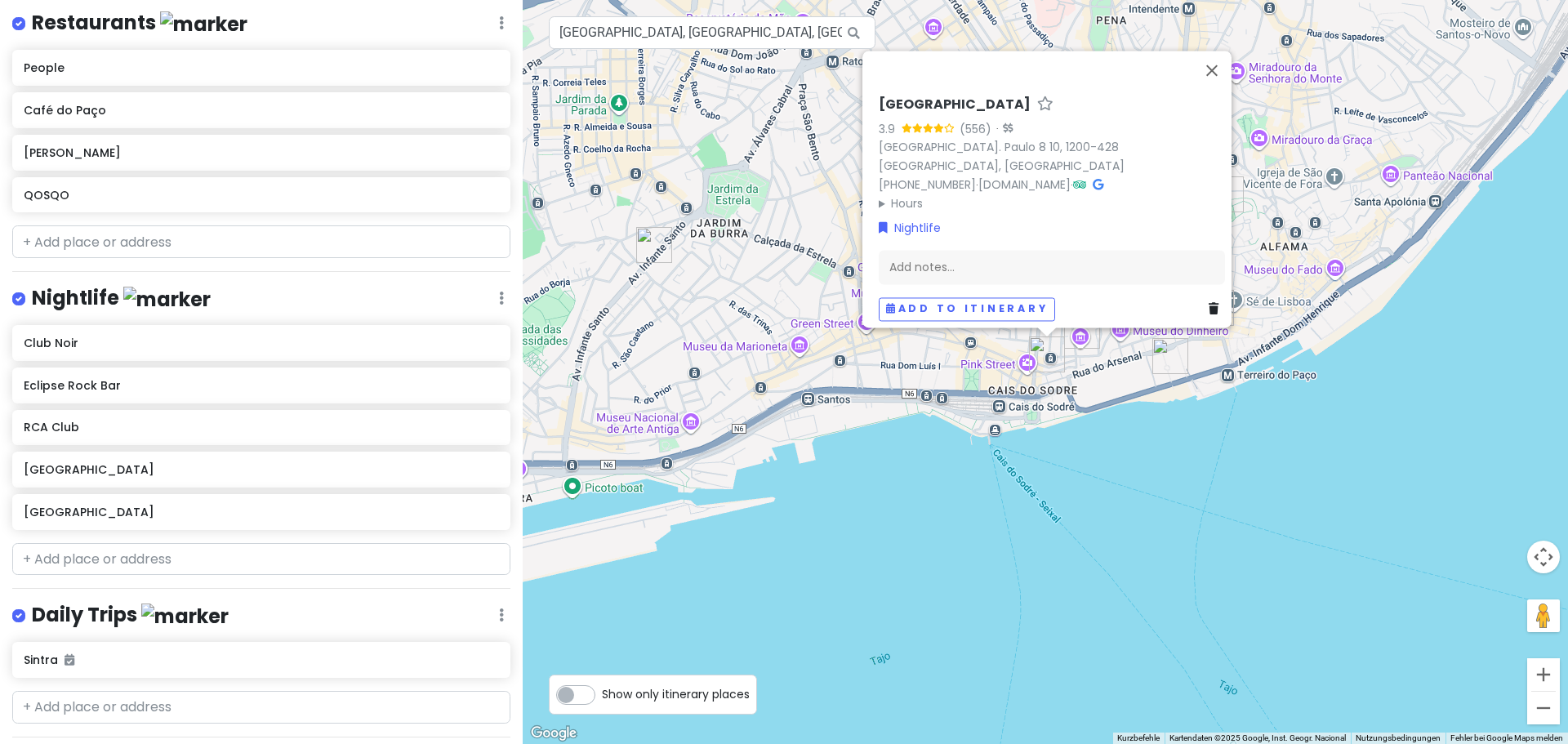
scroll to position [860, 0]
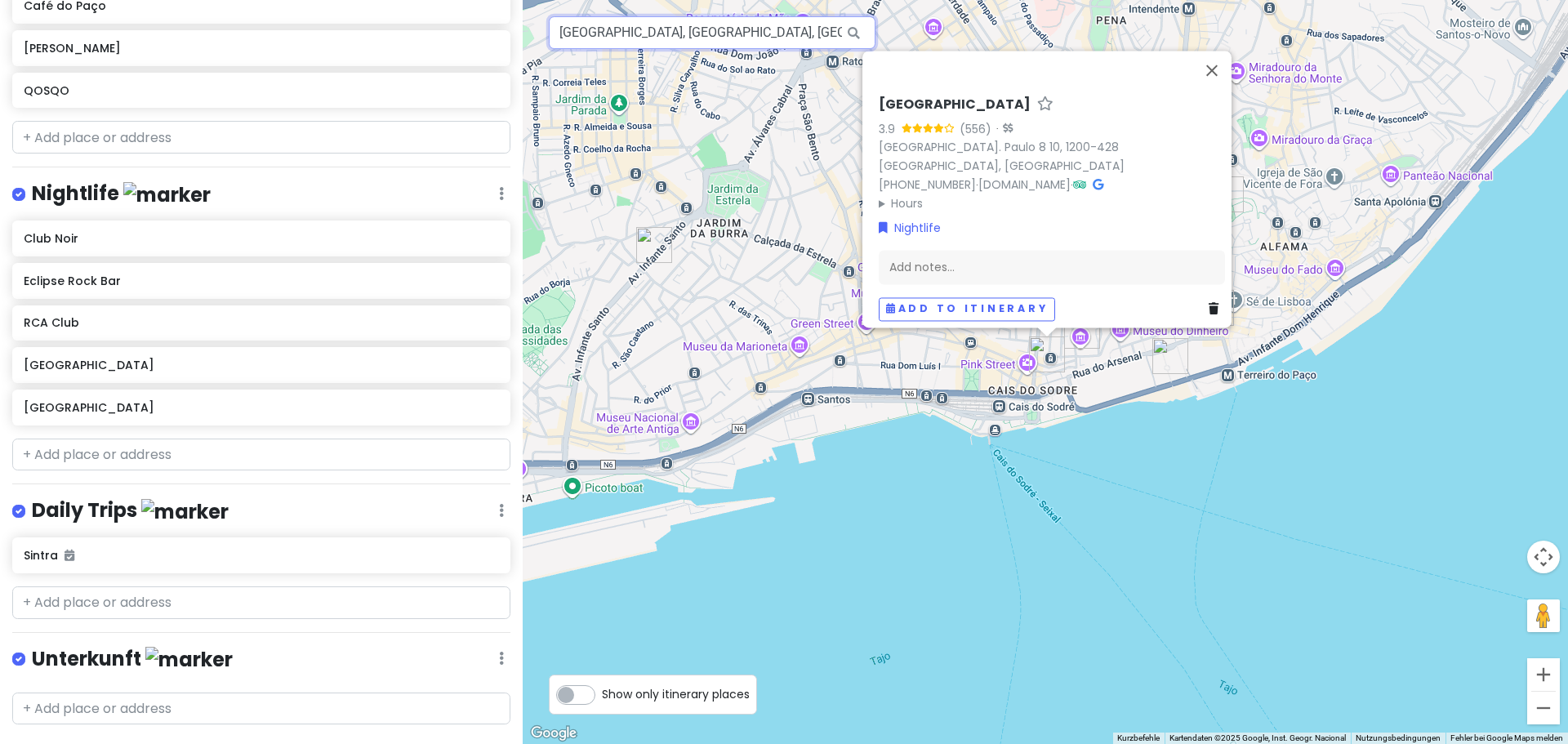
click at [744, 45] on input "[GEOGRAPHIC_DATA], [GEOGRAPHIC_DATA], [GEOGRAPHIC_DATA], [GEOGRAPHIC_DATA]" at bounding box center [712, 33] width 327 height 33
paste input "[STREET_ADDRESS][PERSON_NAME]"
type input "[STREET_ADDRESS][PERSON_NAME]"
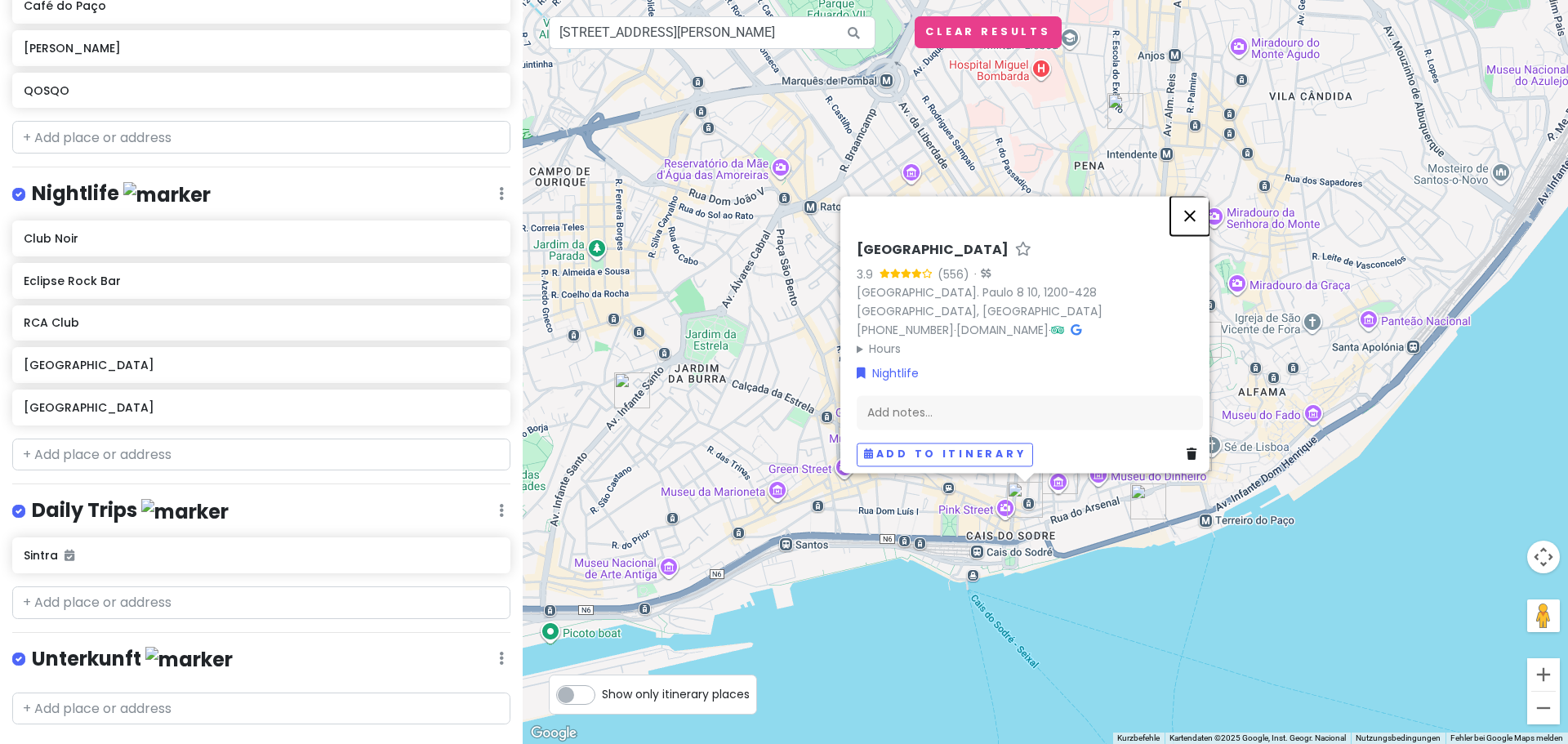
click at [1193, 215] on button "Schließen" at bounding box center [1190, 215] width 39 height 39
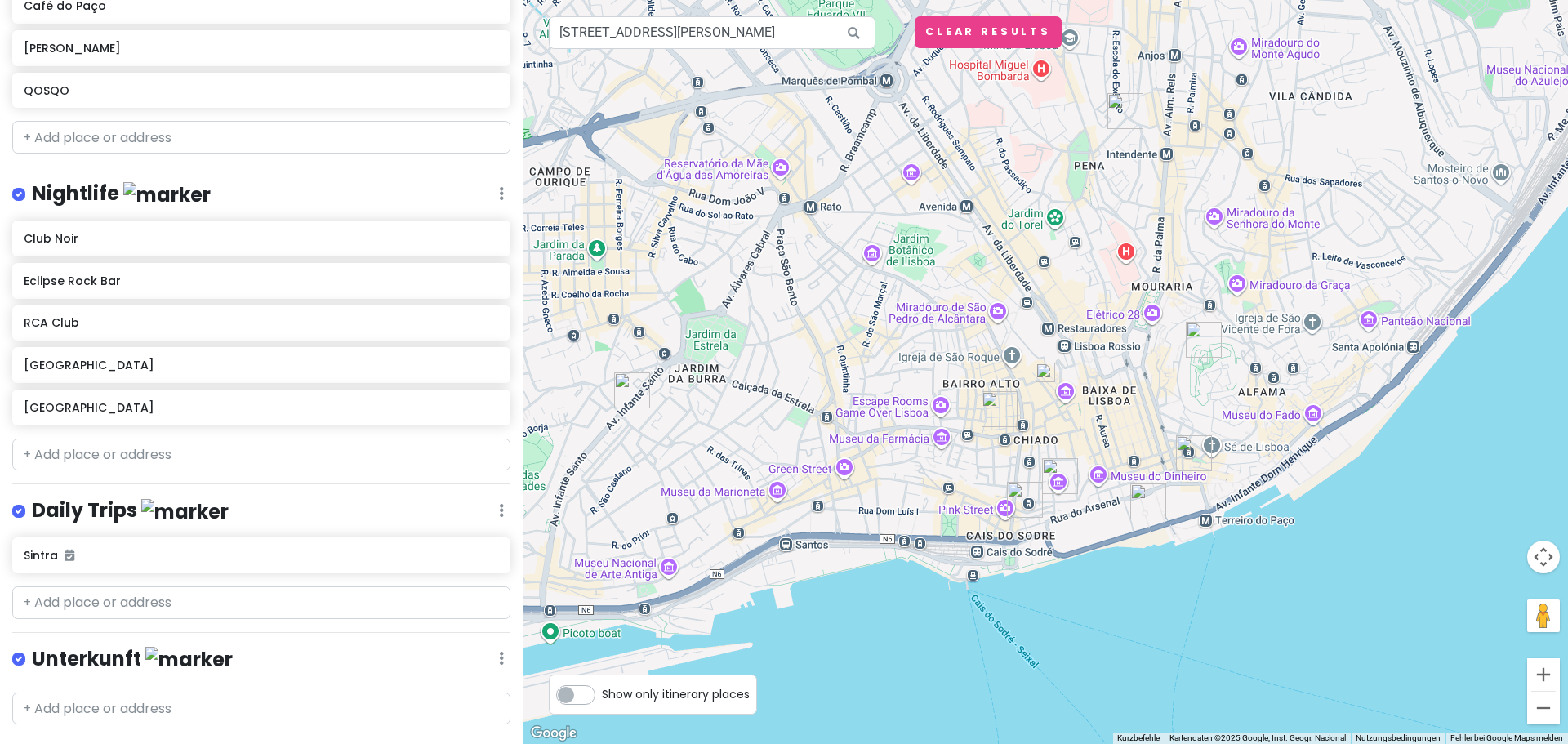
click at [1049, 376] on img at bounding box center [1045, 372] width 20 height 20
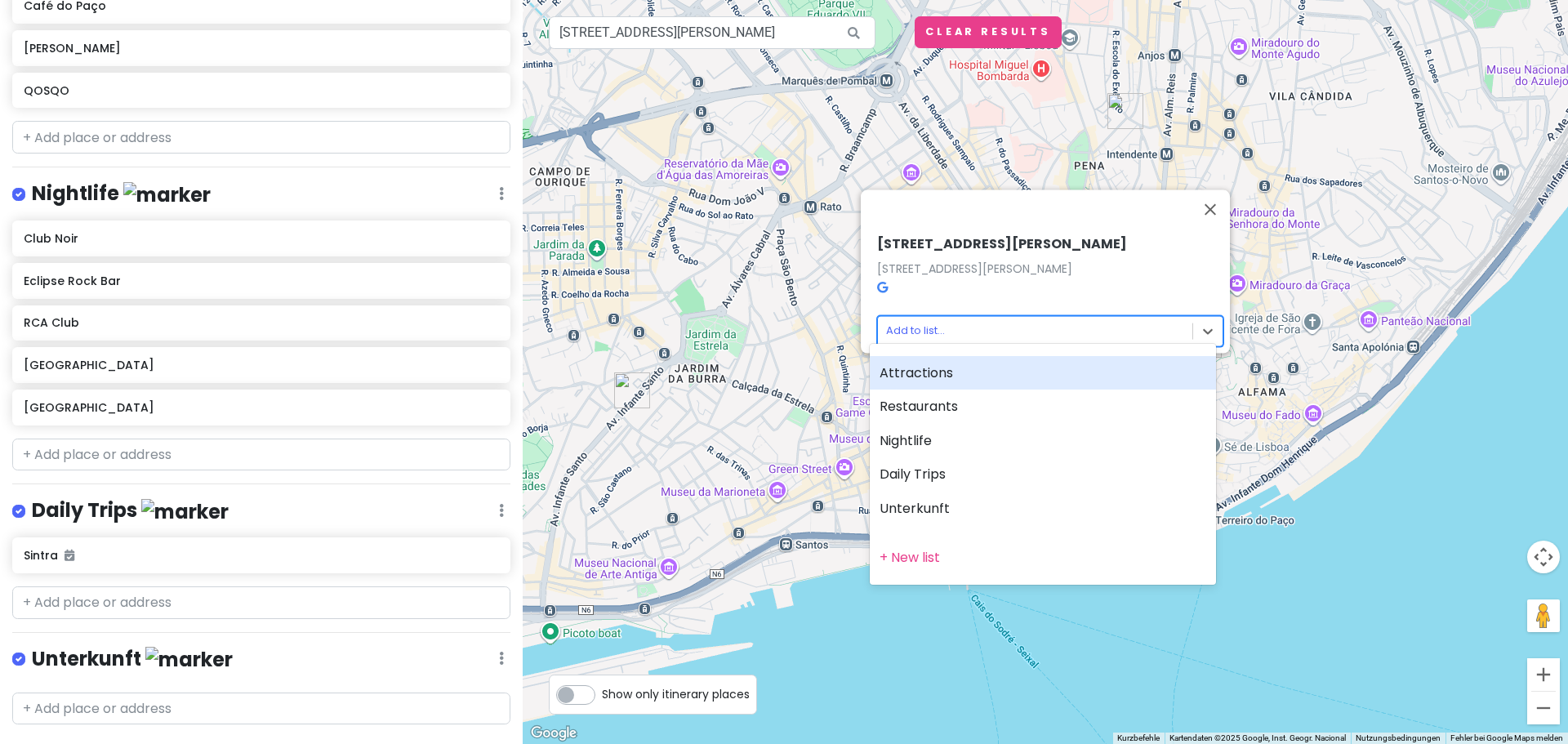
click at [1008, 320] on body "Jungsferien [GEOGRAPHIC_DATA] Private Change Dates Make a Copy Delete Trip Go P…" at bounding box center [784, 372] width 1568 height 744
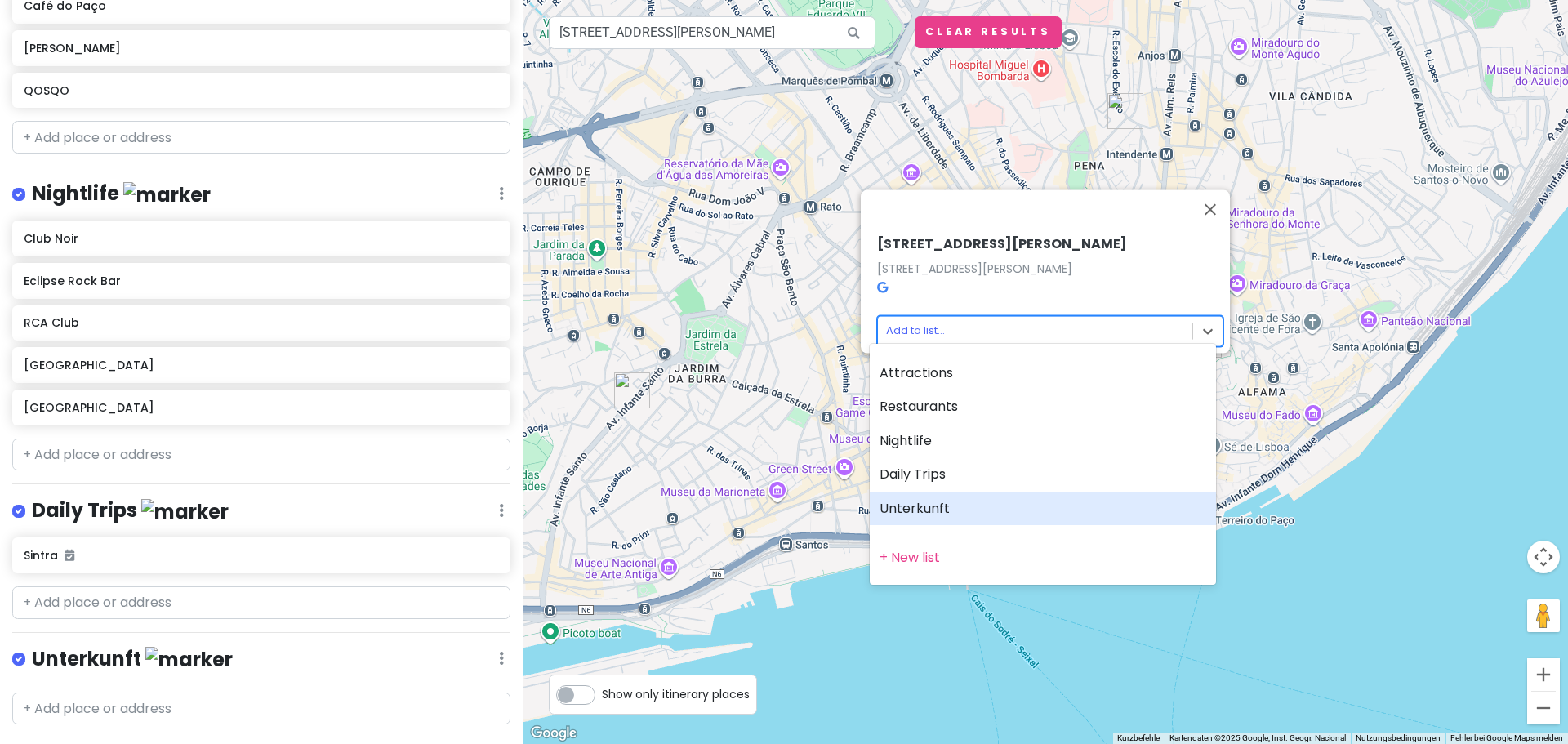
click at [948, 501] on div "Unterkunft" at bounding box center [1043, 509] width 346 height 35
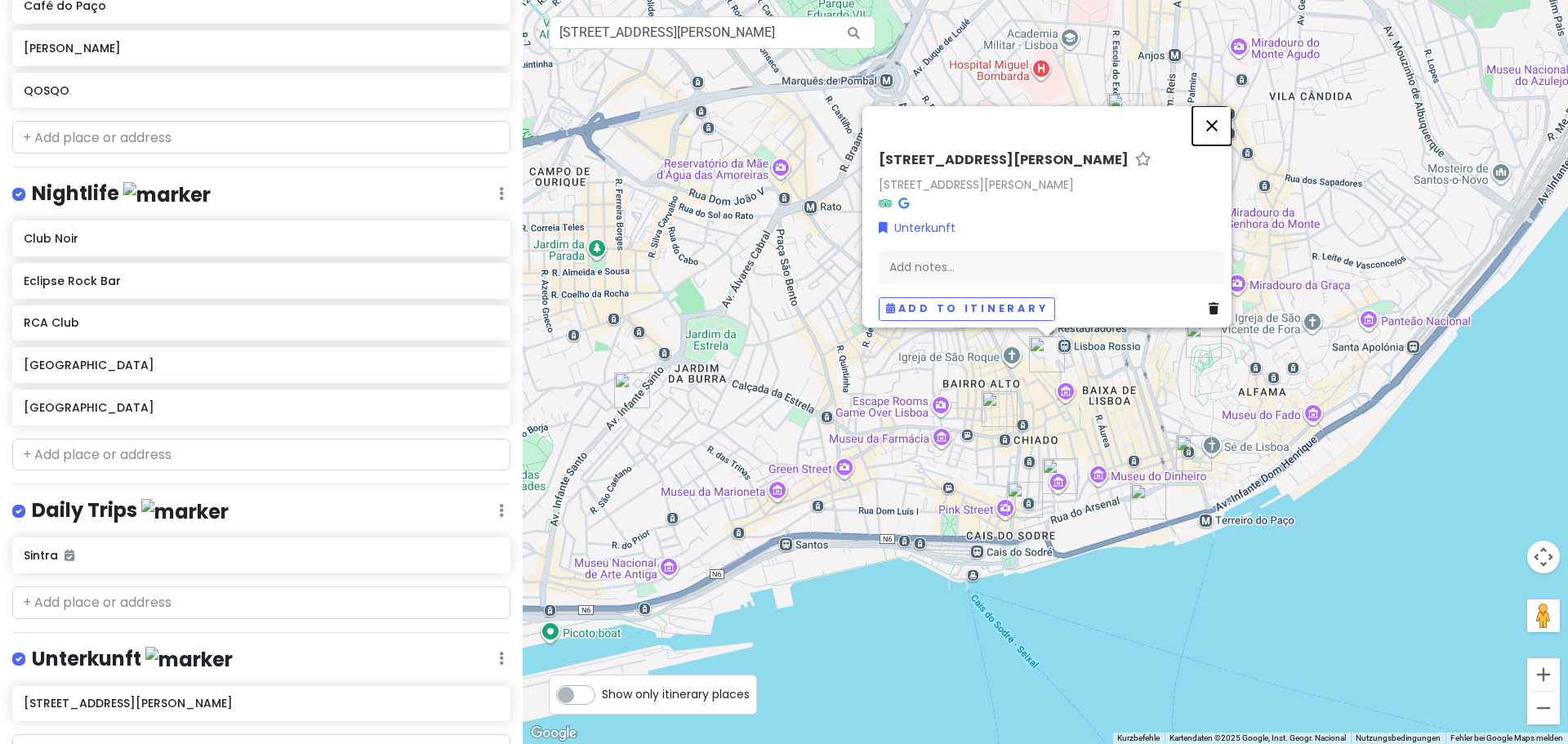
click at [1216, 112] on button "Schließen" at bounding box center [1211, 125] width 39 height 39
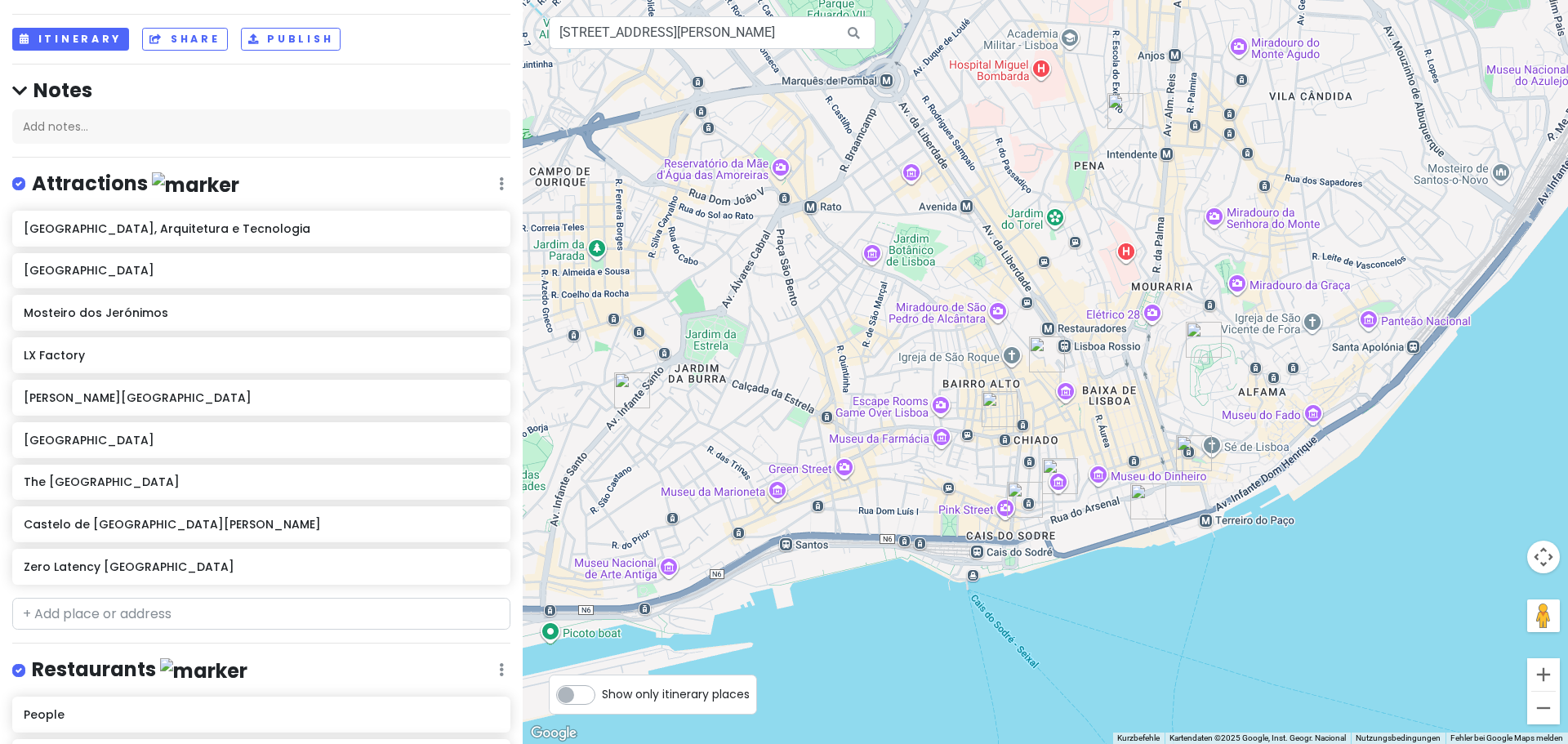
scroll to position [0, 0]
